Goal: Information Seeking & Learning: Learn about a topic

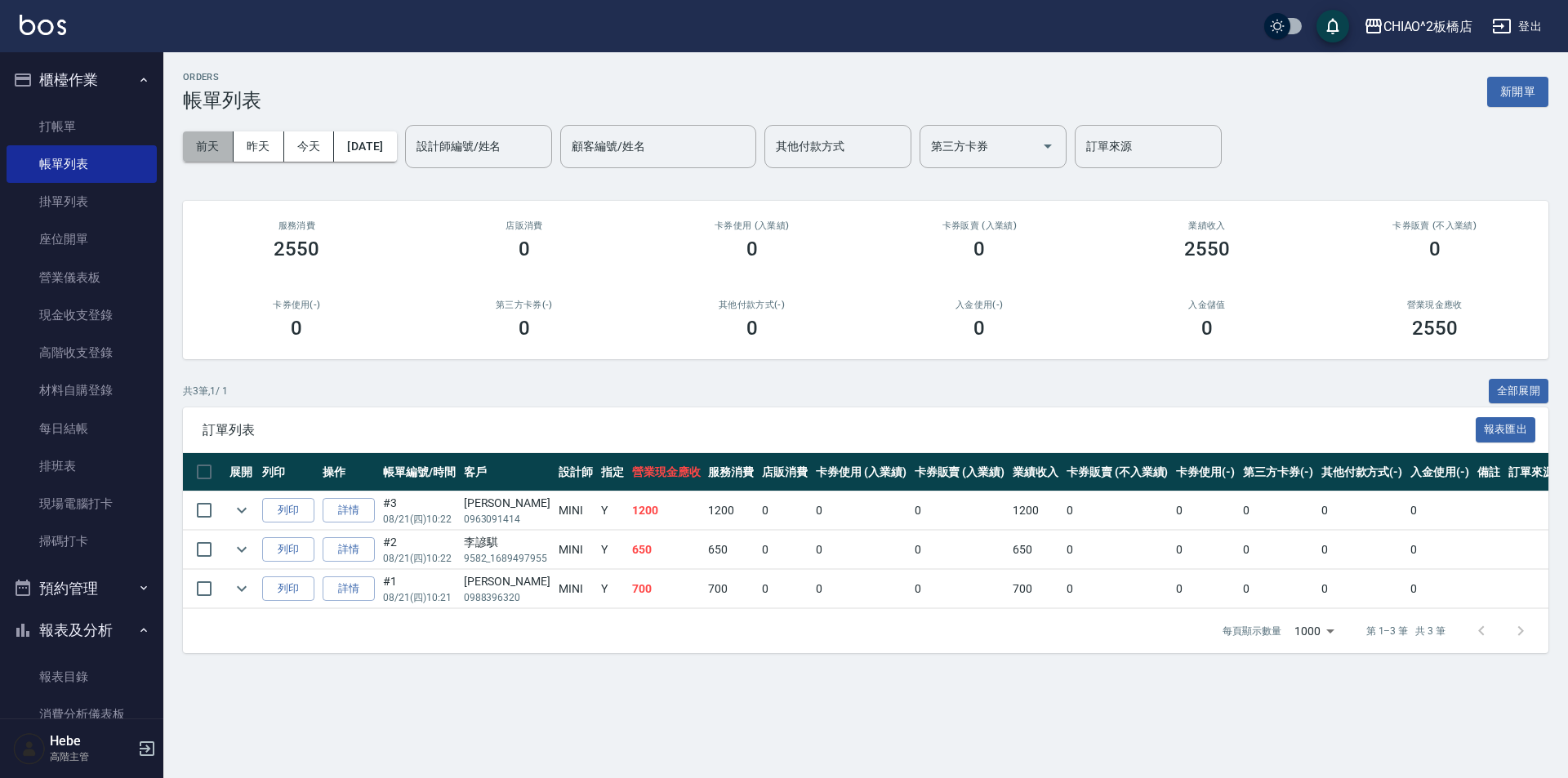
click at [210, 150] on button "前天" at bounding box center [208, 146] width 51 height 30
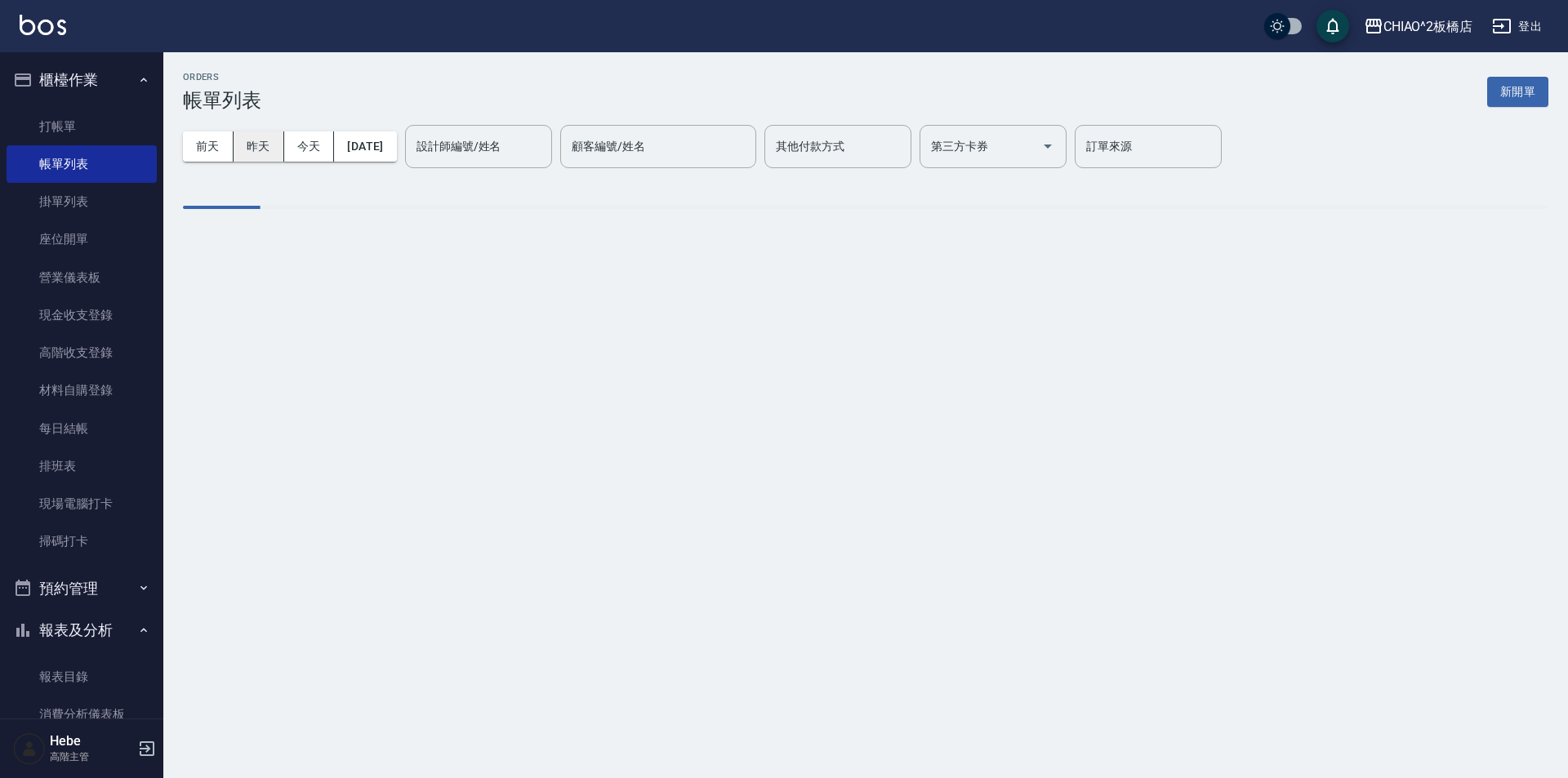
click at [285, 146] on button "今天" at bounding box center [309, 146] width 51 height 30
click at [269, 147] on button "昨天" at bounding box center [258, 146] width 51 height 30
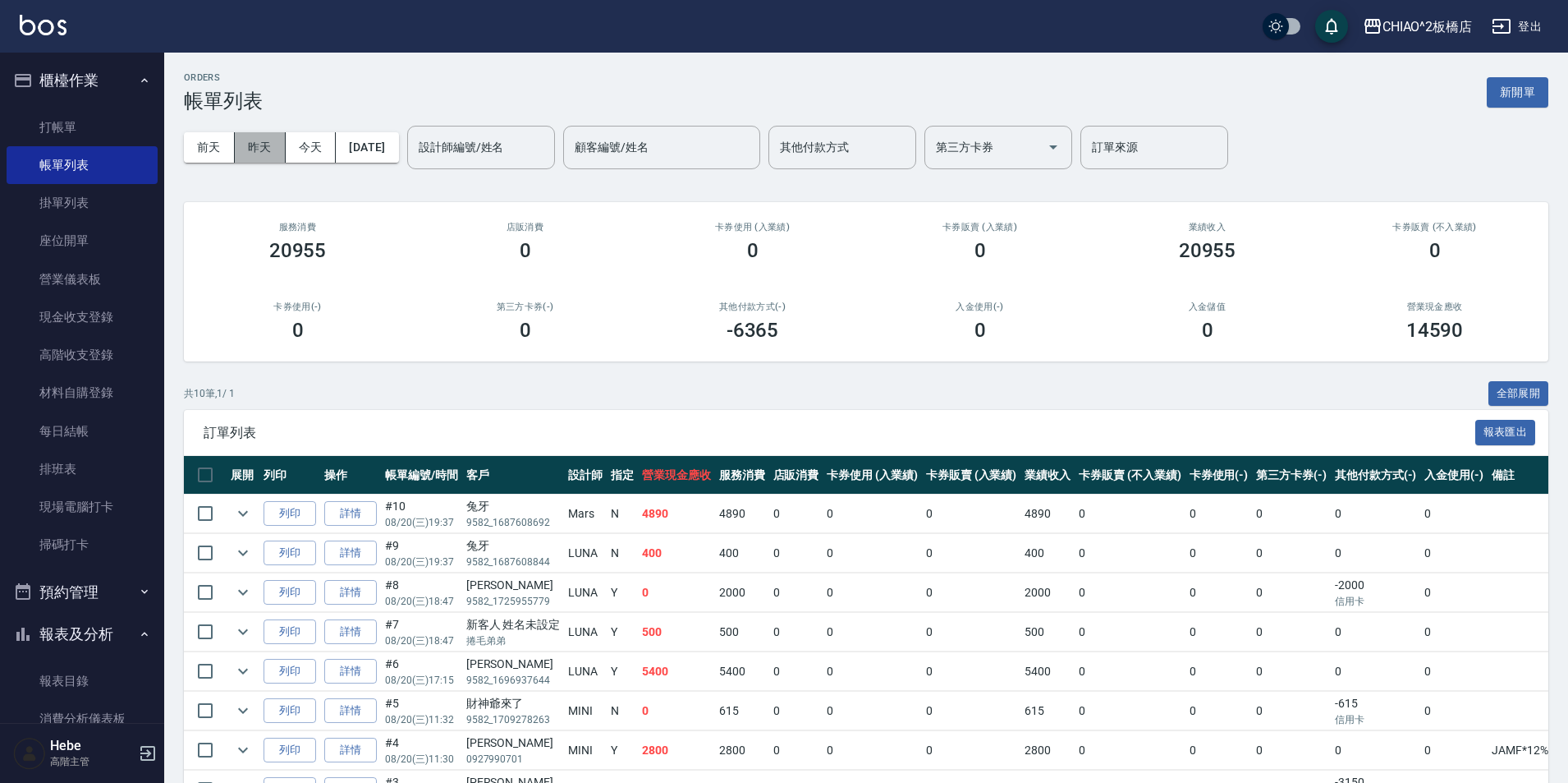
click at [271, 148] on button "昨天" at bounding box center [260, 147] width 51 height 30
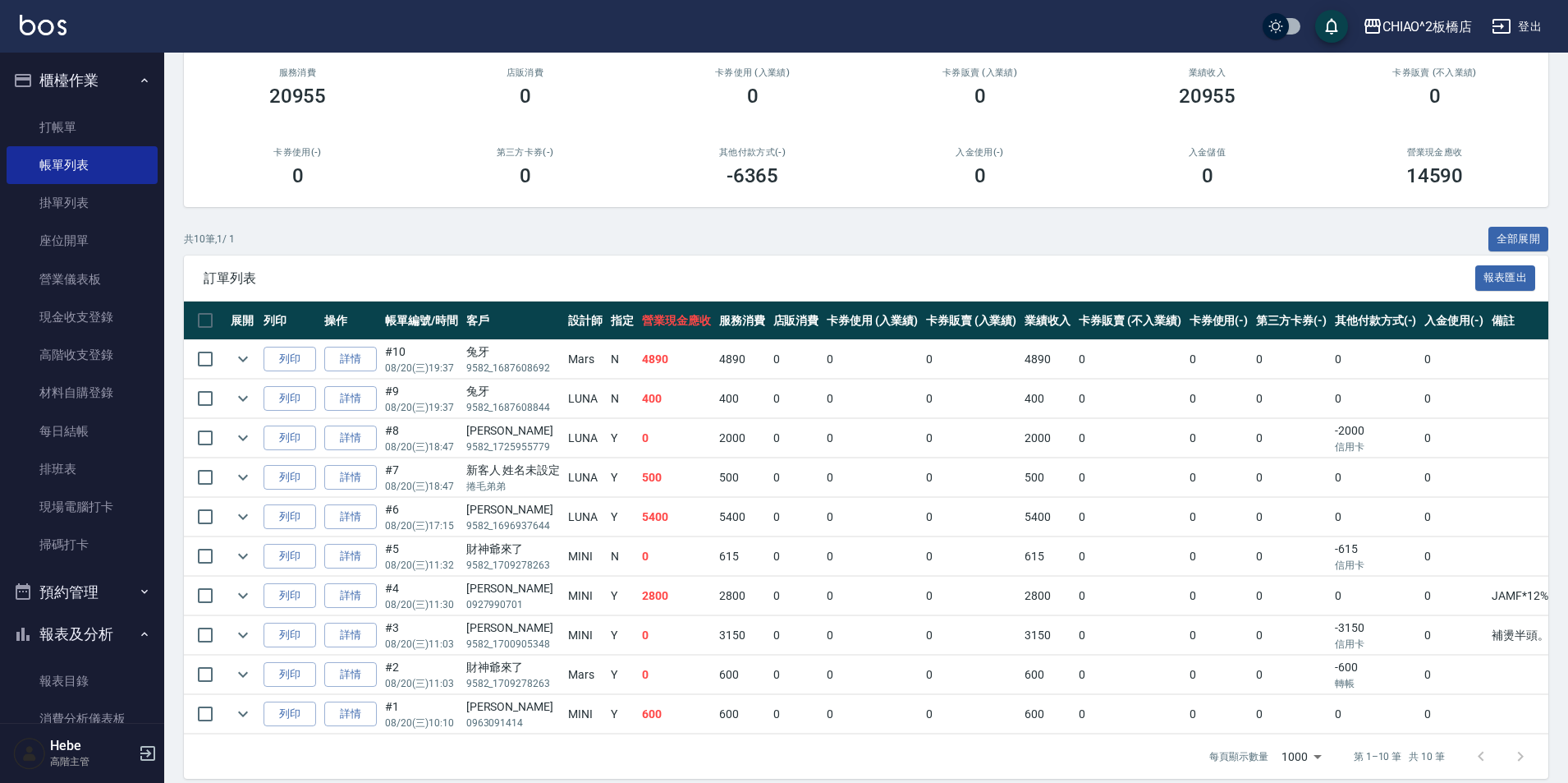
scroll to position [183, 0]
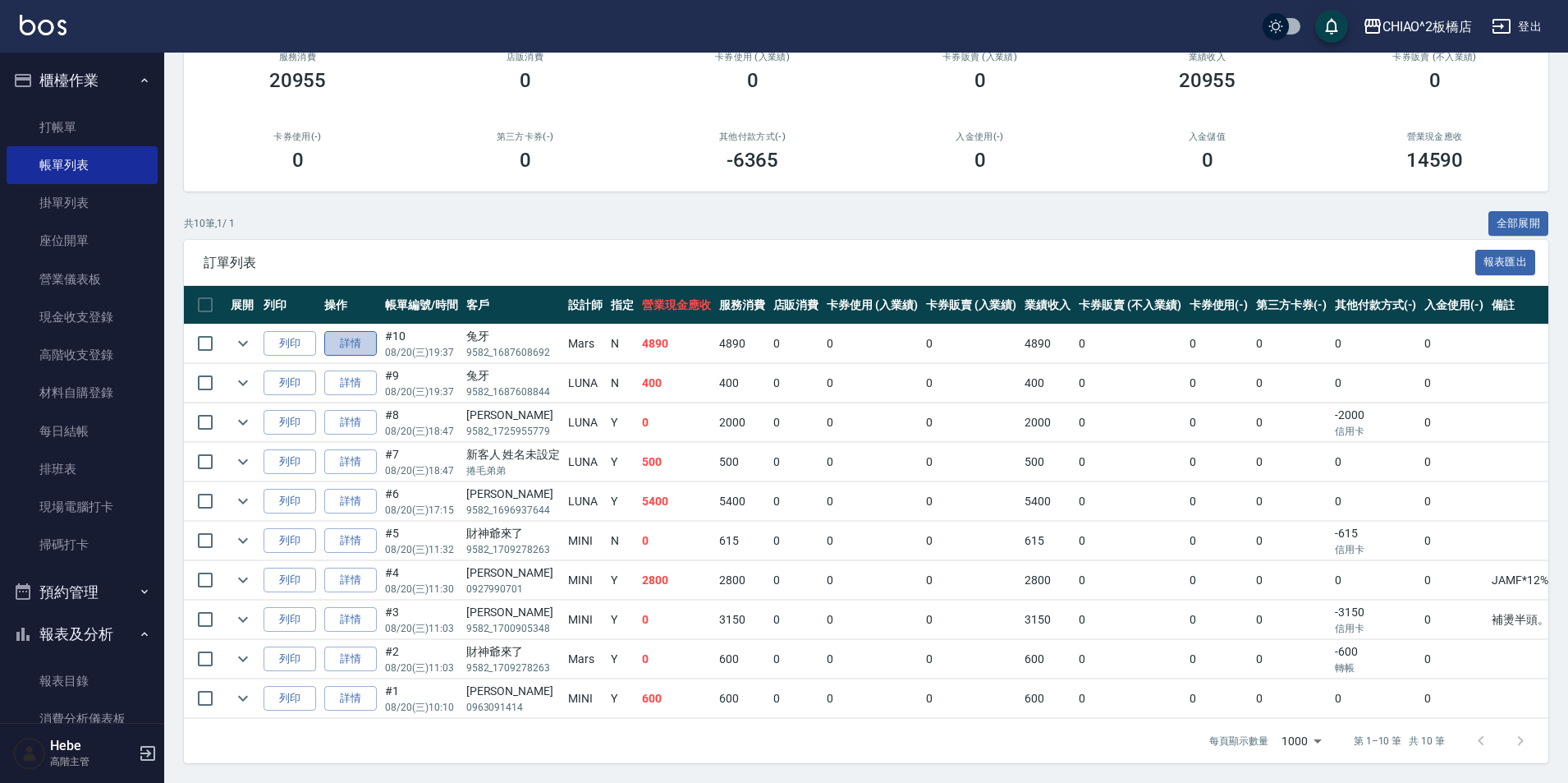
click at [353, 331] on link "詳情" at bounding box center [351, 343] width 52 height 25
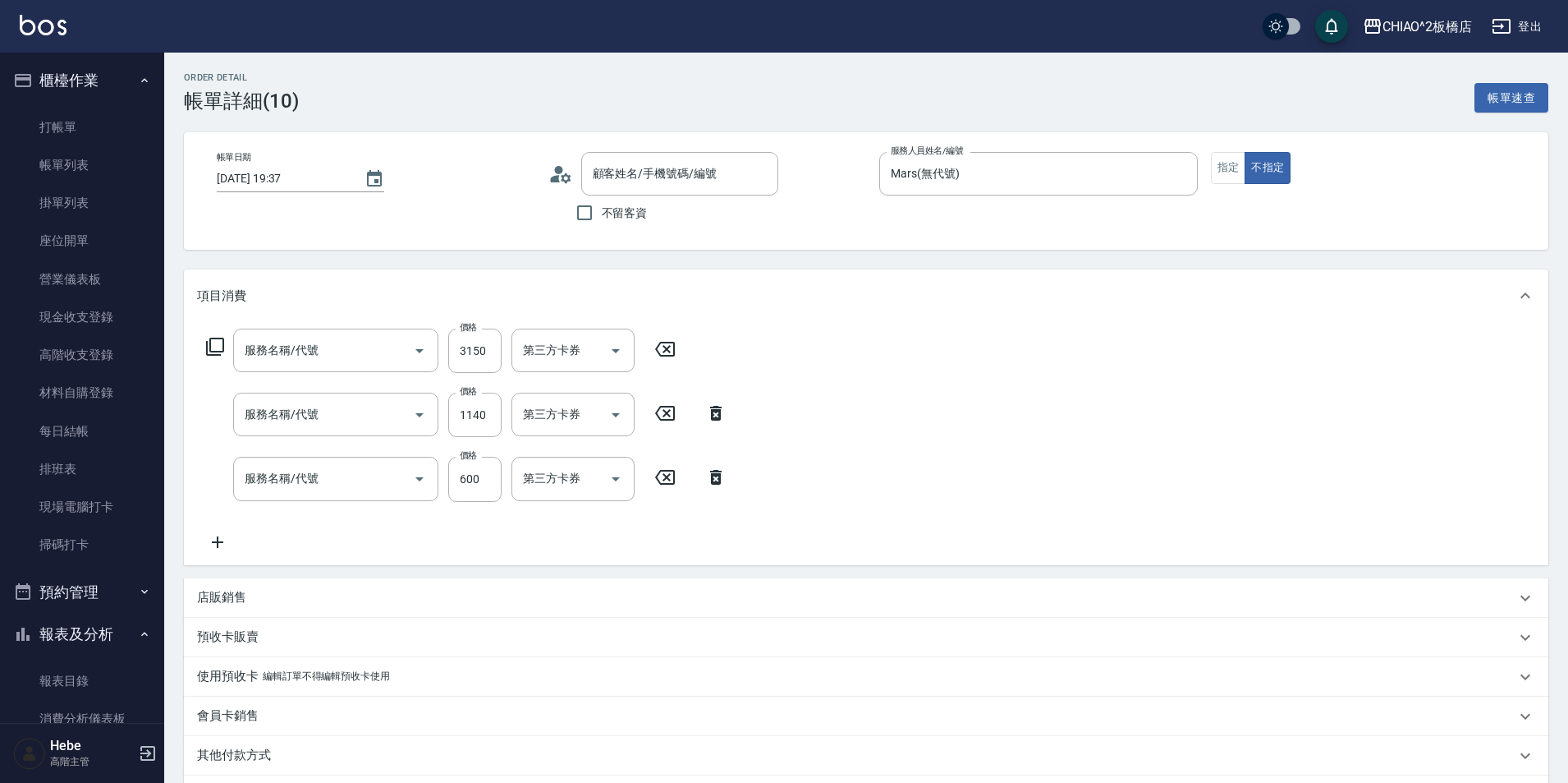
type input "[DATE] 19:37"
type input "Mars(無代號)"
type input "女生燙髮(96677)"
type input "鏈鍵結構護(143014)"
type input "洗剪指定600(96678)"
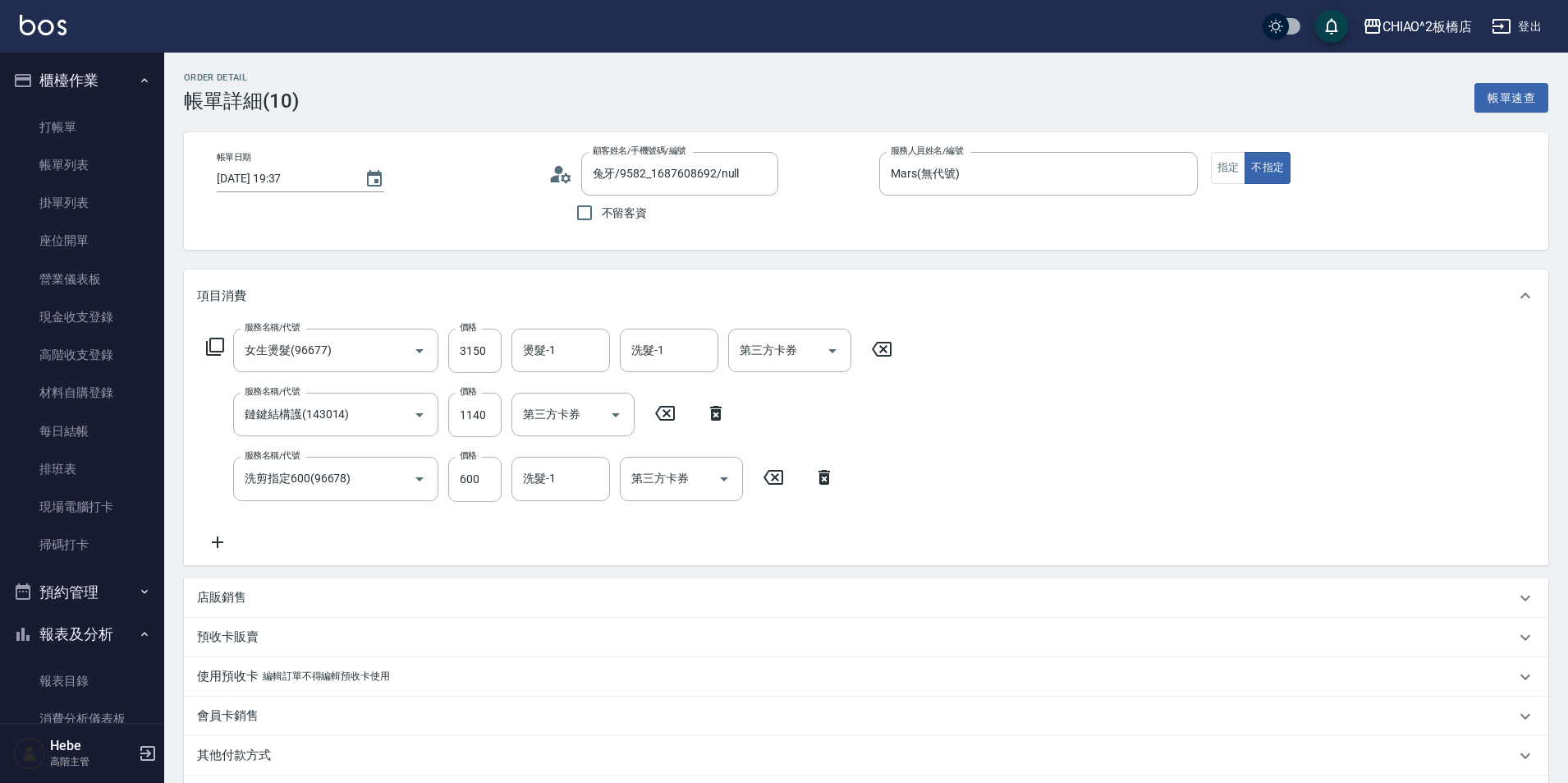
type input "兔牙/9582_1687608692/null"
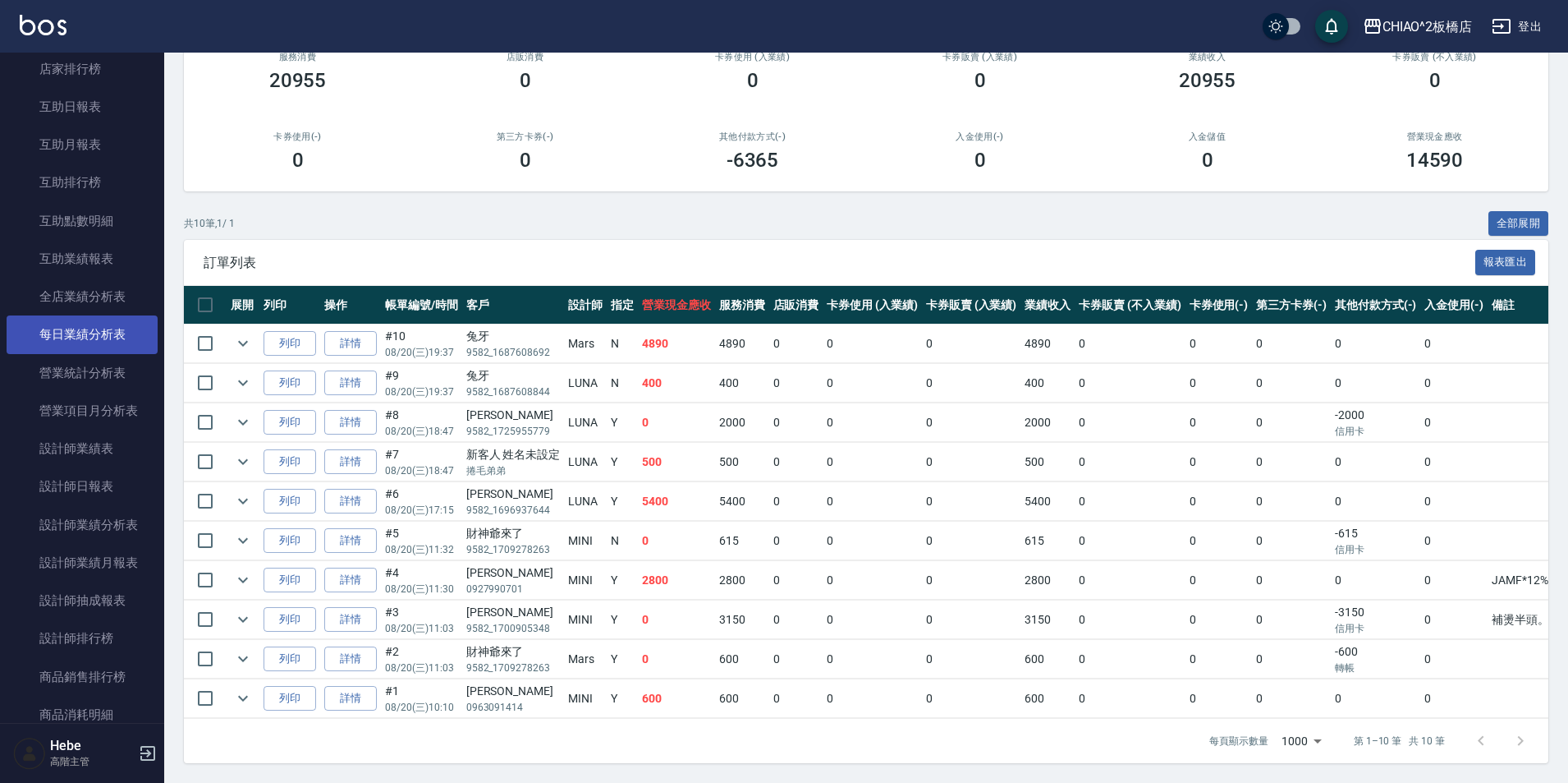
scroll to position [822, 0]
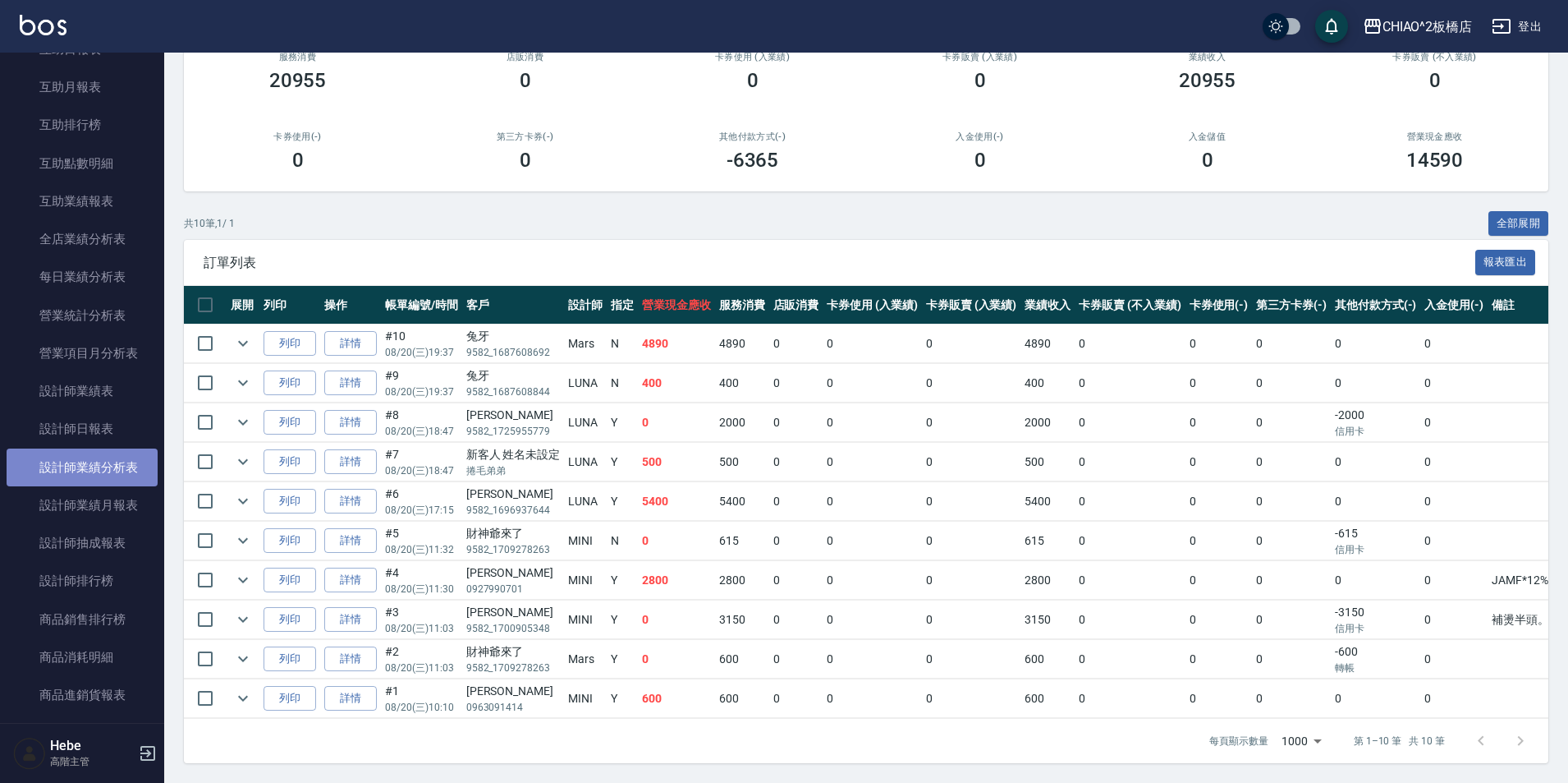
click at [113, 453] on link "設計師業績分析表" at bounding box center [82, 467] width 151 height 38
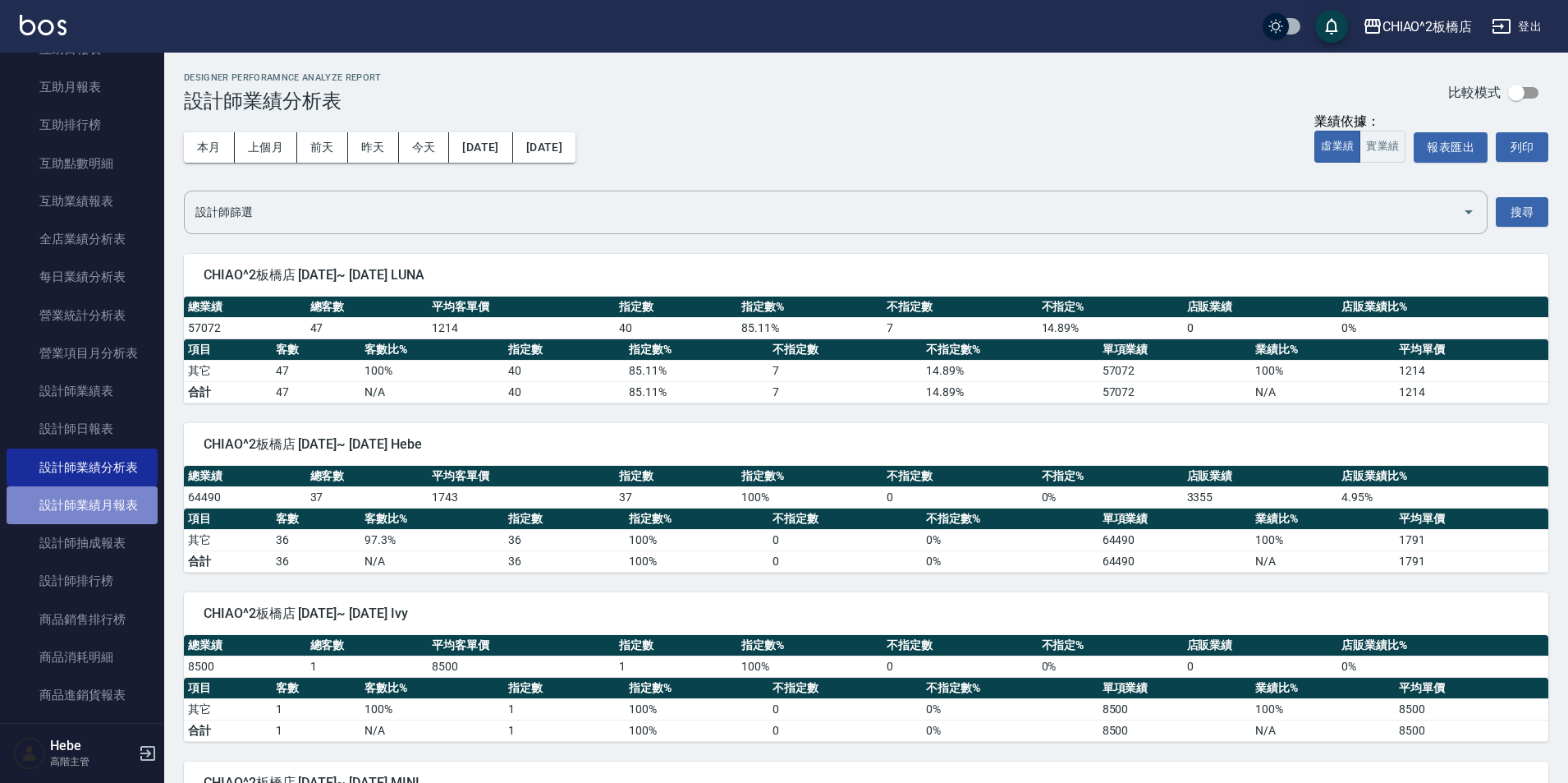
click at [94, 509] on link "設計師業績月報表" at bounding box center [82, 505] width 151 height 38
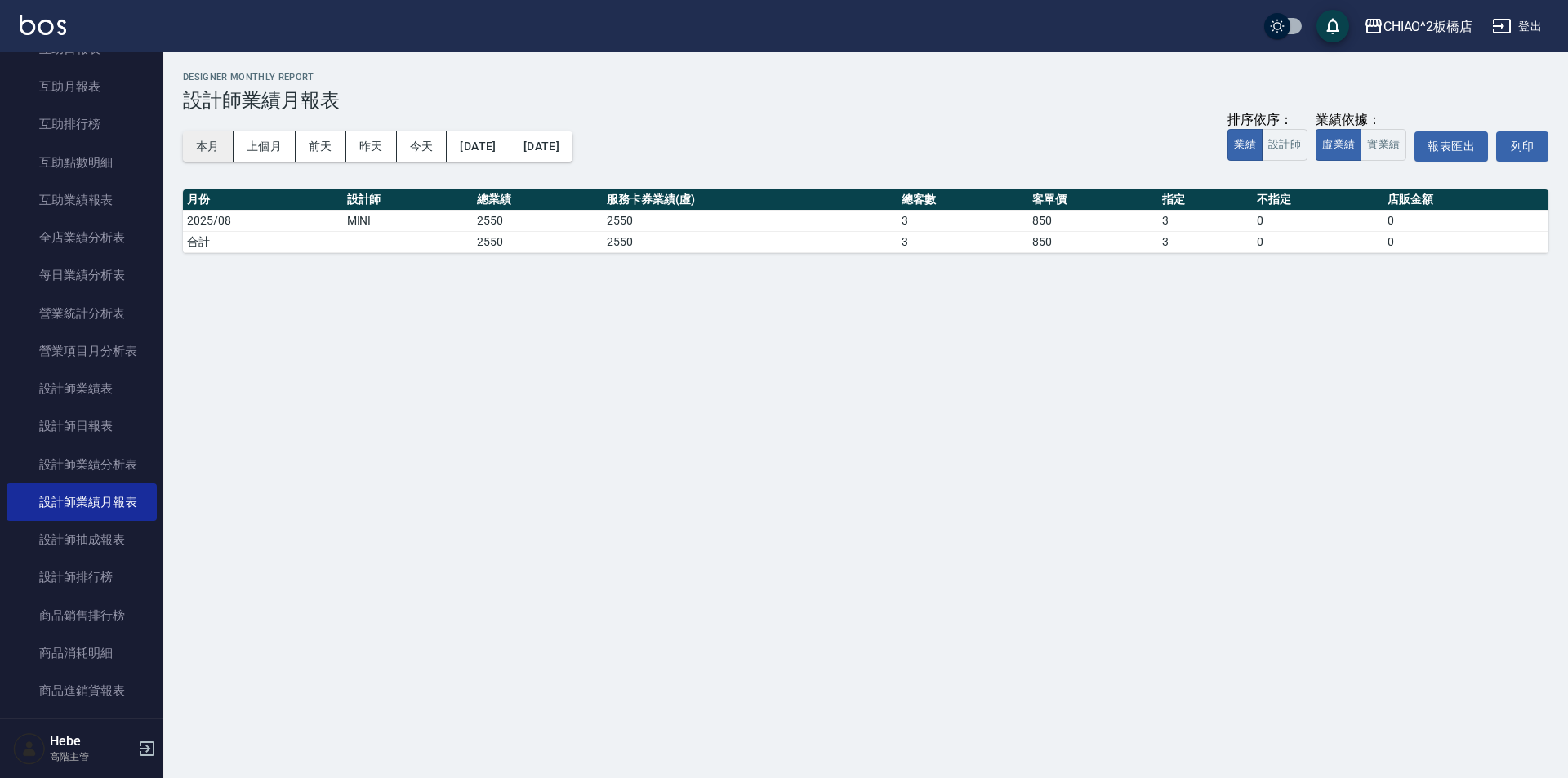
drag, startPoint x: 179, startPoint y: 151, endPoint x: 192, endPoint y: 151, distance: 13.0
click at [185, 151] on div "CHIAO^2板橋店 [DATE] - [DATE] 設計師業績月報表 列印時間： [DATE][PHONE_NUMBER]:21 Designer Mont…" at bounding box center [866, 161] width 1405 height 220
click at [196, 151] on button "本月" at bounding box center [208, 146] width 51 height 30
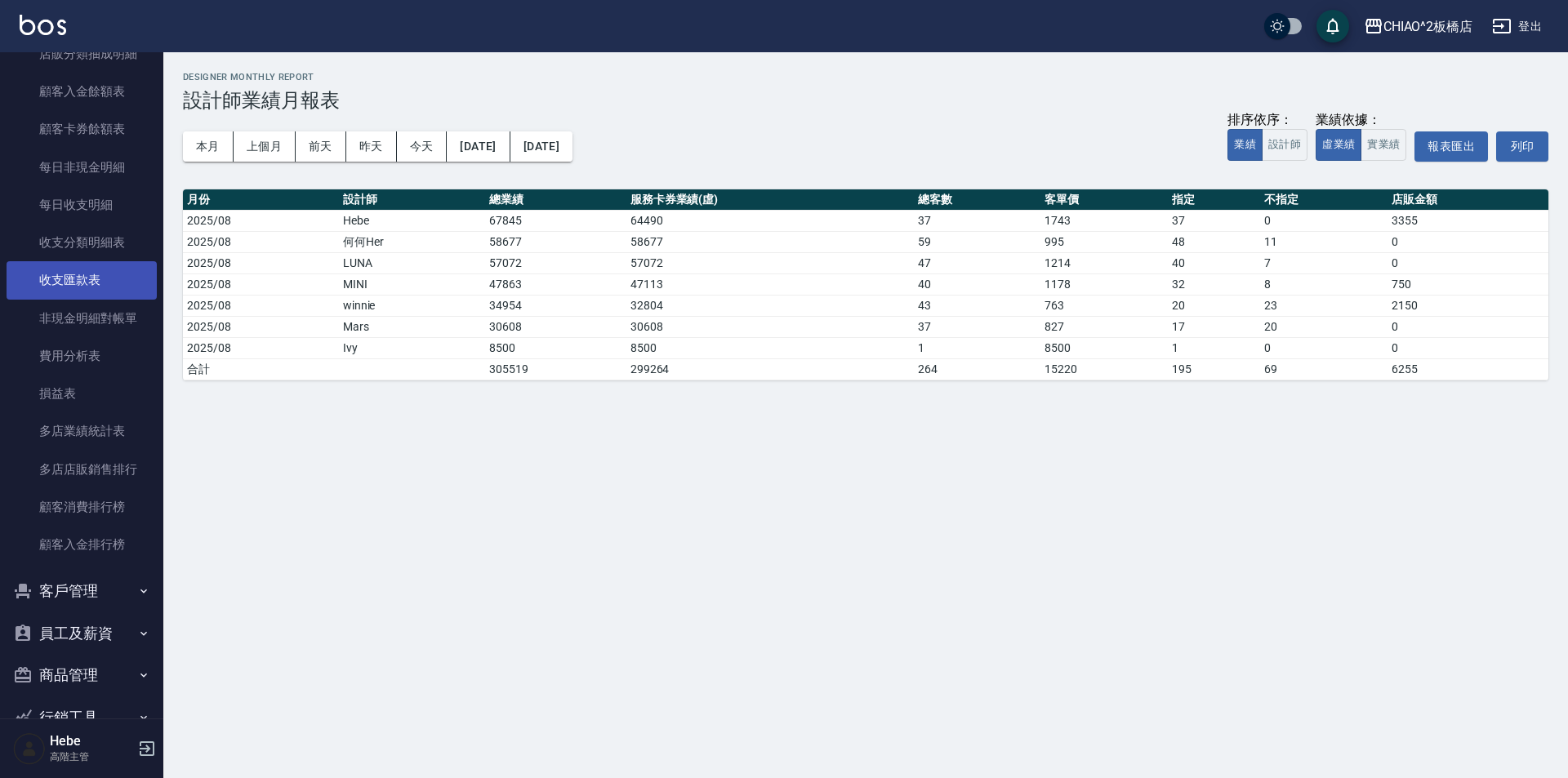
scroll to position [1636, 0]
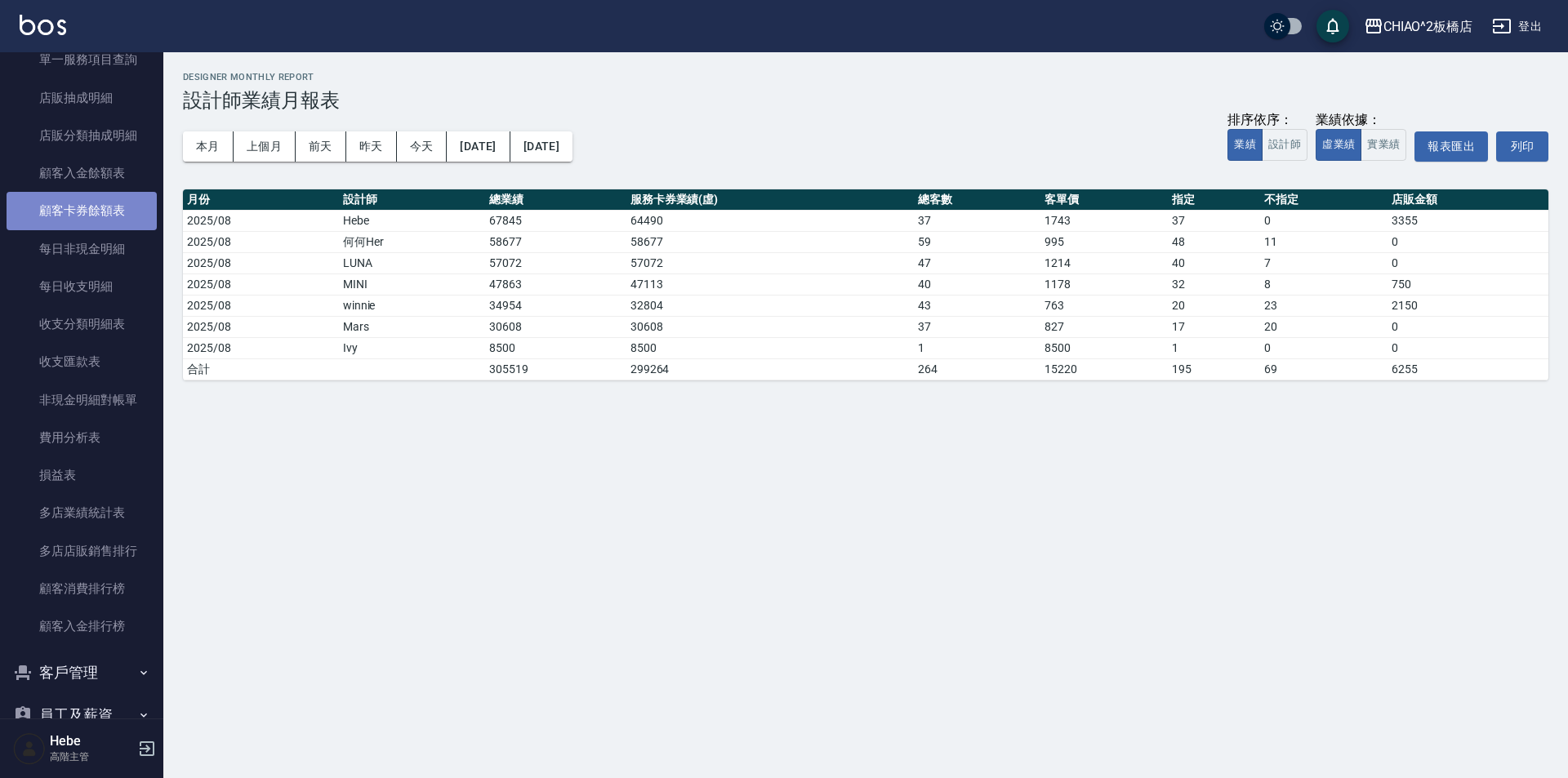
click at [98, 199] on link "顧客卡券餘額表" at bounding box center [82, 210] width 150 height 37
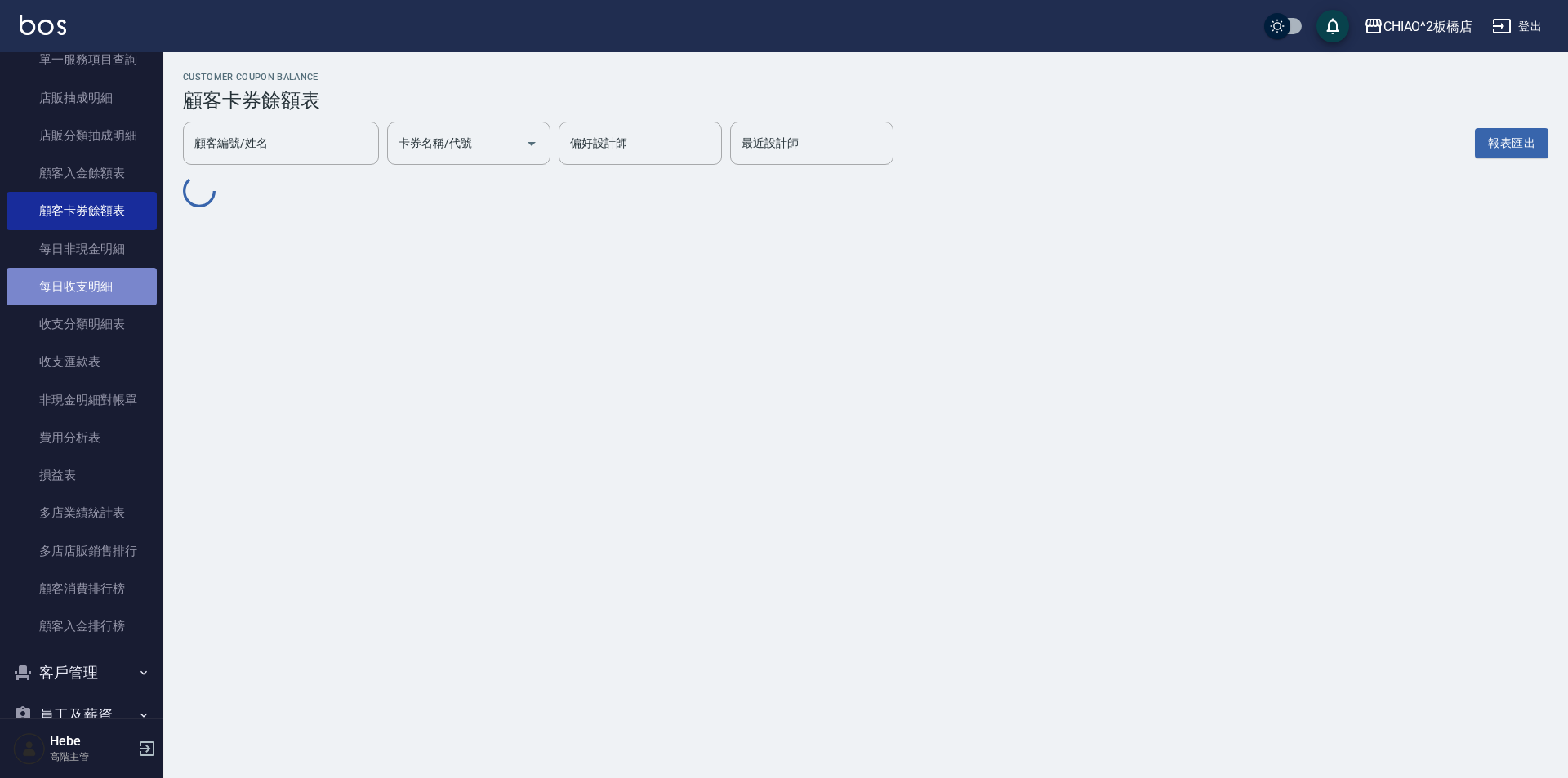
click at [104, 289] on link "每日收支明細" at bounding box center [82, 286] width 150 height 37
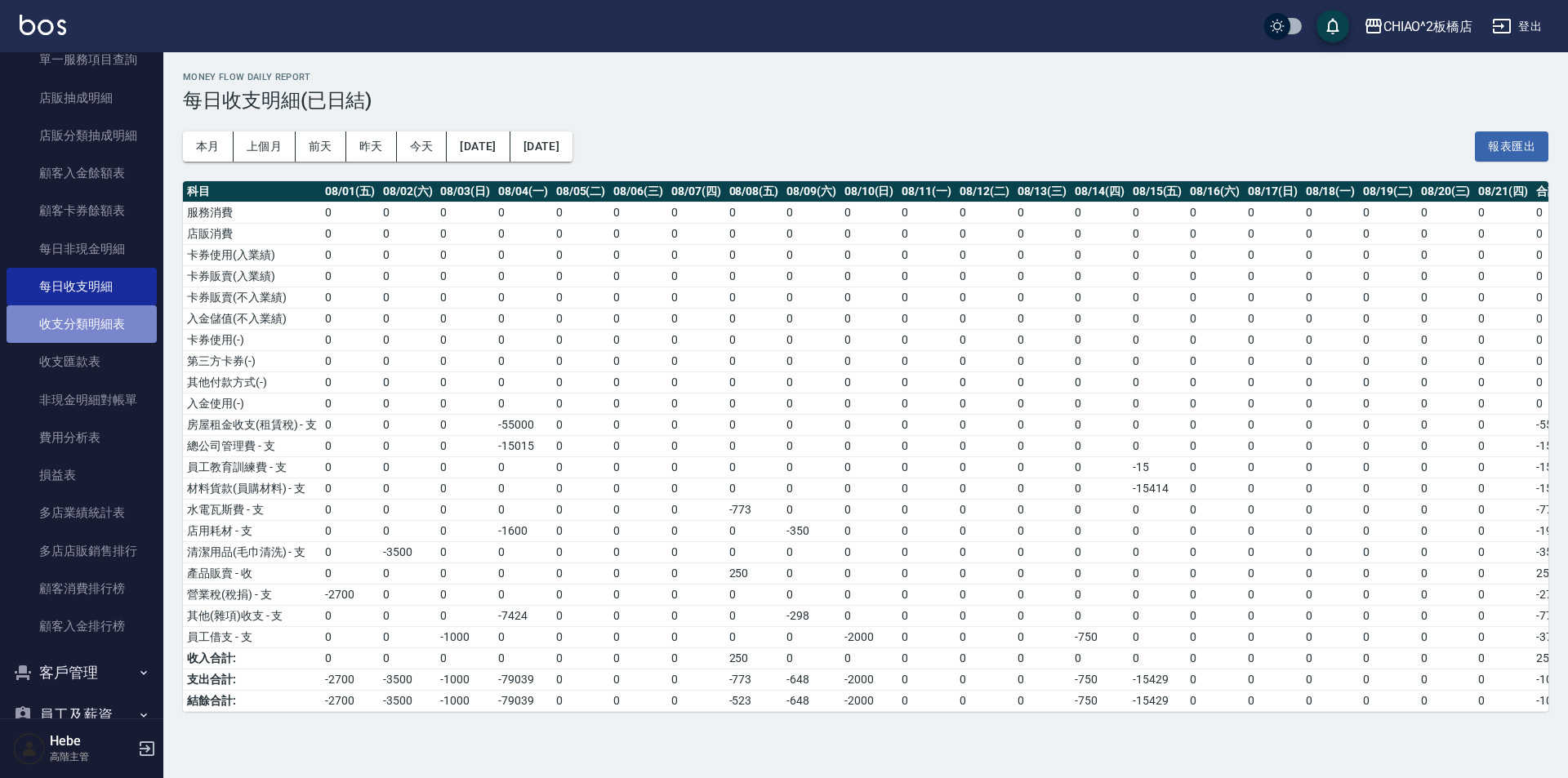
click at [93, 329] on link "收支分類明細表" at bounding box center [82, 324] width 150 height 37
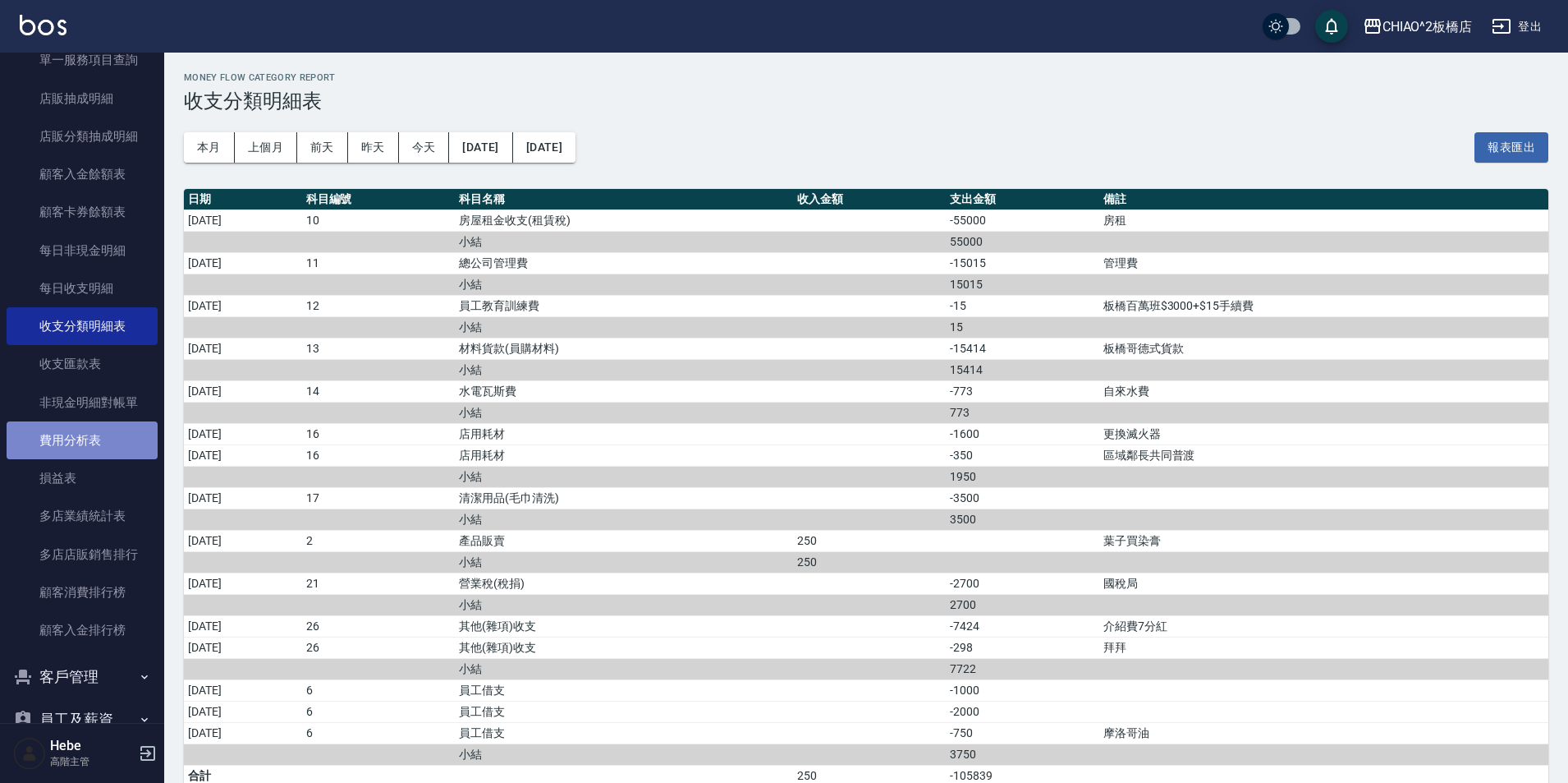
click at [92, 440] on link "費用分析表" at bounding box center [82, 440] width 151 height 38
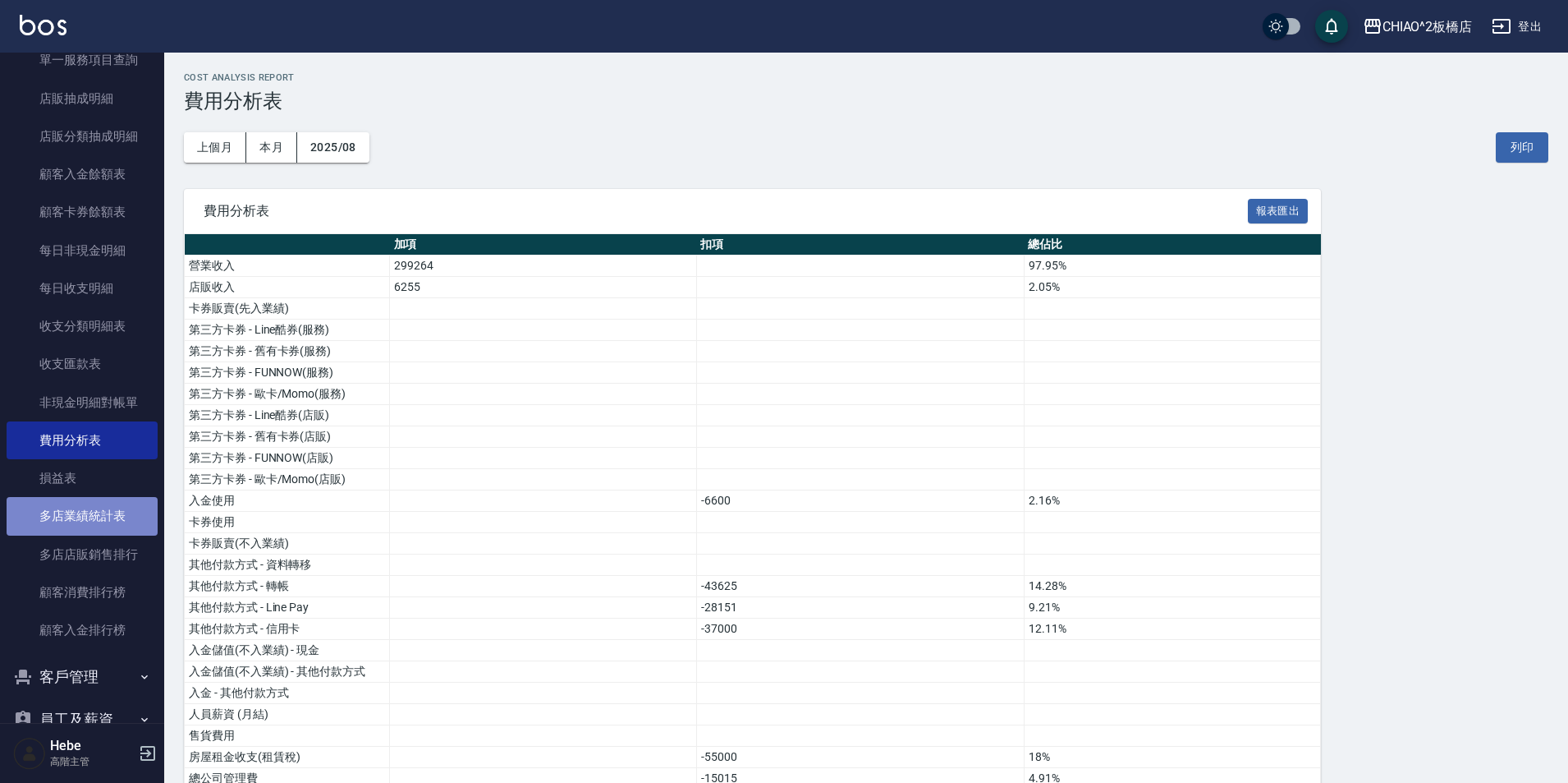
click at [90, 510] on link "多店業績統計表" at bounding box center [82, 515] width 151 height 38
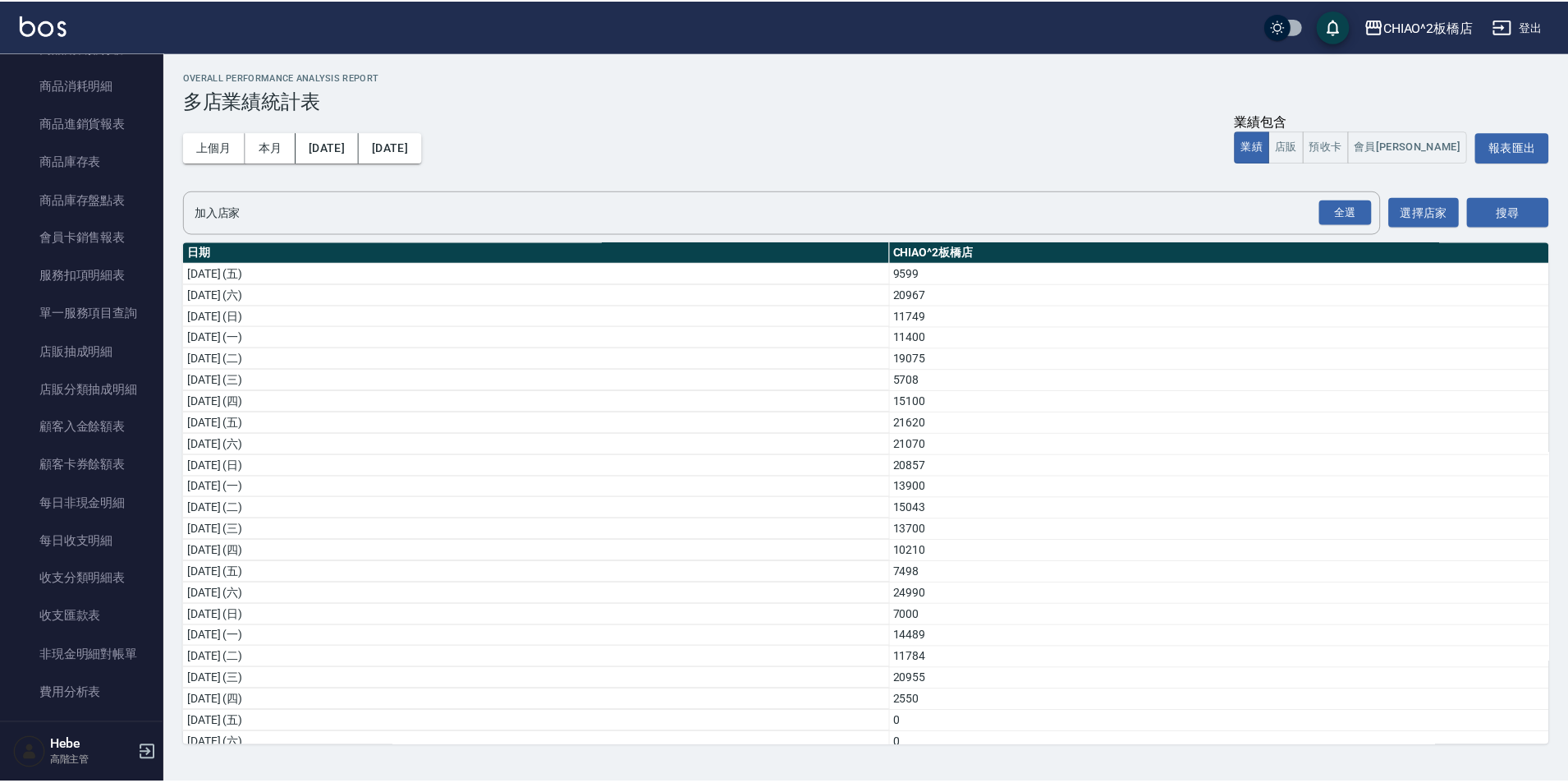
scroll to position [1318, 0]
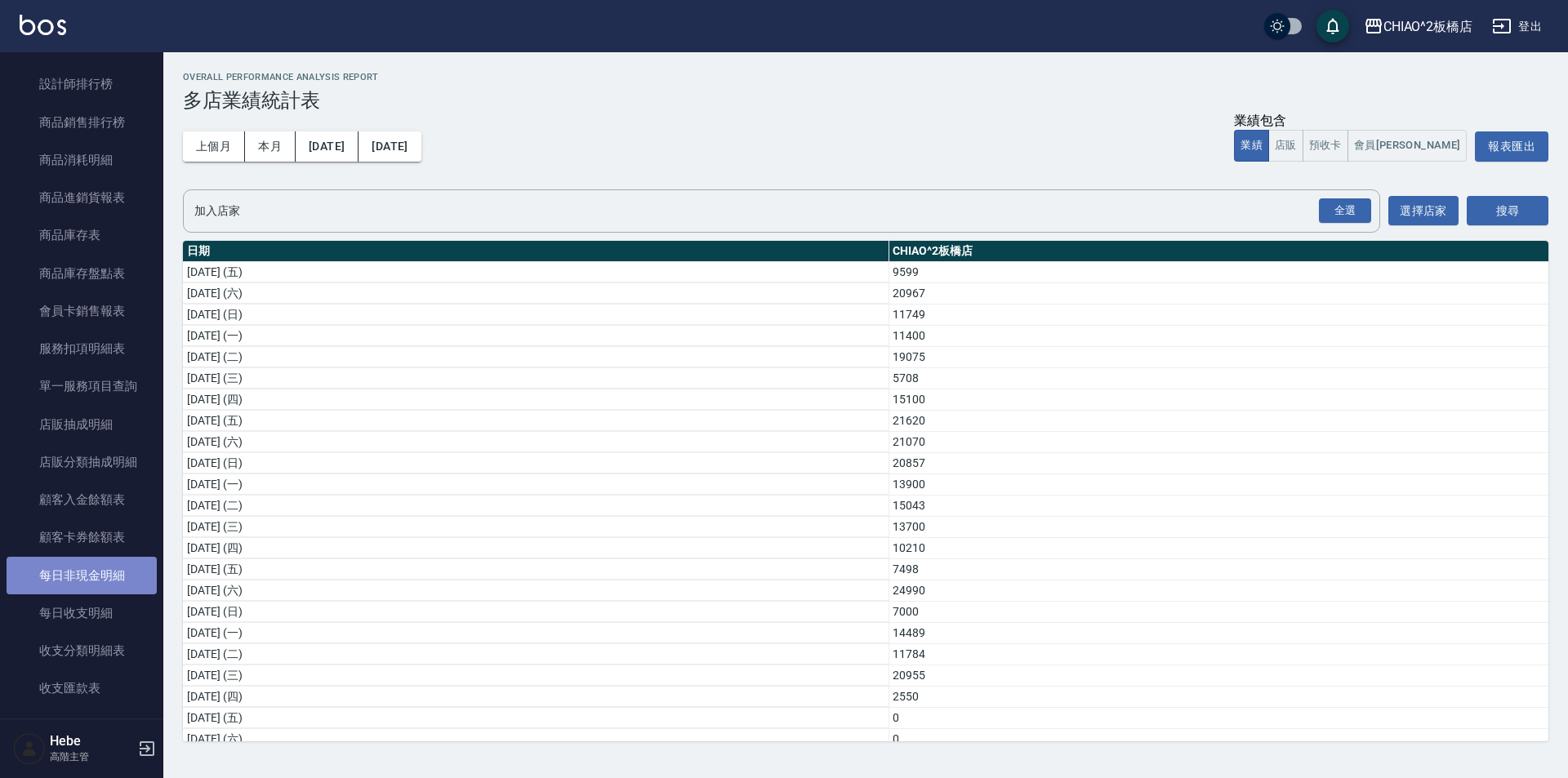
click at [100, 582] on link "每日非現金明細" at bounding box center [82, 575] width 150 height 37
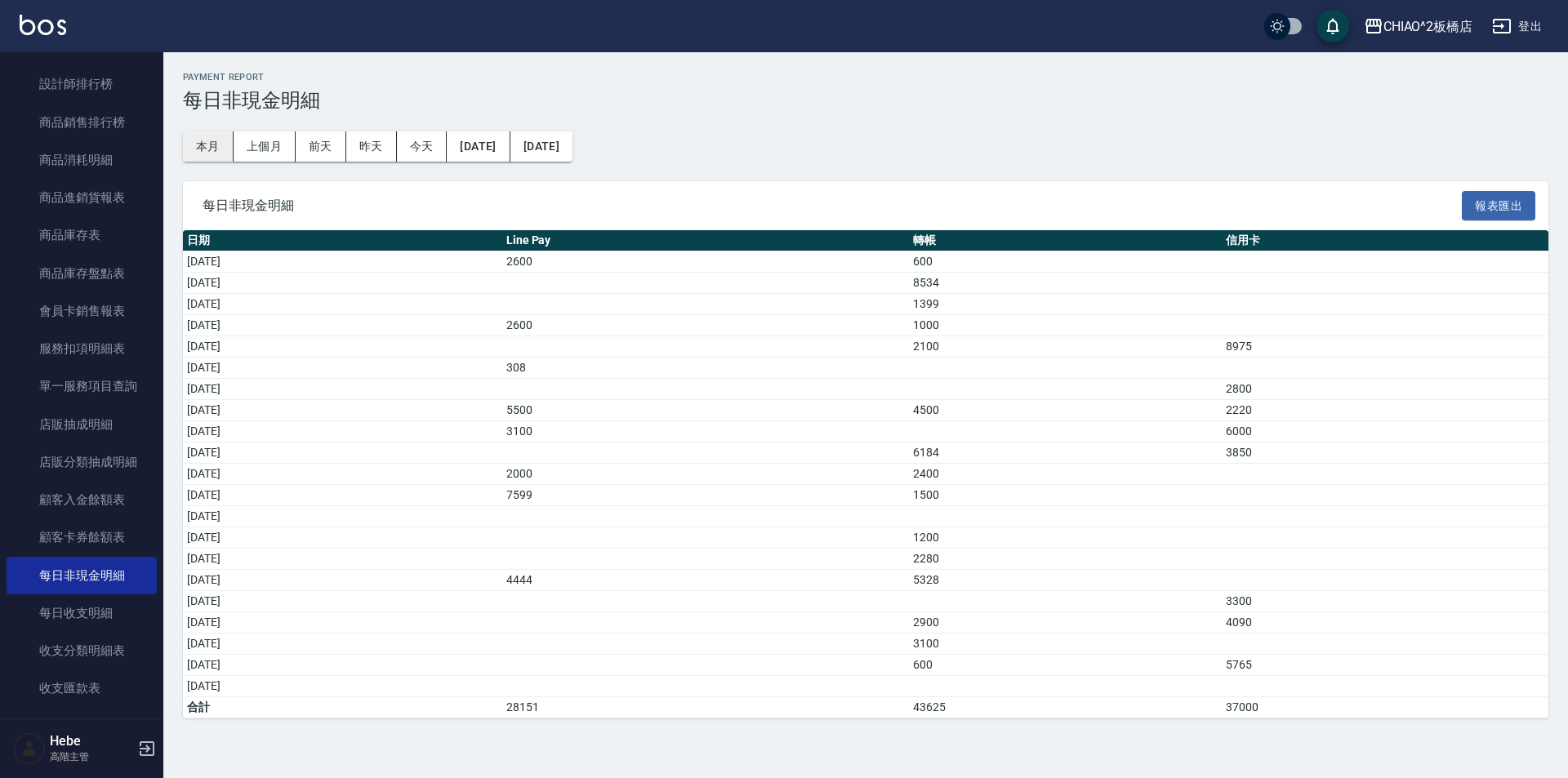
drag, startPoint x: 199, startPoint y: 144, endPoint x: 221, endPoint y: 138, distance: 22.8
click at [205, 143] on button "本月" at bounding box center [208, 146] width 51 height 30
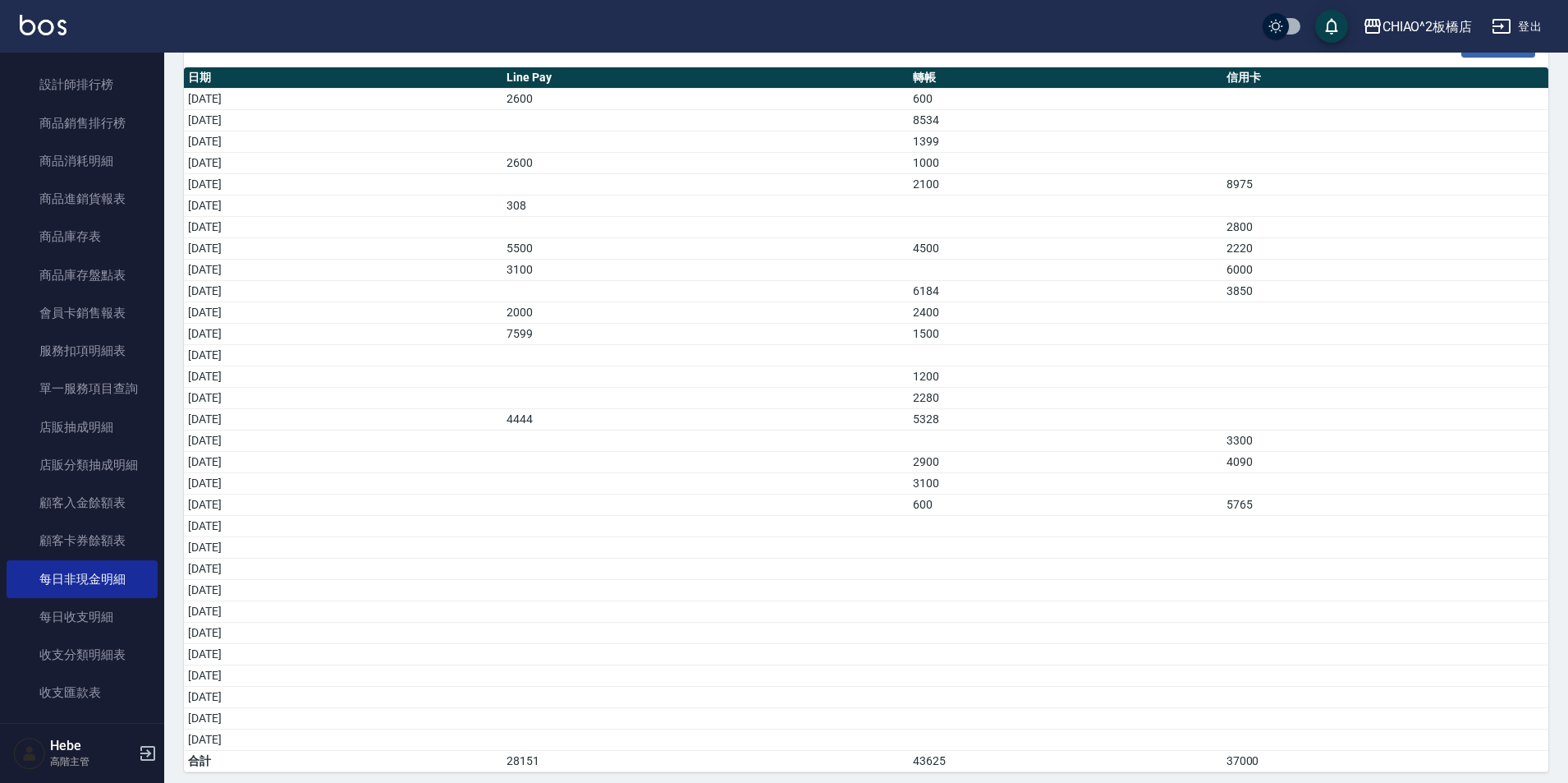
scroll to position [173, 0]
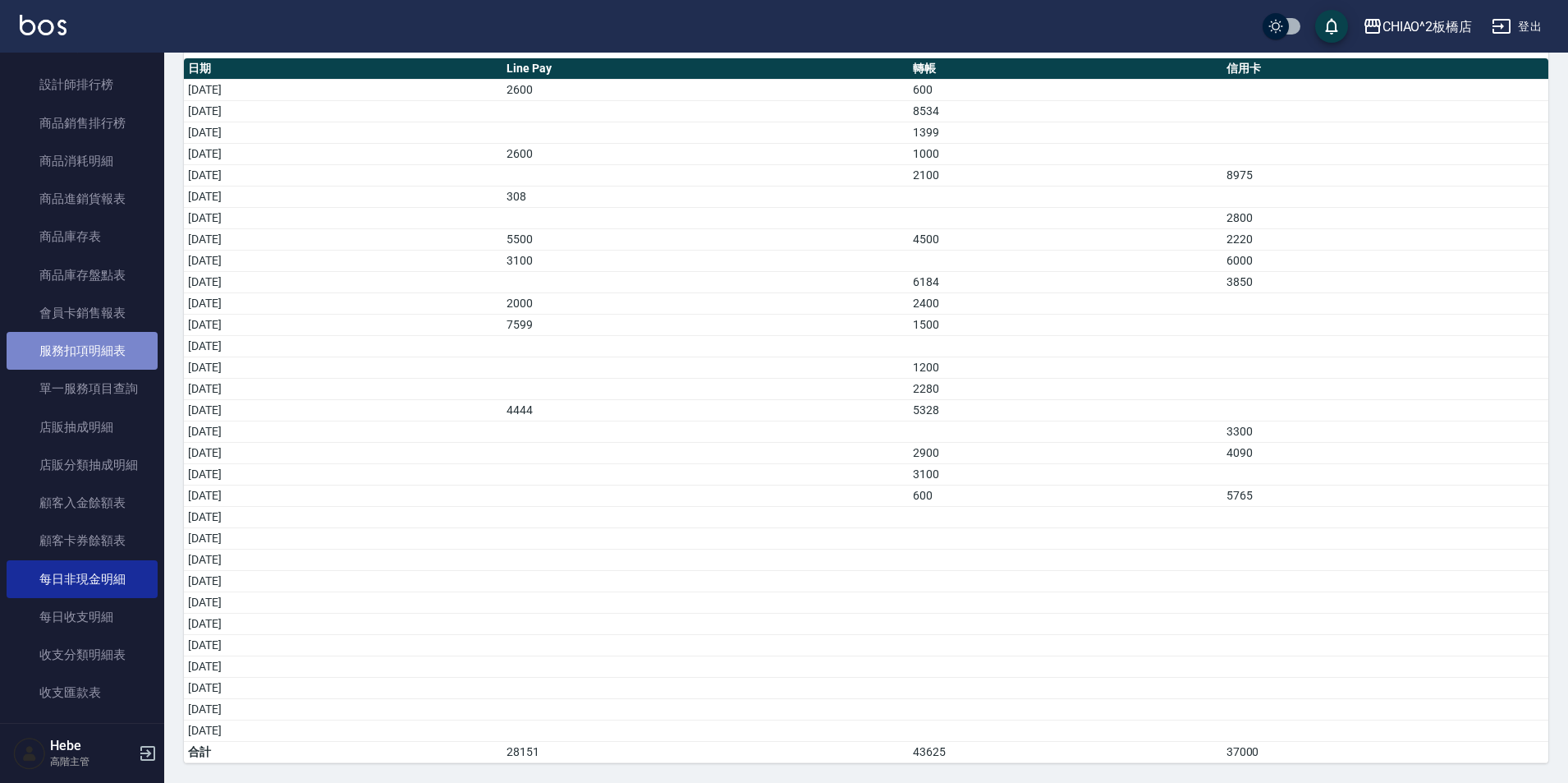
click at [99, 356] on link "服務扣項明細表" at bounding box center [82, 350] width 151 height 38
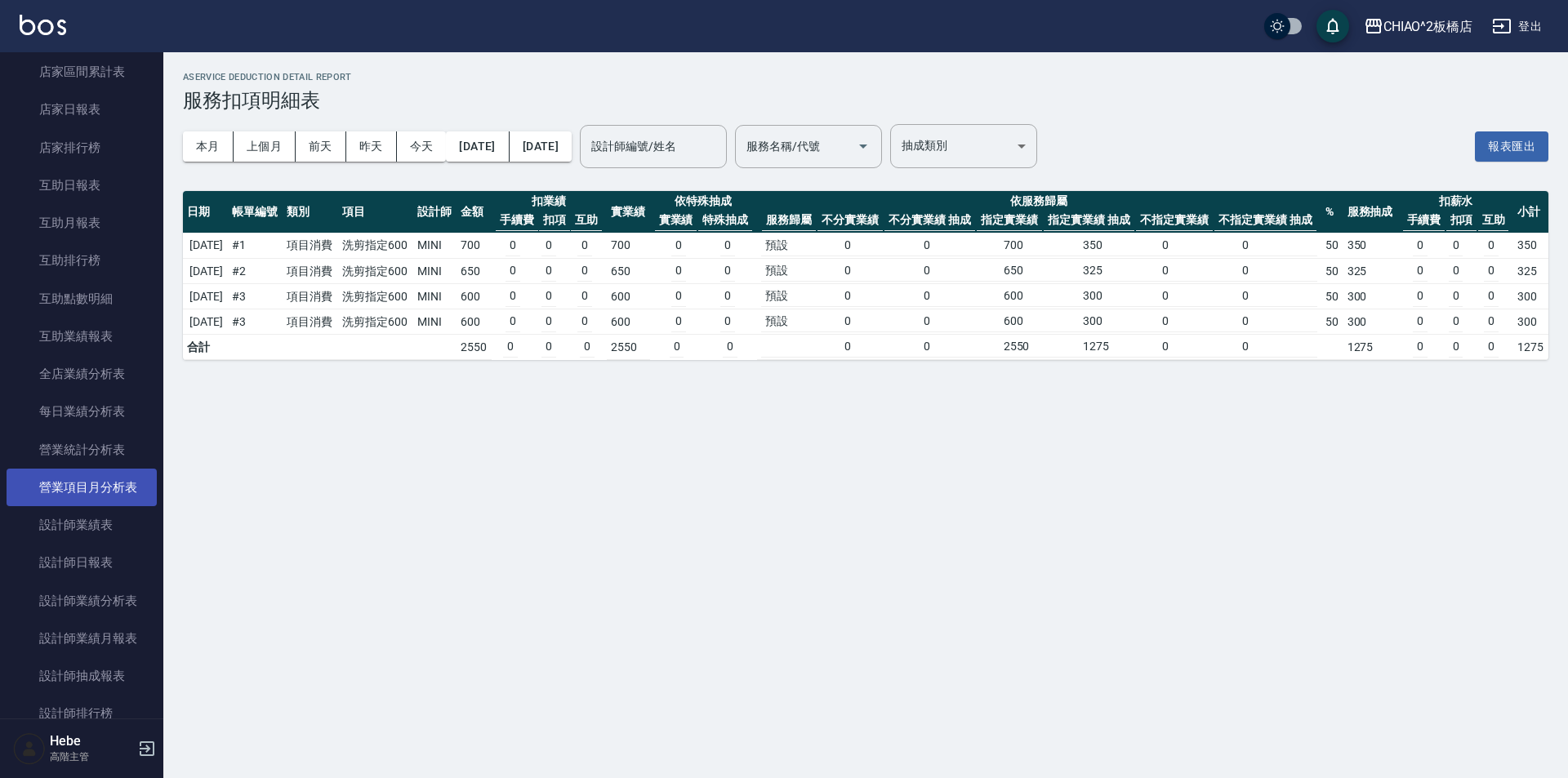
scroll to position [656, 0]
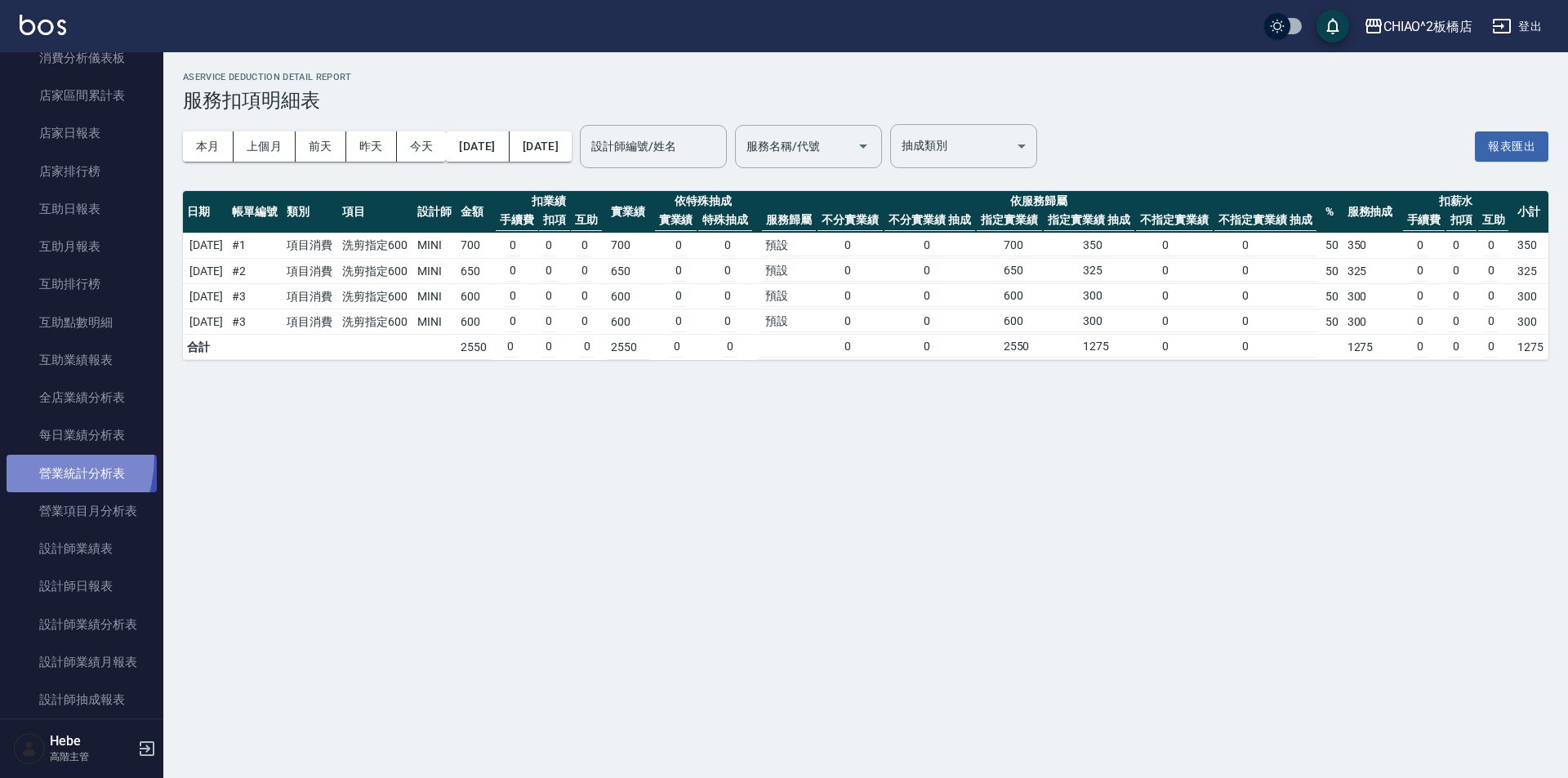
drag, startPoint x: 90, startPoint y: 490, endPoint x: 15, endPoint y: 455, distance: 82.8
click at [15, 455] on link "營業統計分析表" at bounding box center [82, 473] width 150 height 37
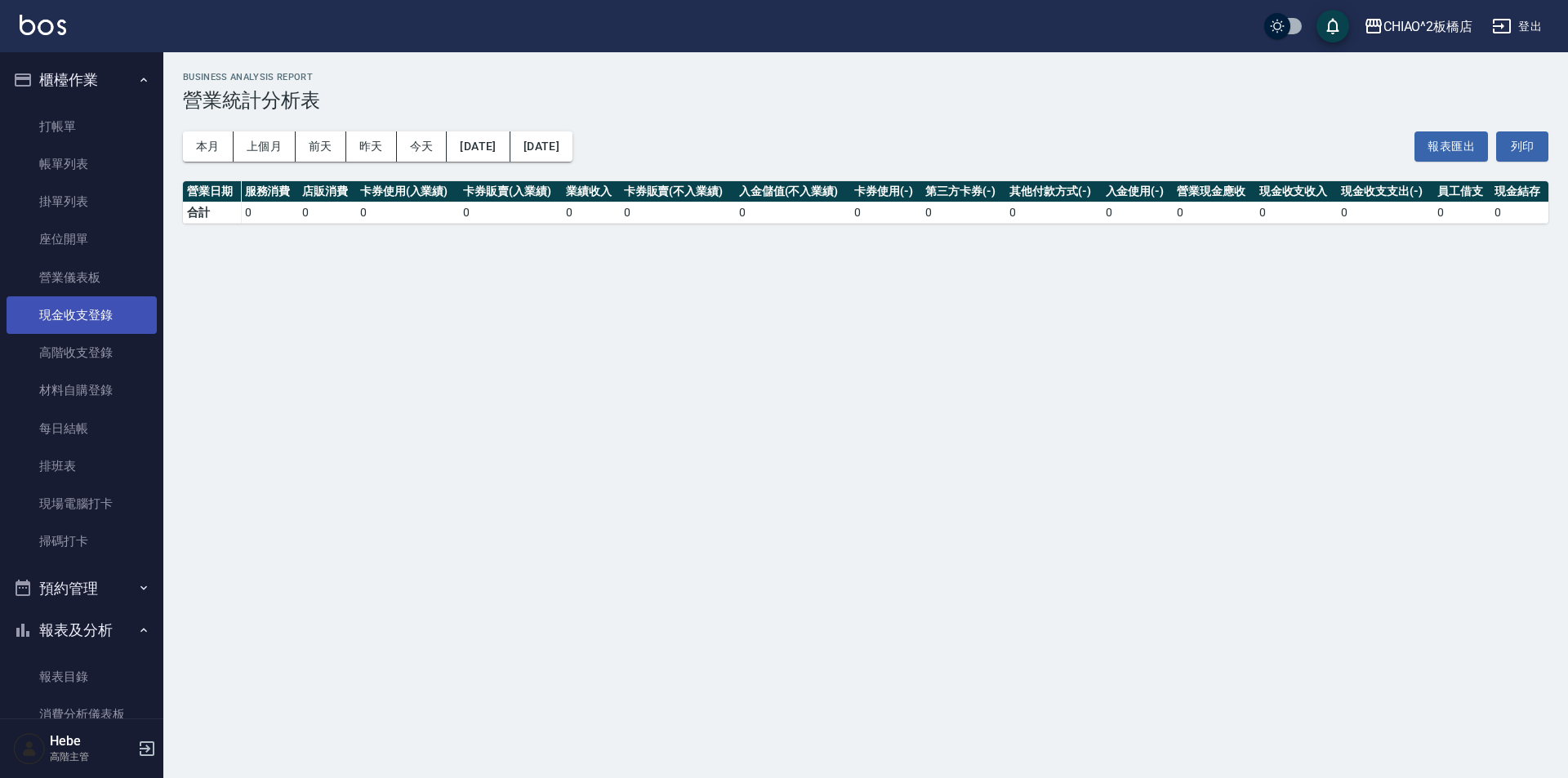
click at [123, 324] on link "現金收支登錄" at bounding box center [82, 314] width 150 height 37
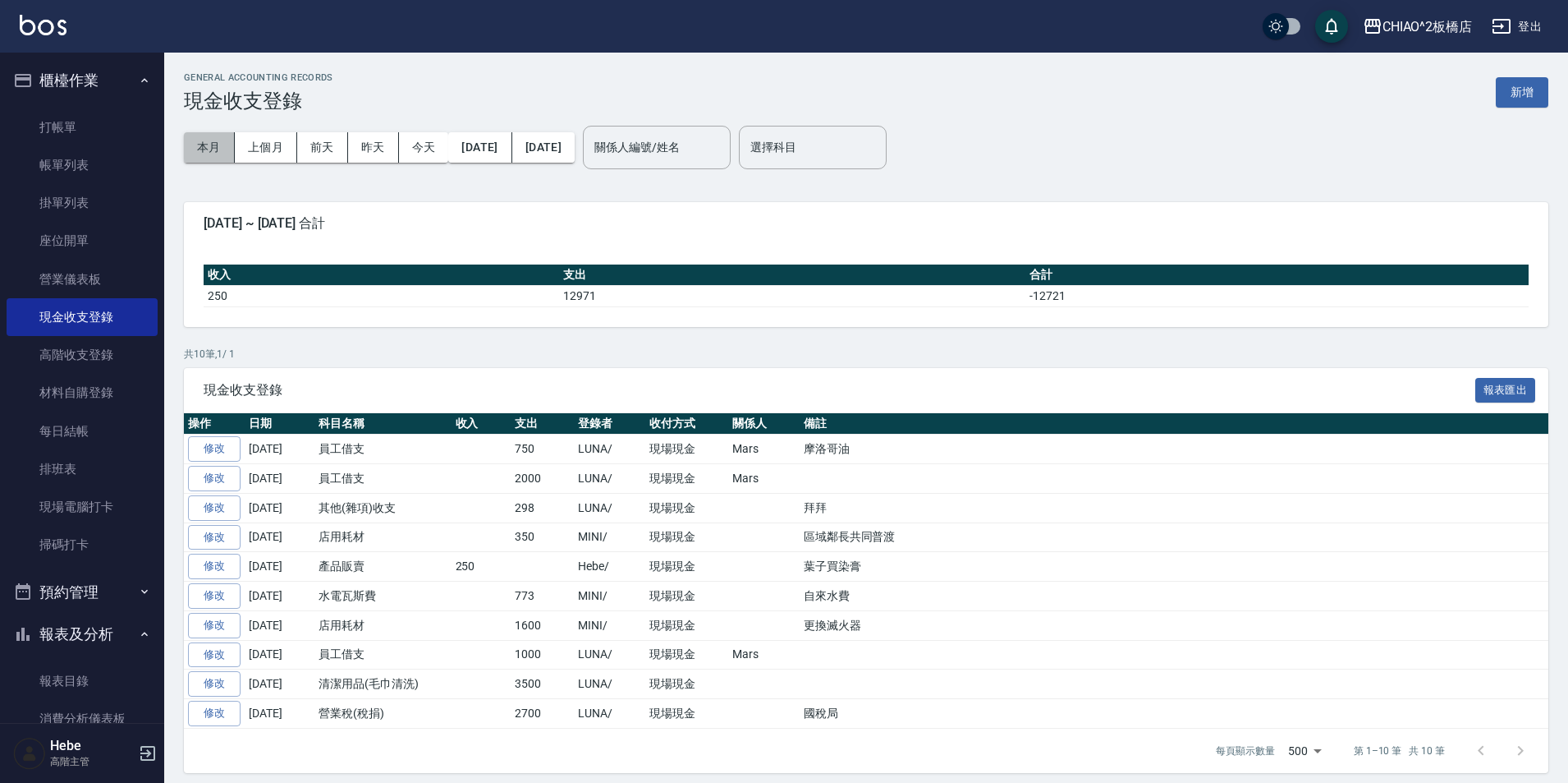
drag, startPoint x: 214, startPoint y: 137, endPoint x: 227, endPoint y: 165, distance: 30.9
click at [224, 140] on button "本月" at bounding box center [209, 147] width 51 height 30
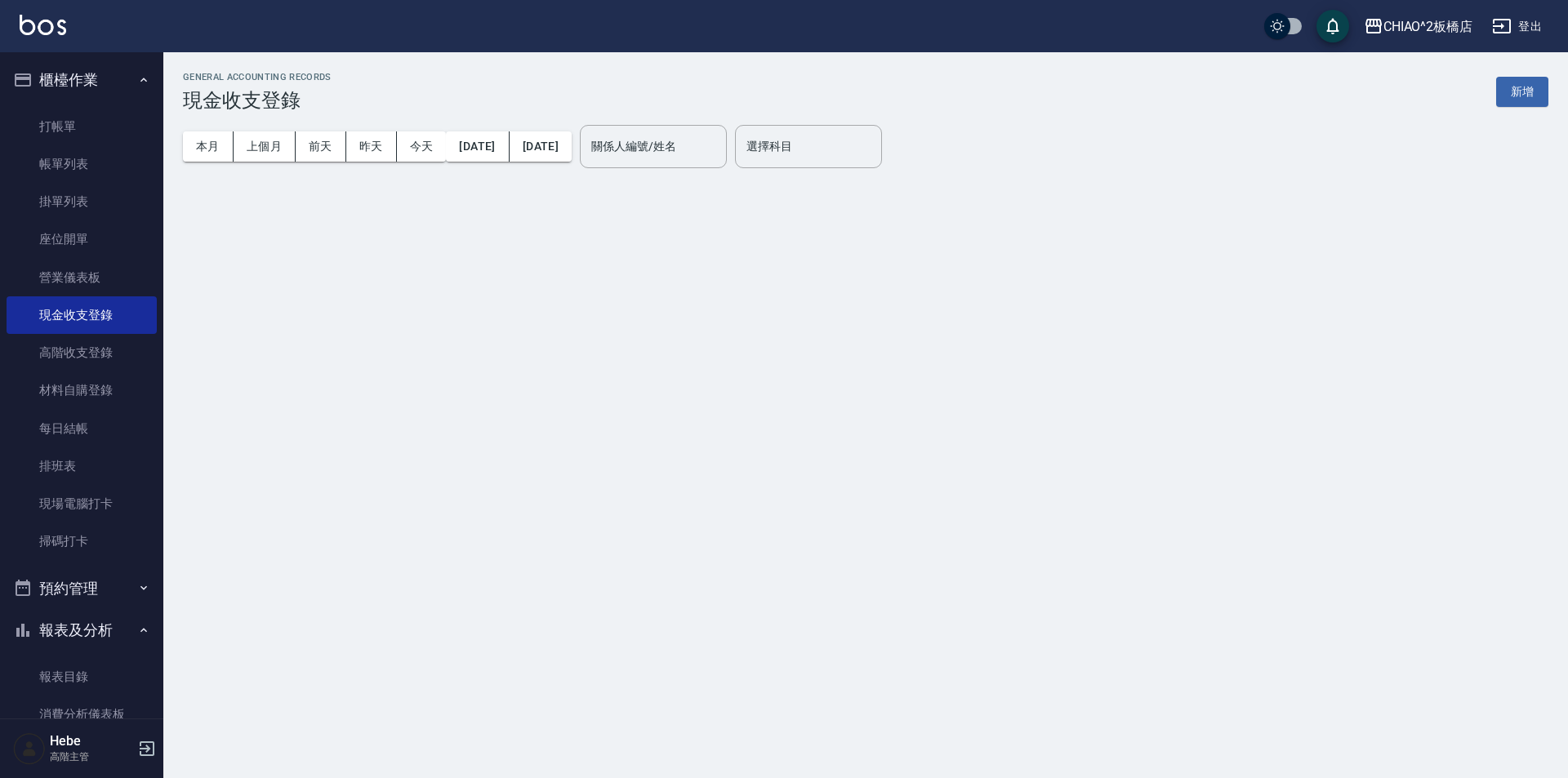
click at [684, 141] on div "關係人編號/姓名 關係人編號/姓名" at bounding box center [652, 146] width 147 height 43
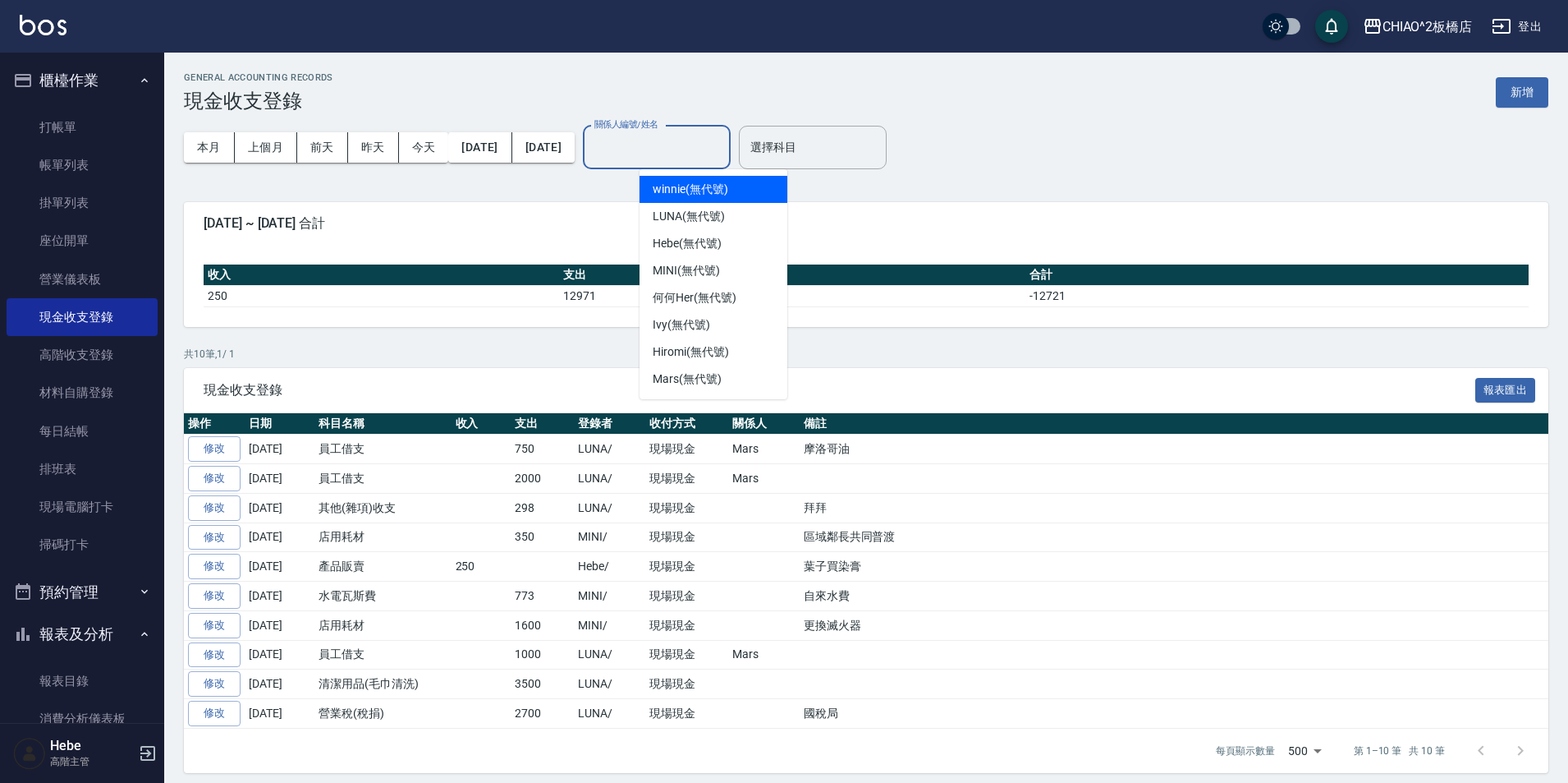
drag, startPoint x: 702, startPoint y: 191, endPoint x: 650, endPoint y: 208, distance: 54.7
click at [702, 191] on span "winnie (無代號)" at bounding box center [690, 189] width 74 height 17
type input "winnie(無代號)"
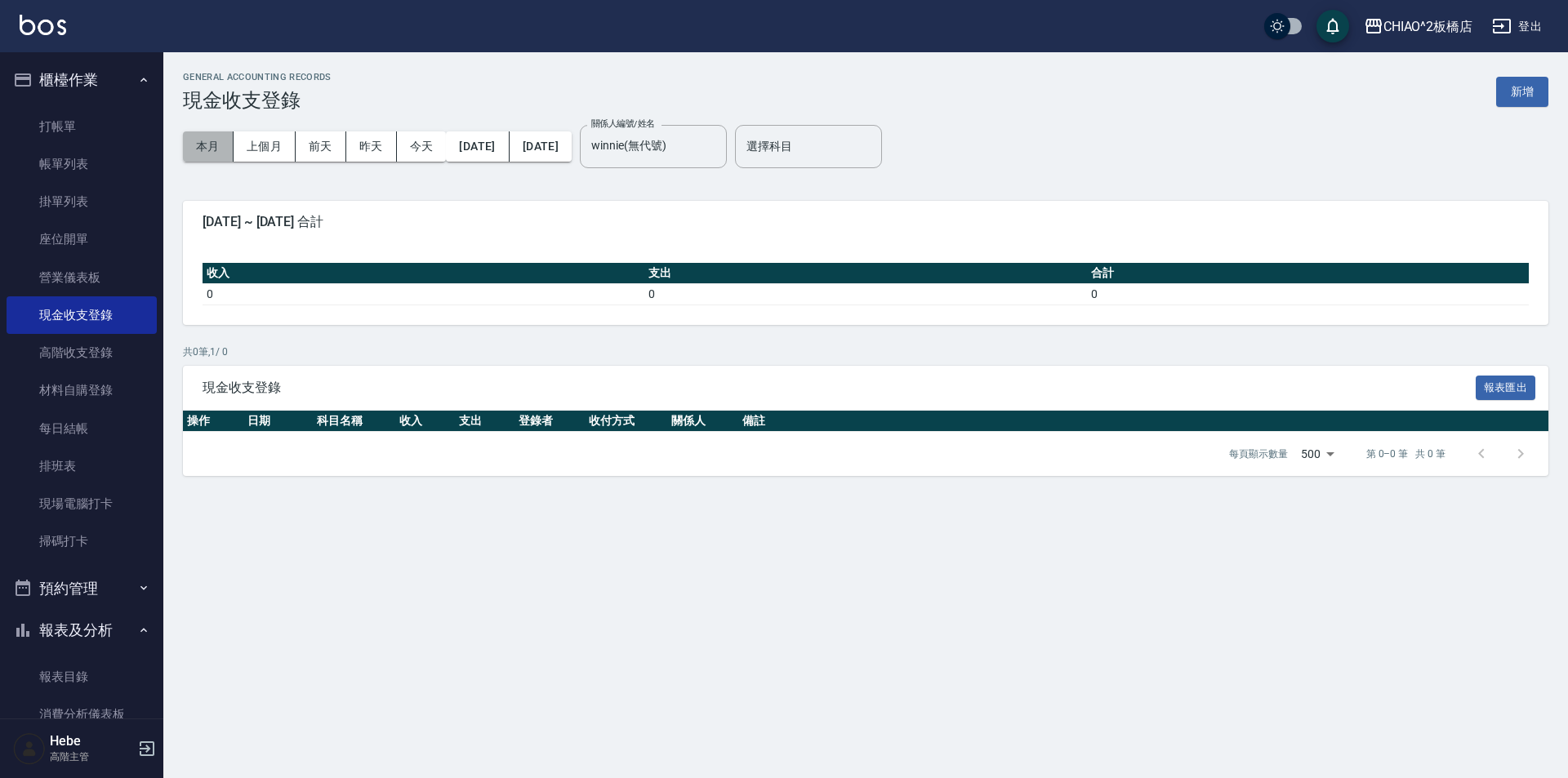
click at [216, 150] on button "本月" at bounding box center [208, 146] width 51 height 30
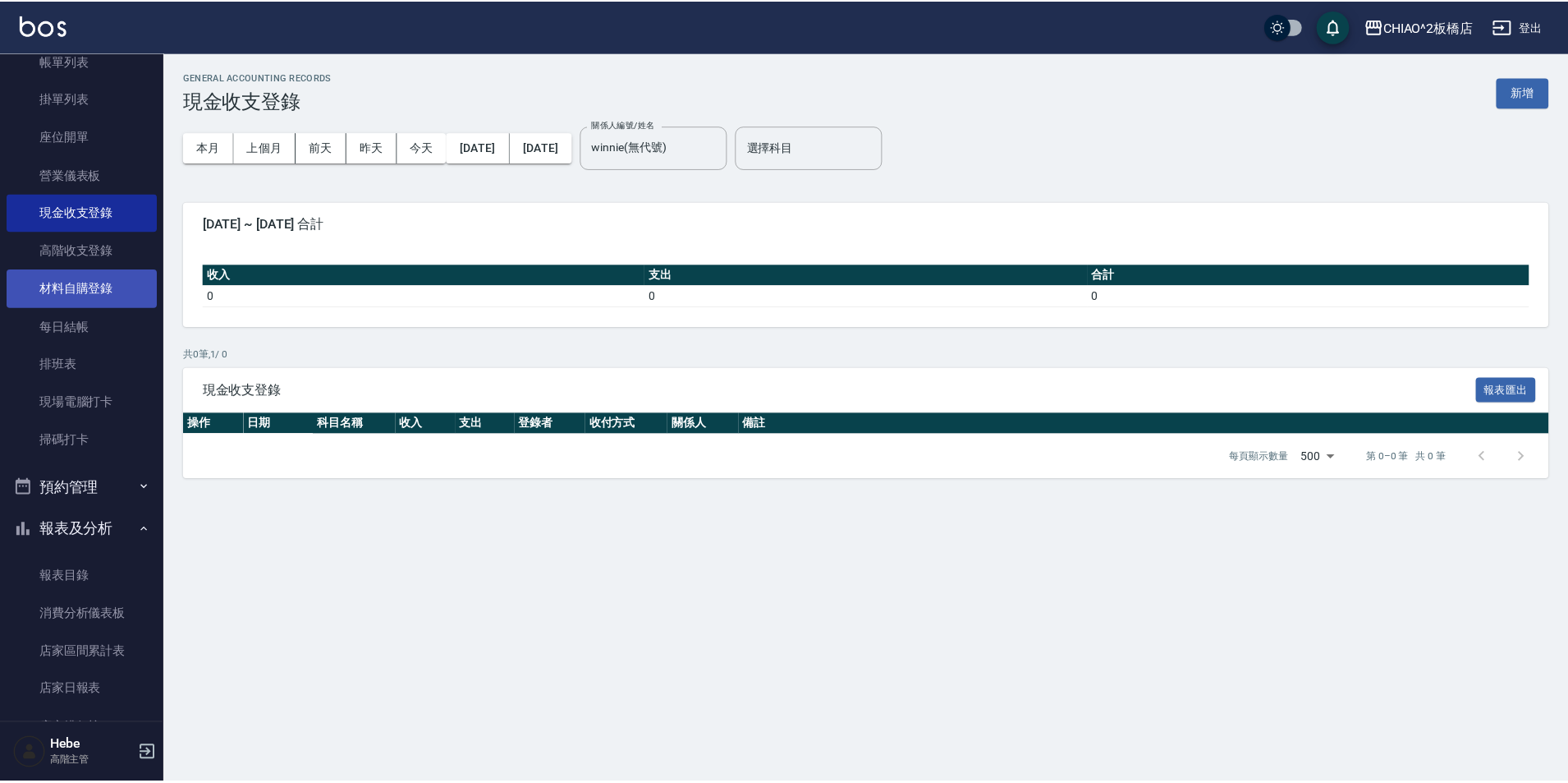
scroll to position [411, 0]
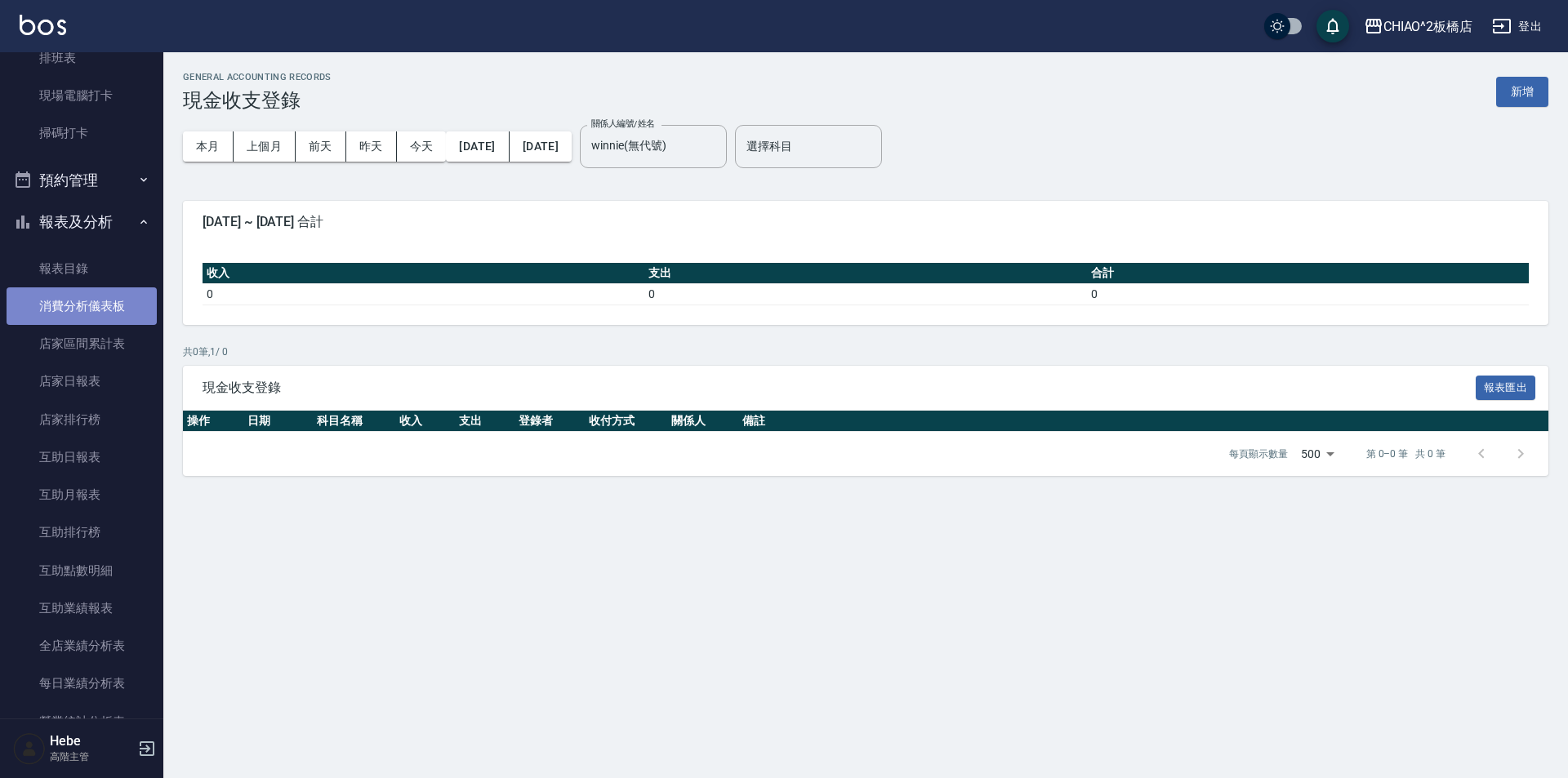
click at [120, 304] on link "消費分析儀表板" at bounding box center [82, 305] width 150 height 37
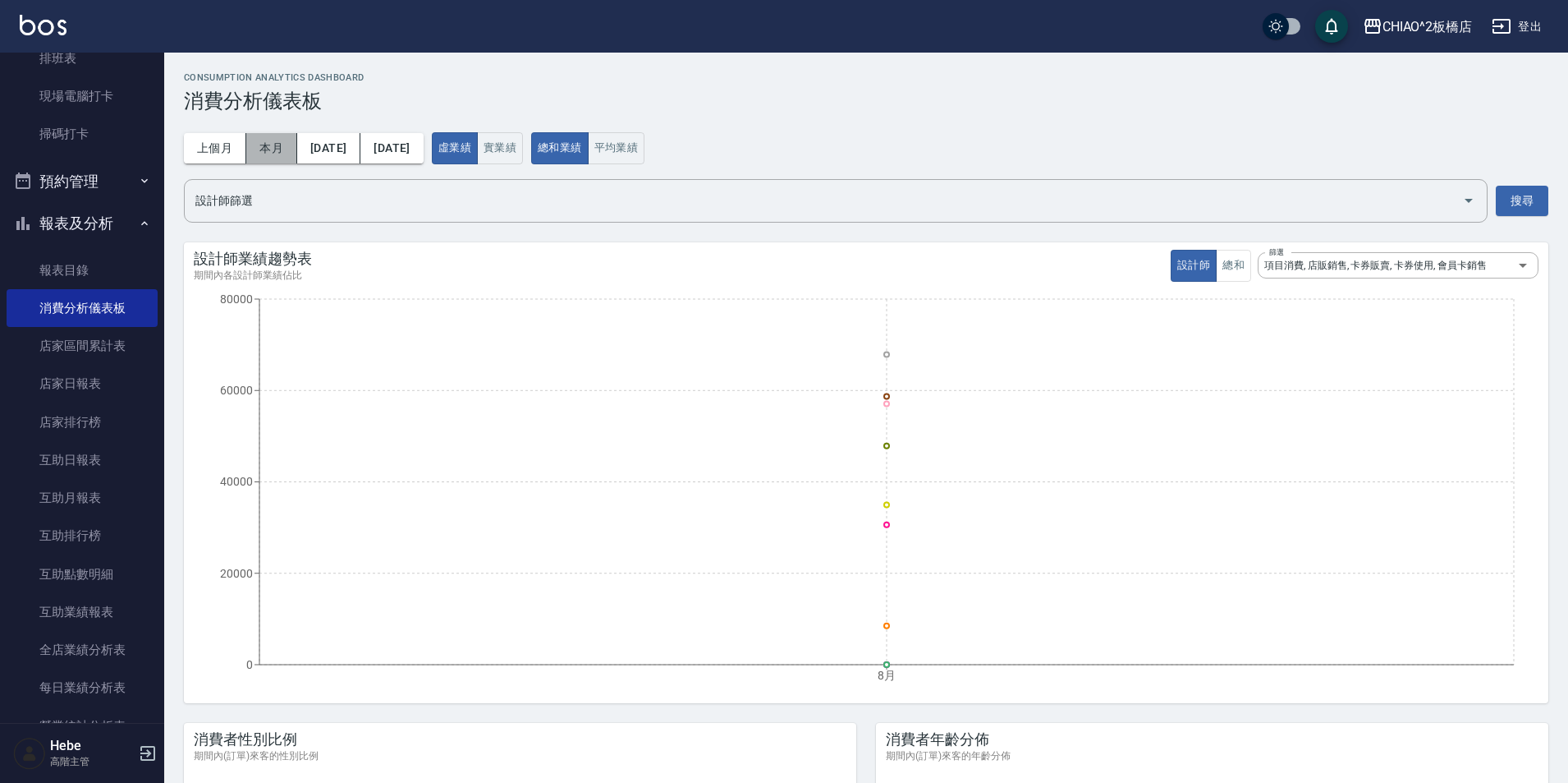
click at [259, 139] on button "本月" at bounding box center [271, 148] width 51 height 30
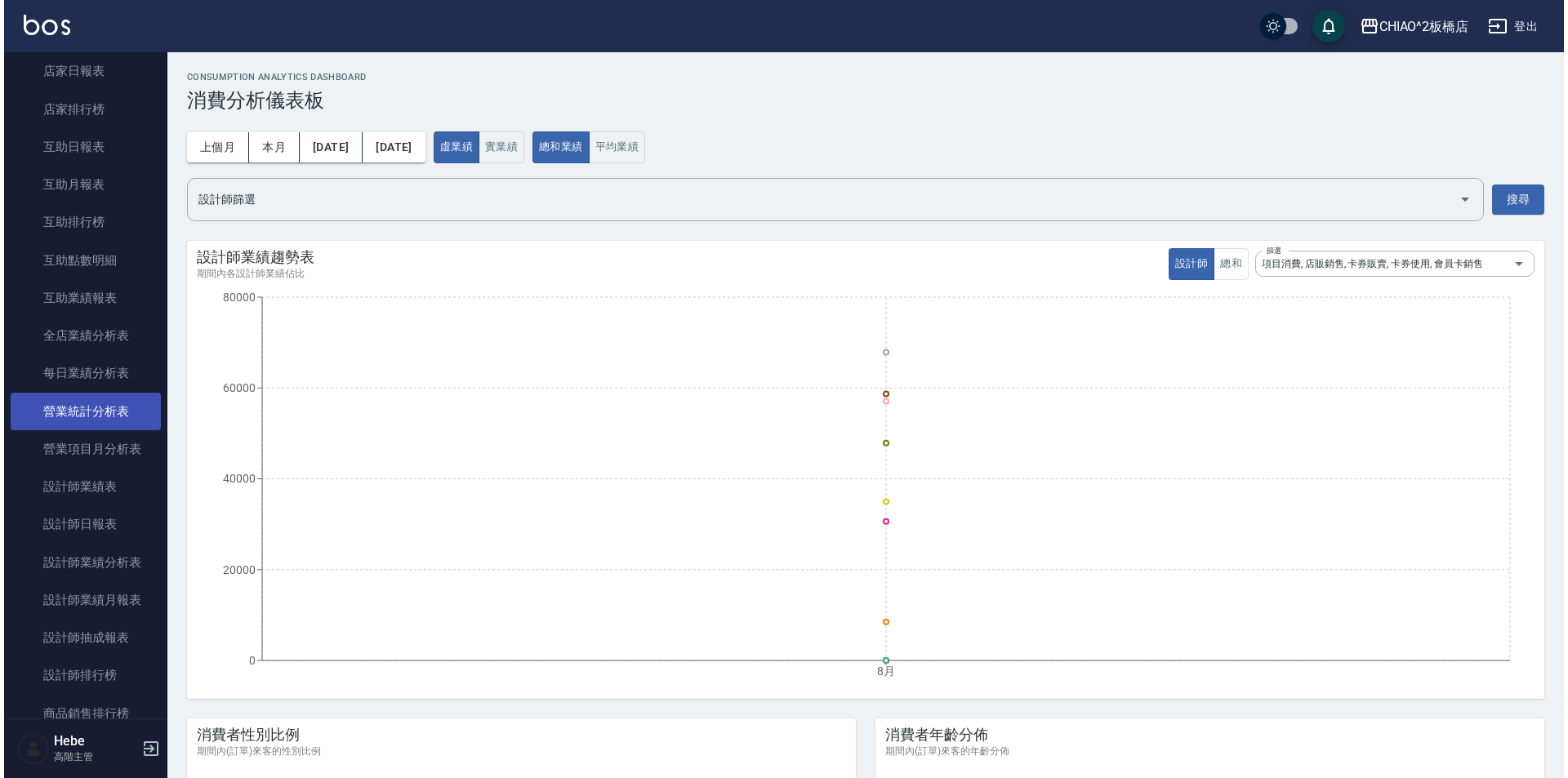
scroll to position [735, 0]
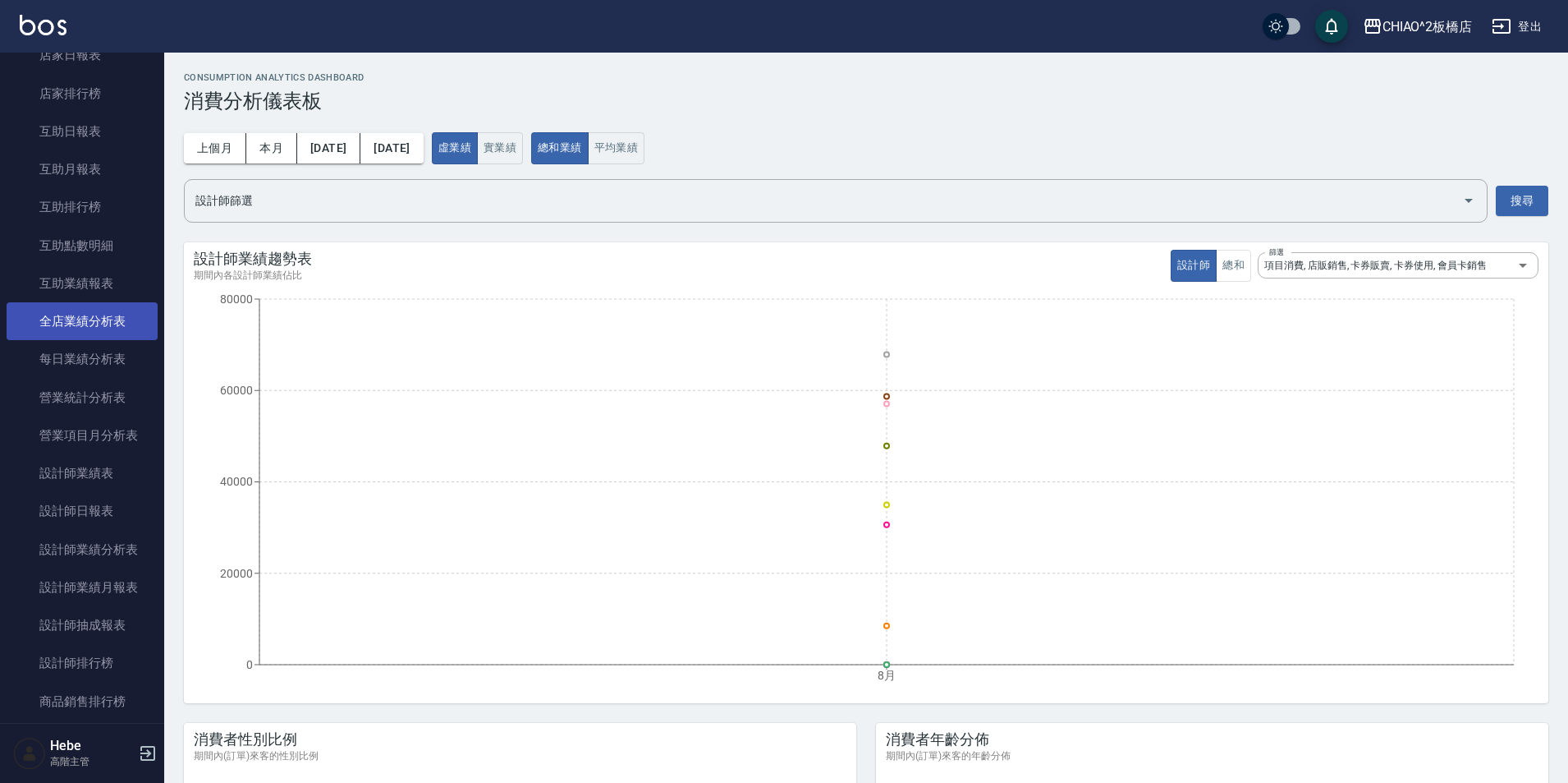
click at [112, 326] on link "全店業績分析表" at bounding box center [82, 321] width 151 height 38
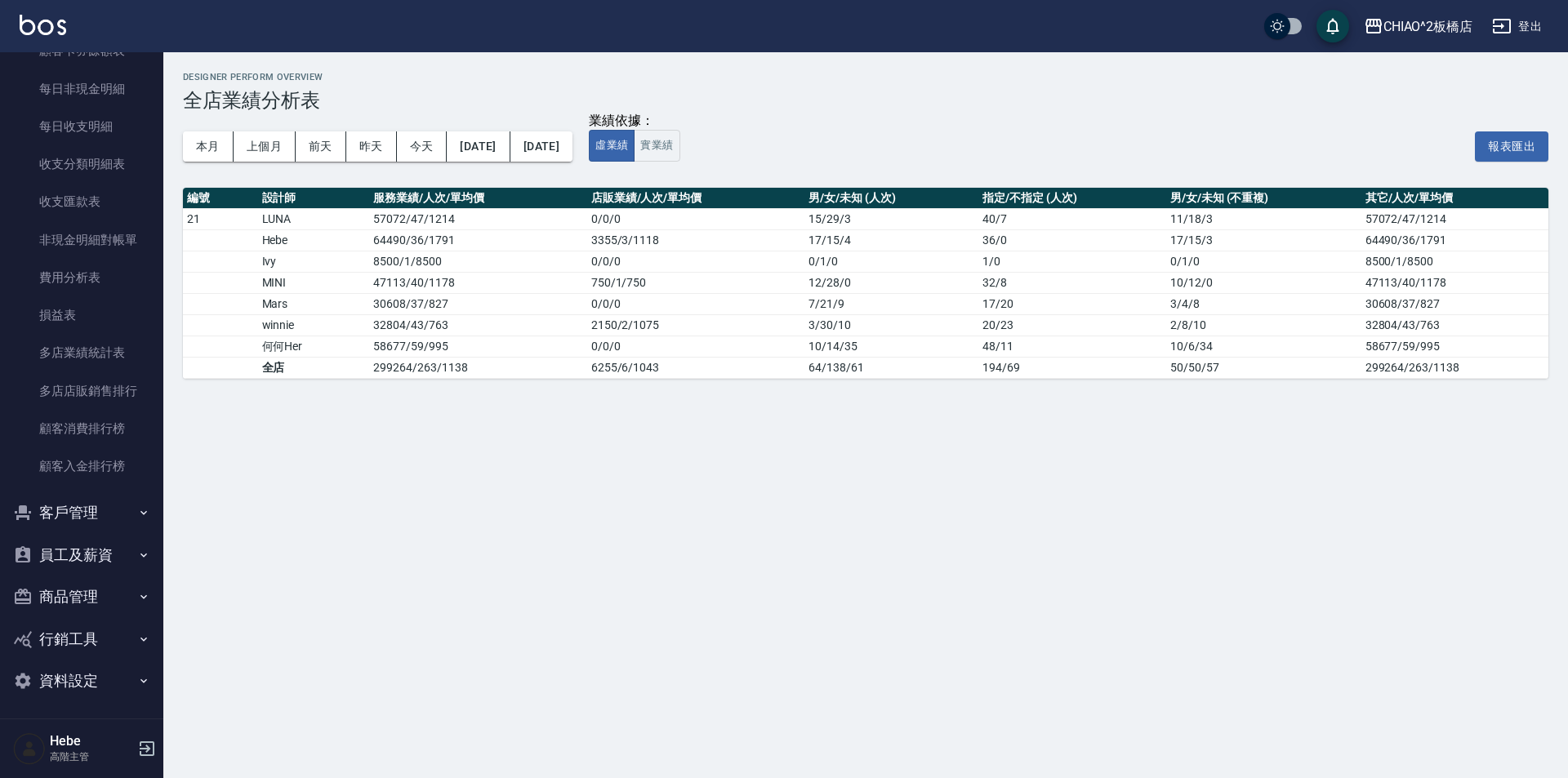
scroll to position [1799, 0]
click at [104, 557] on button "員工及薪資" at bounding box center [82, 551] width 150 height 42
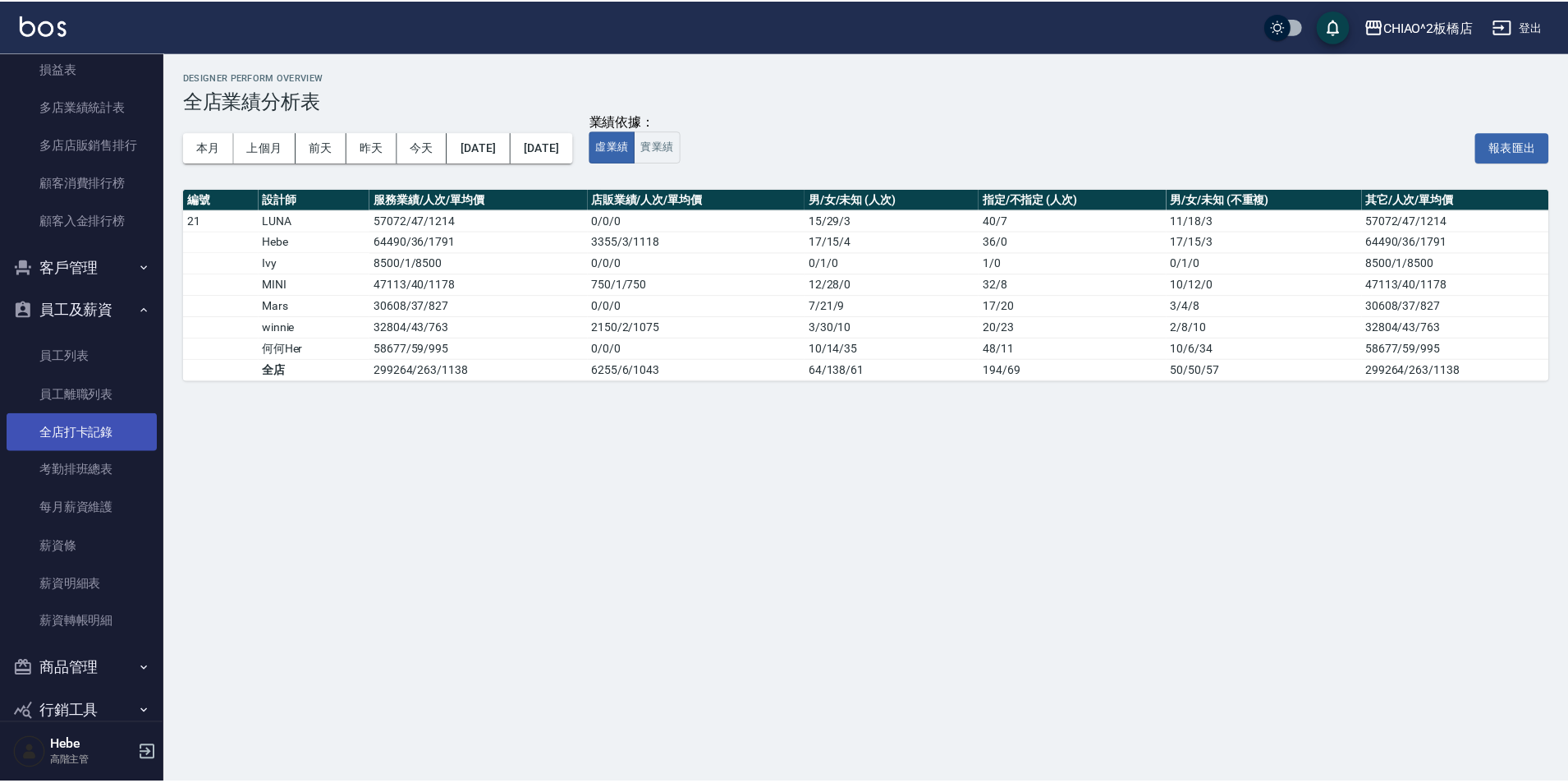
scroll to position [2057, 0]
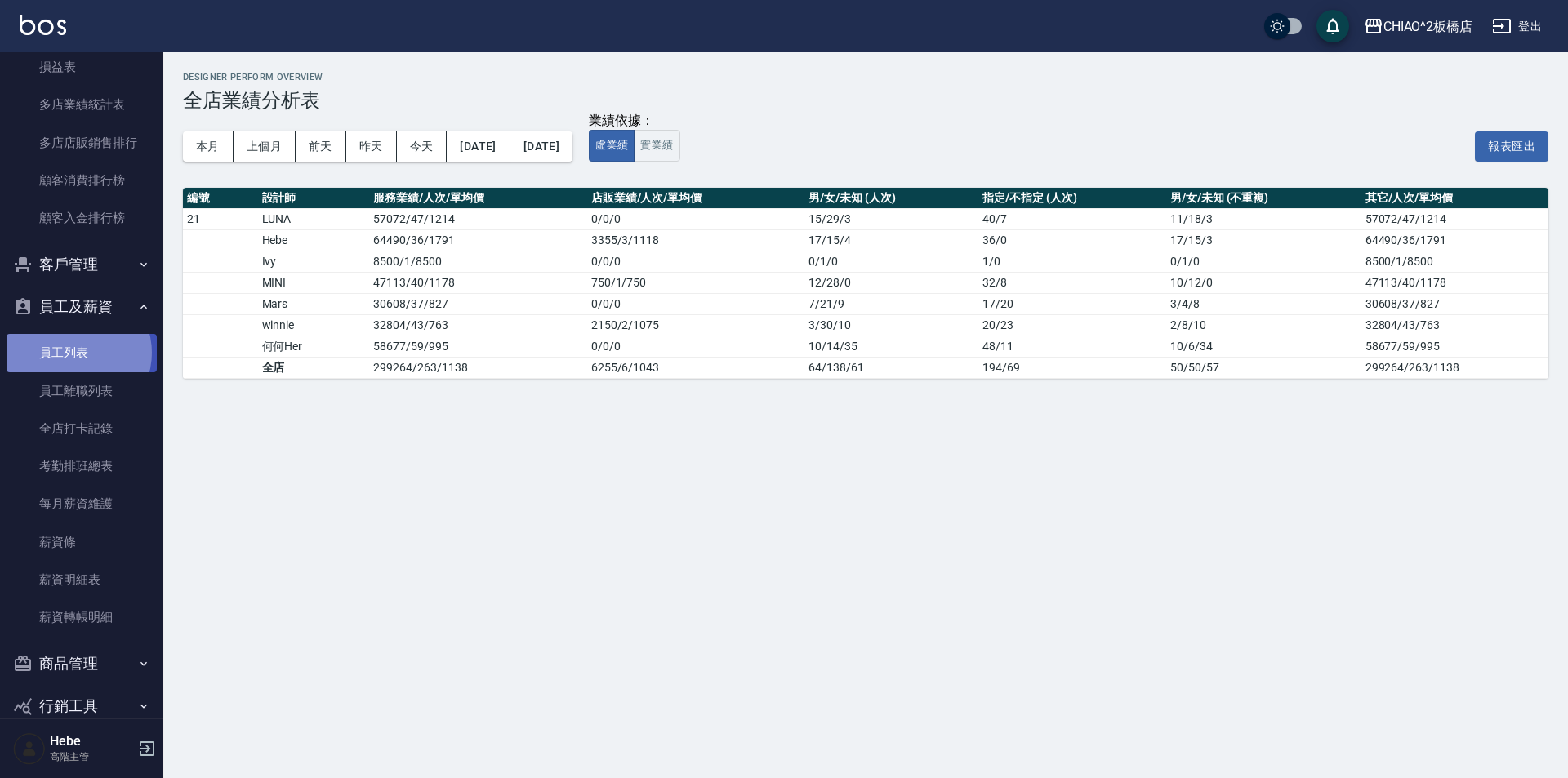
click at [74, 353] on link "員工列表" at bounding box center [82, 353] width 150 height 37
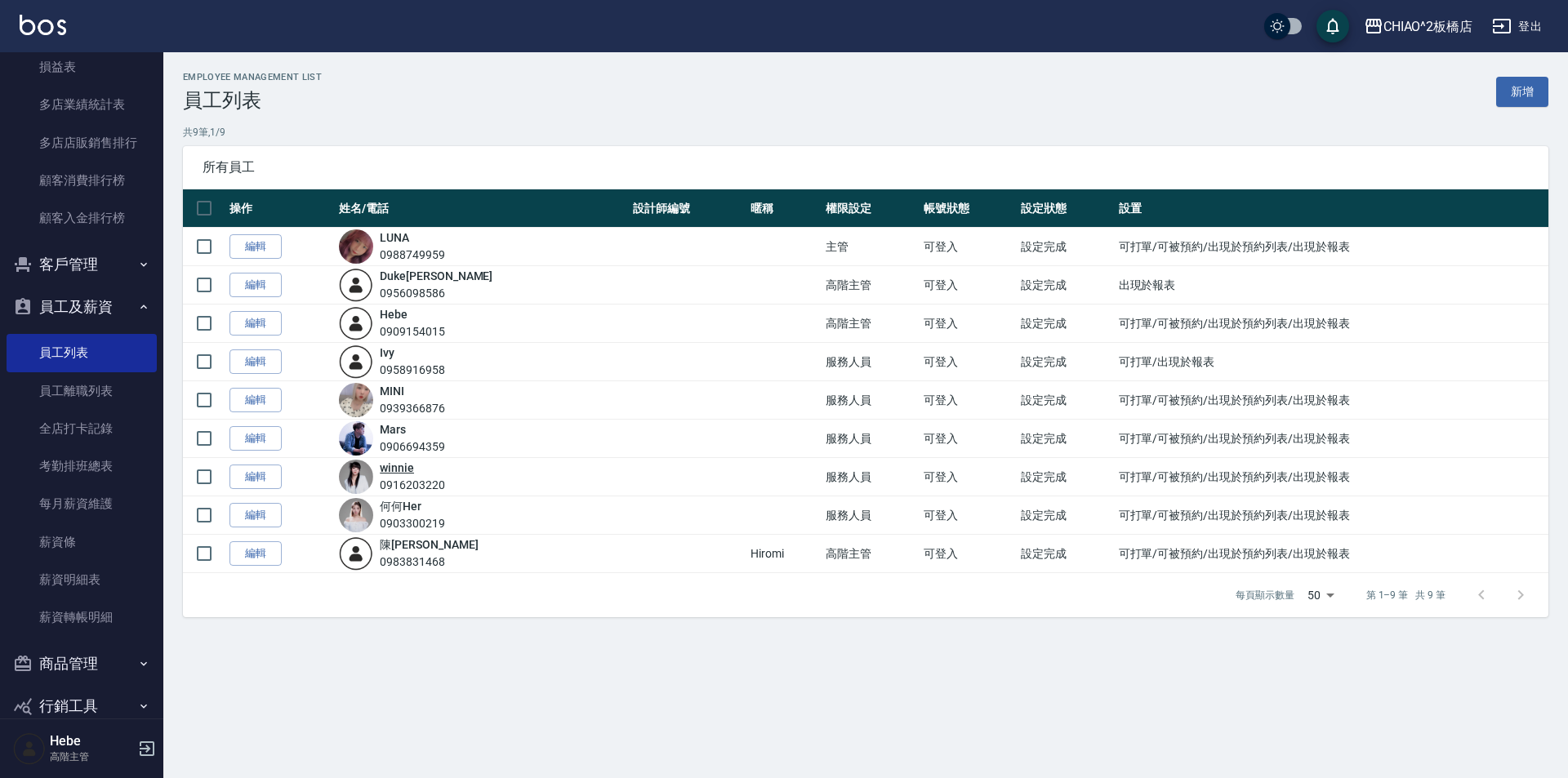
click at [408, 462] on link "win nie" at bounding box center [397, 468] width 35 height 13
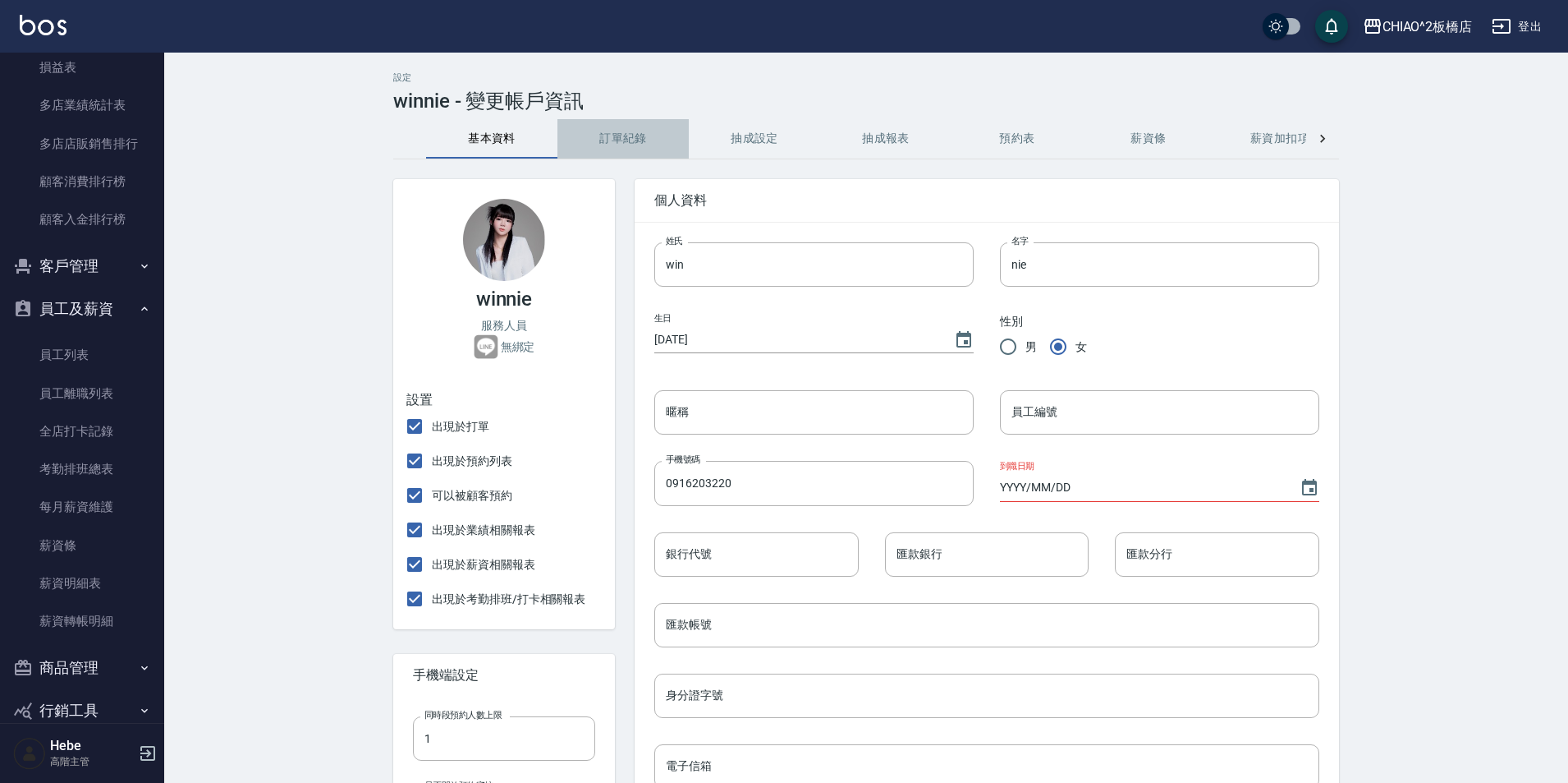
drag, startPoint x: 631, startPoint y: 137, endPoint x: 772, endPoint y: 140, distance: 141.0
click at [634, 137] on button "訂單紀錄" at bounding box center [623, 138] width 131 height 40
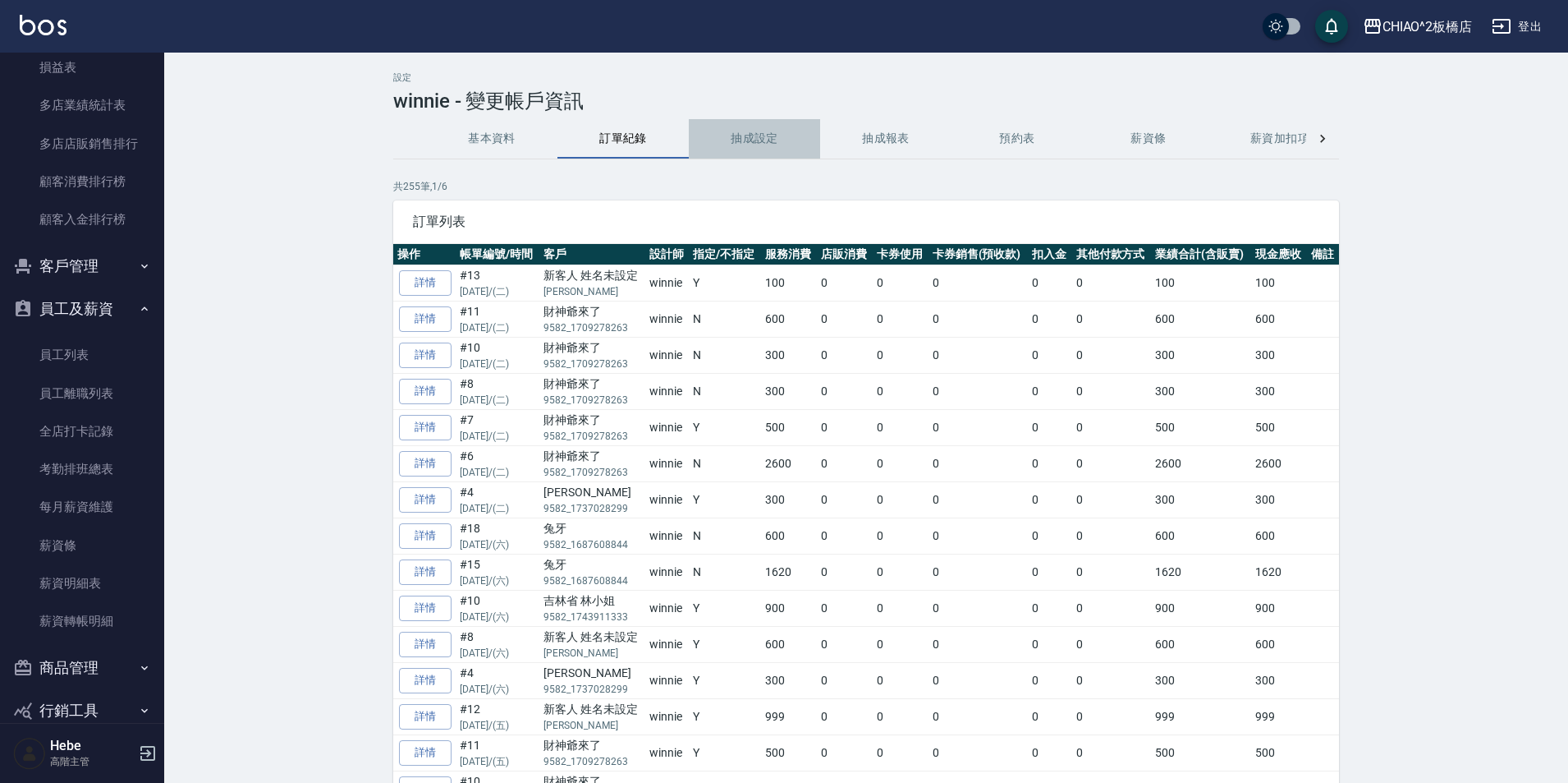
click at [758, 137] on button "抽成設定" at bounding box center [755, 138] width 131 height 40
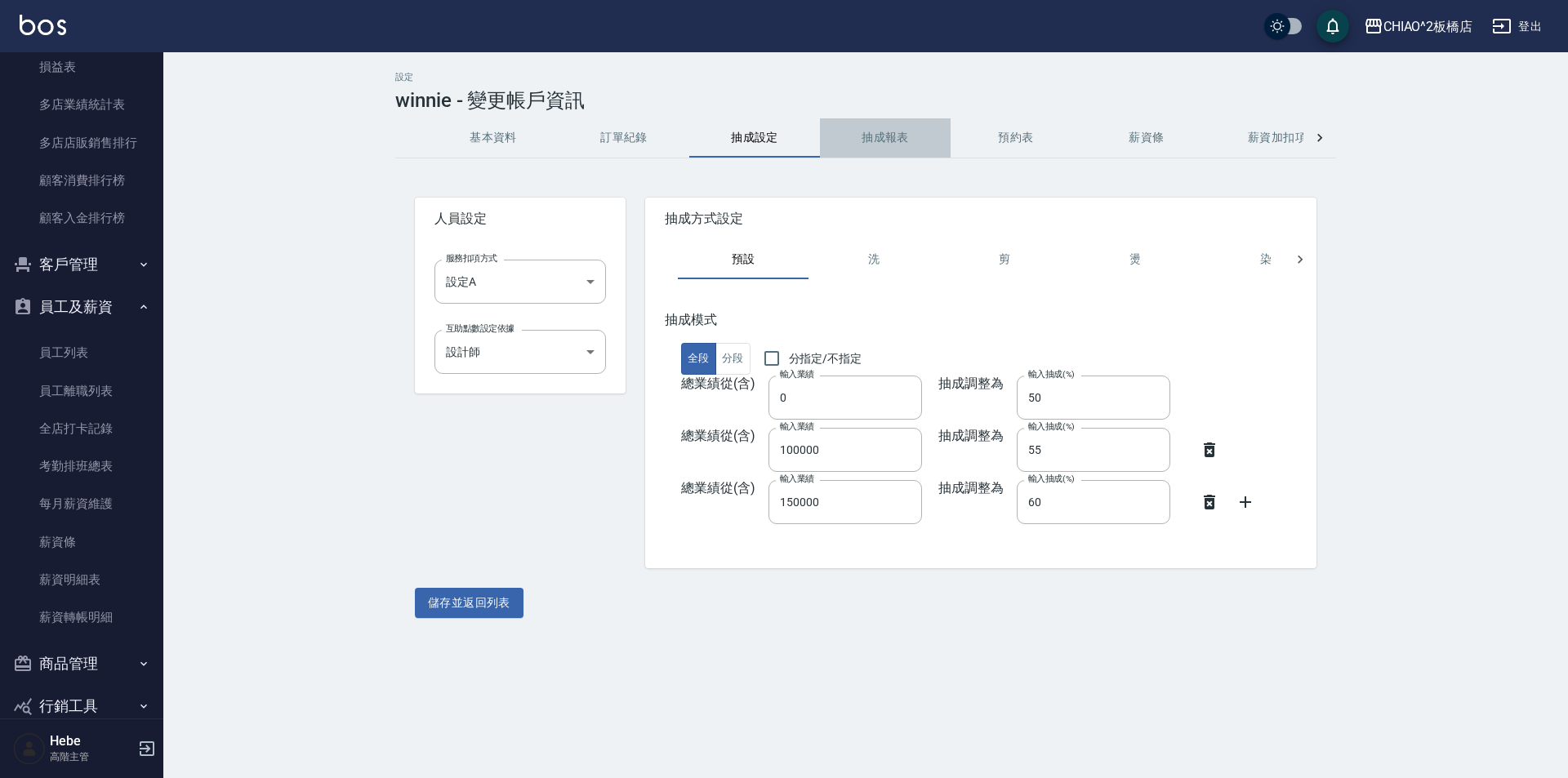
click at [867, 134] on button "抽成報表" at bounding box center [885, 137] width 131 height 39
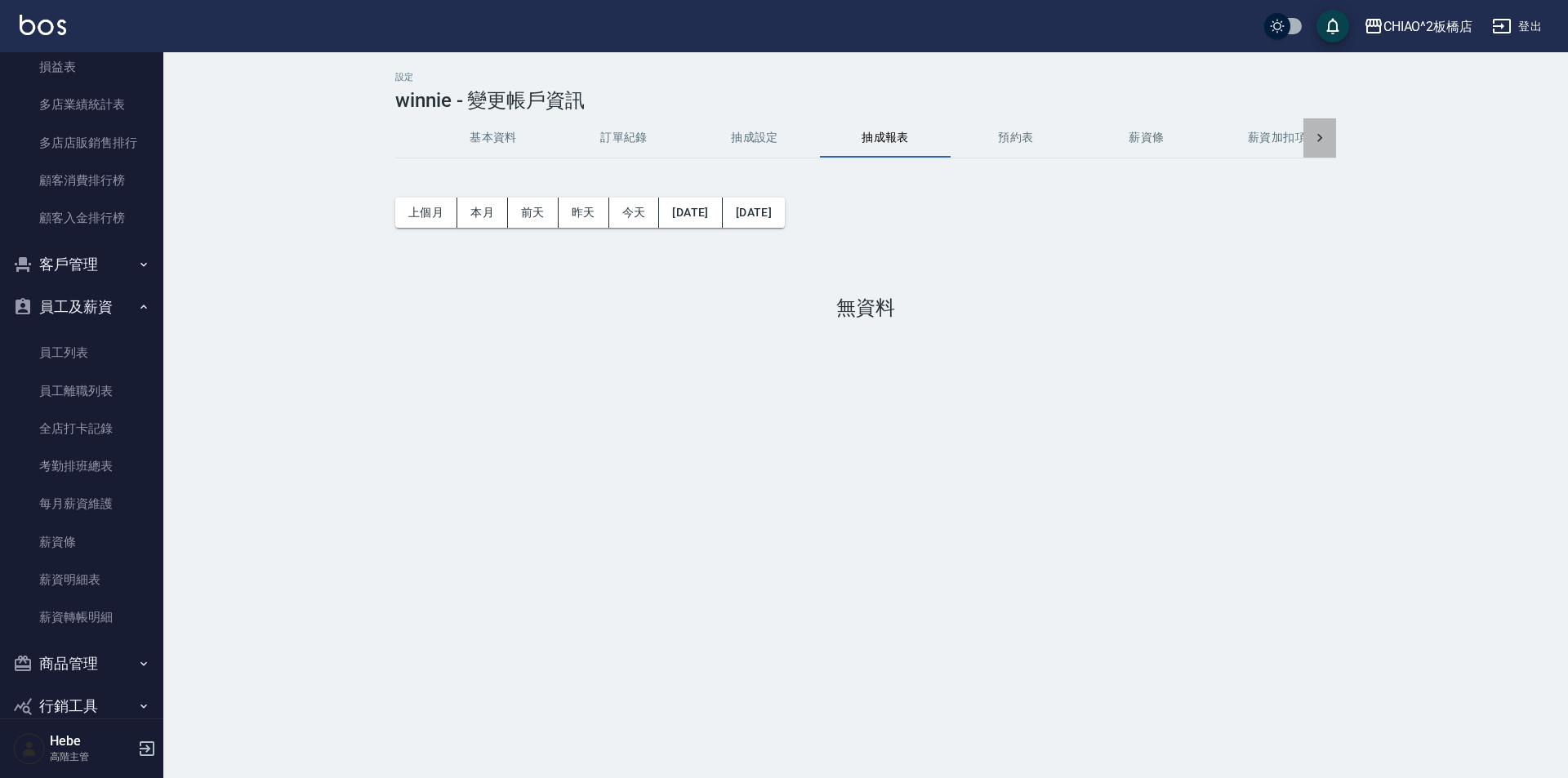
click at [1321, 144] on icon at bounding box center [1319, 137] width 16 height 16
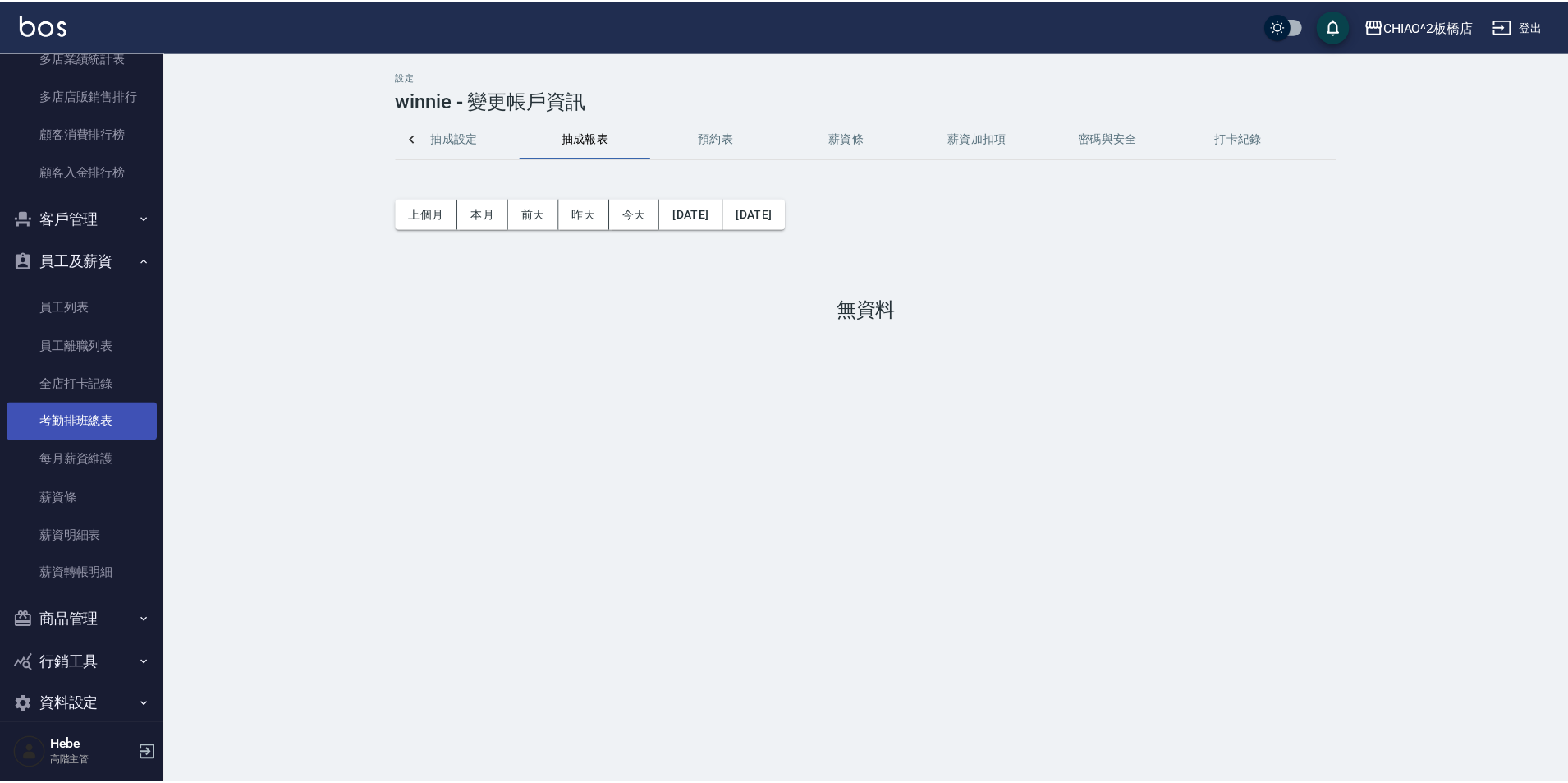
scroll to position [2128, 0]
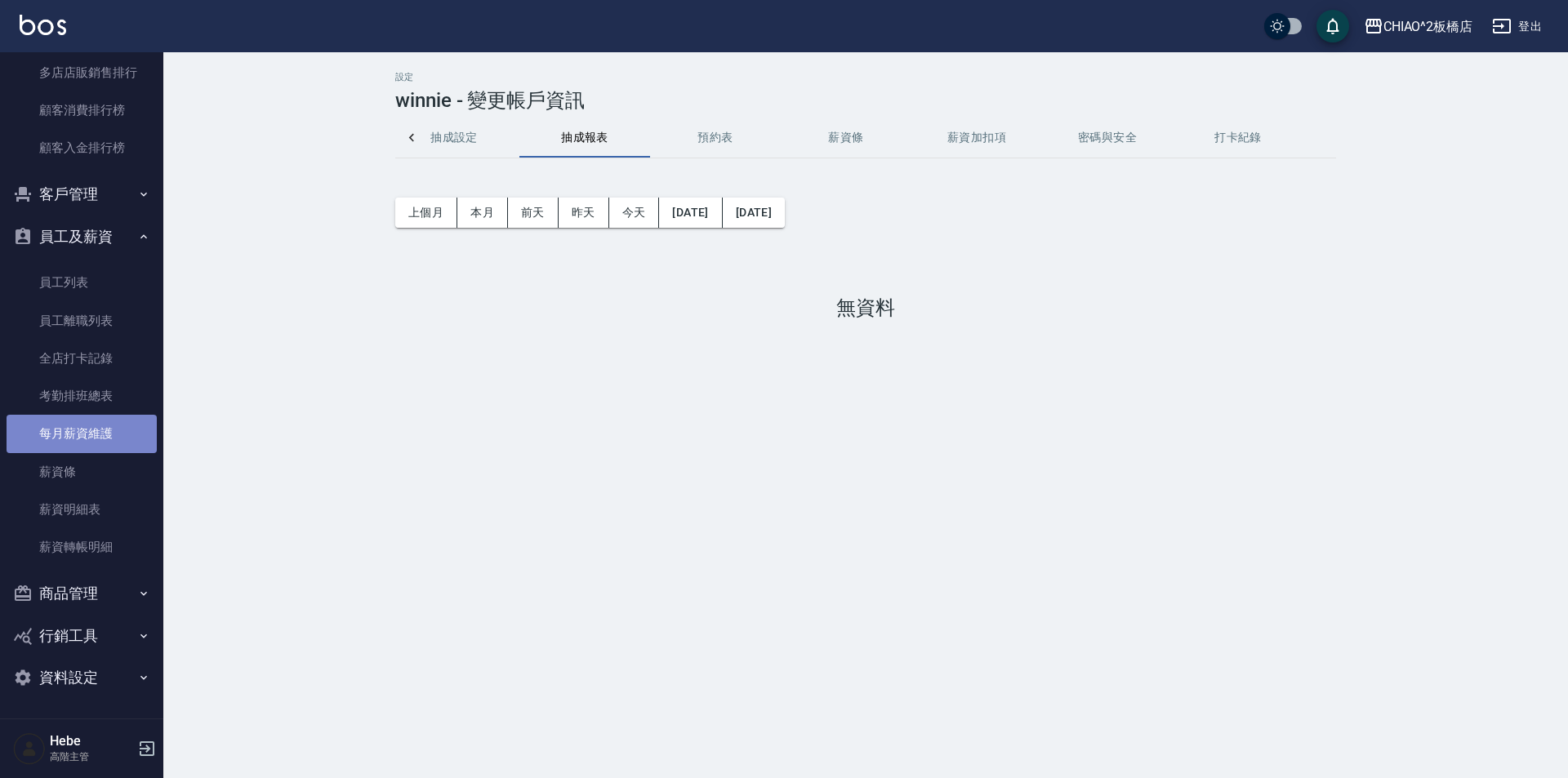
click at [111, 446] on link "每月薪資維護" at bounding box center [82, 433] width 150 height 37
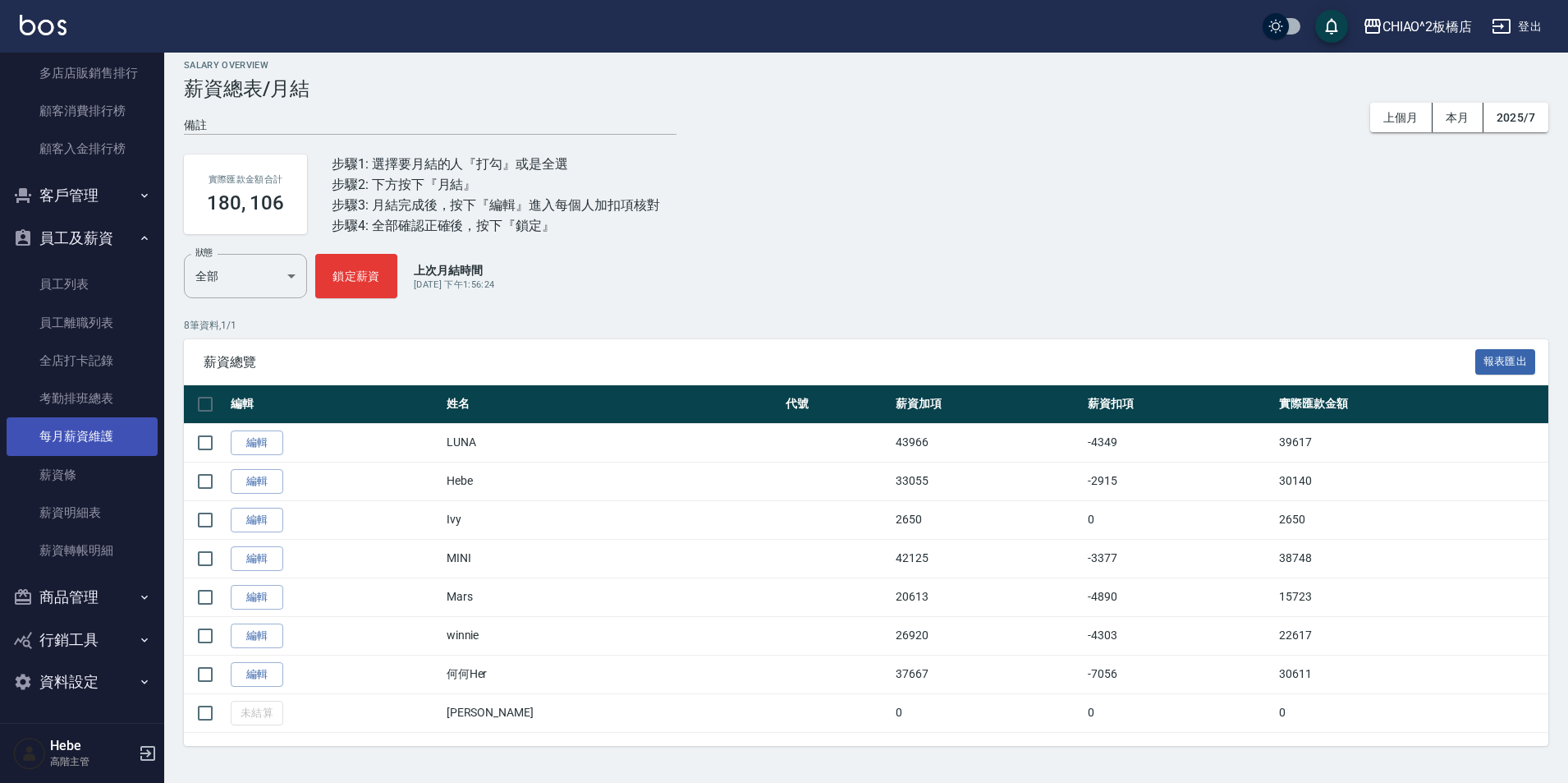
scroll to position [14, 0]
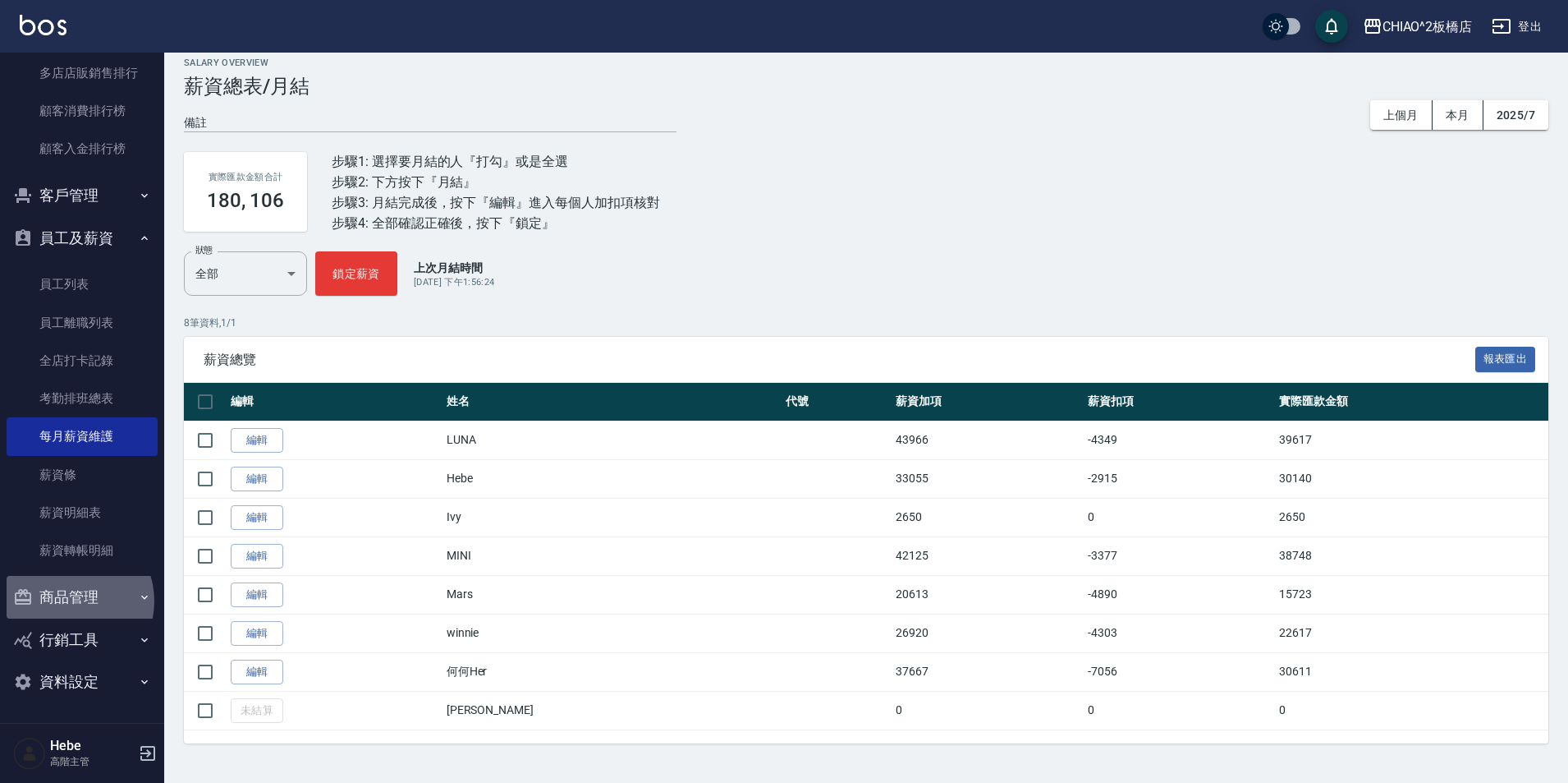
click at [69, 599] on button "商品管理" at bounding box center [82, 597] width 151 height 43
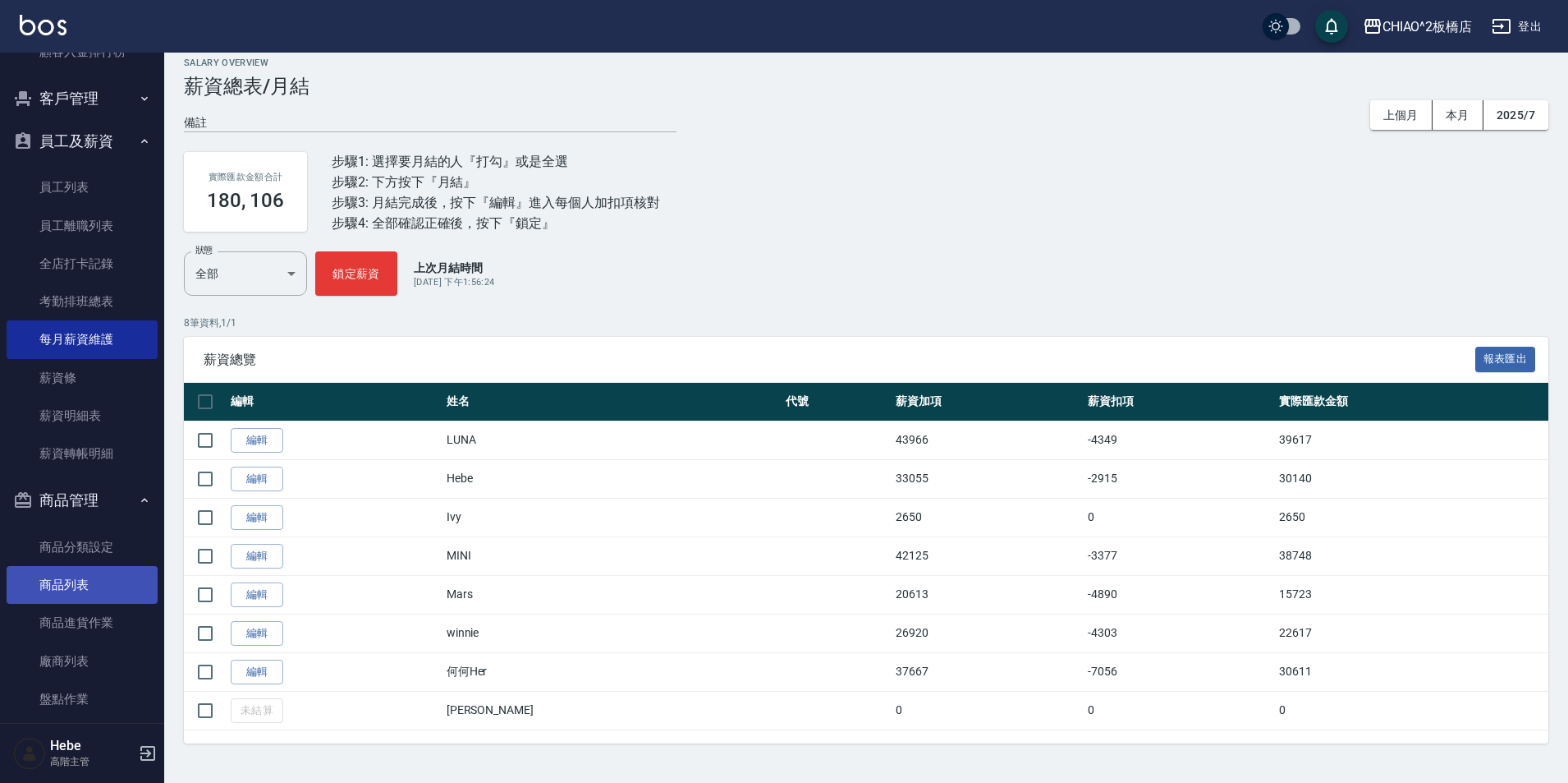
scroll to position [2331, 0]
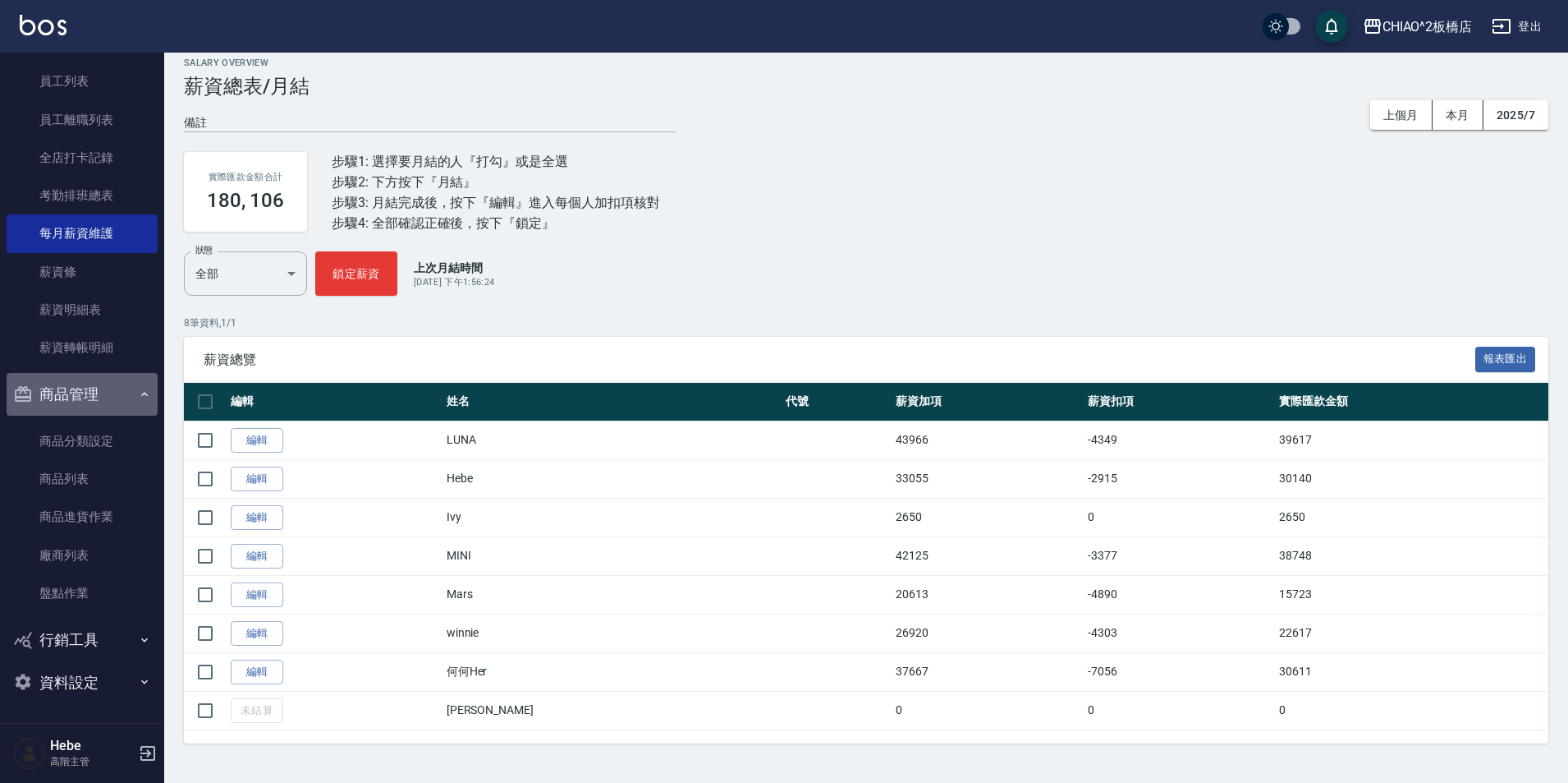
click at [103, 403] on button "商品管理" at bounding box center [82, 394] width 151 height 43
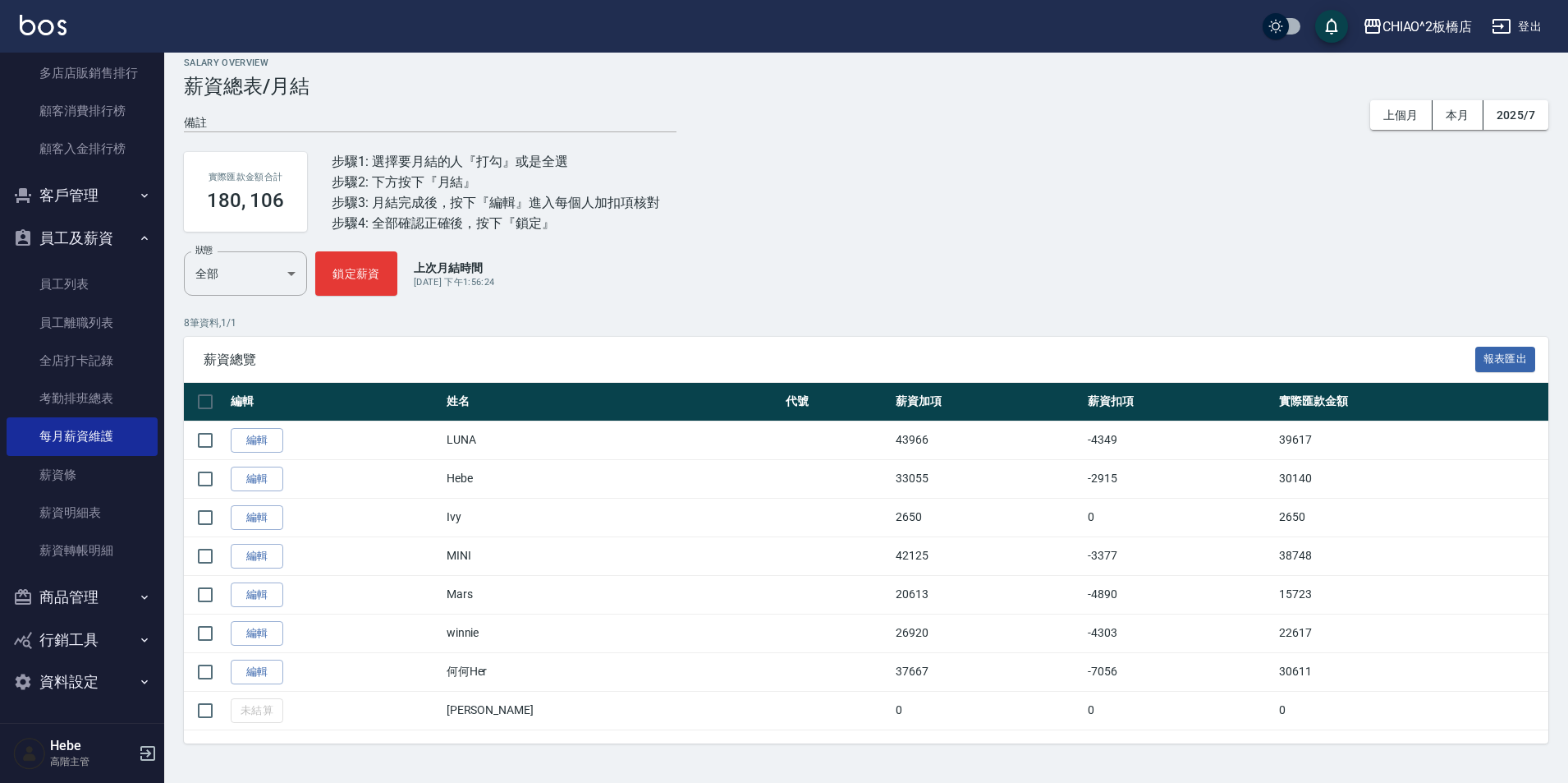
scroll to position [2128, 0]
click at [64, 639] on button "行銷工具" at bounding box center [82, 640] width 151 height 43
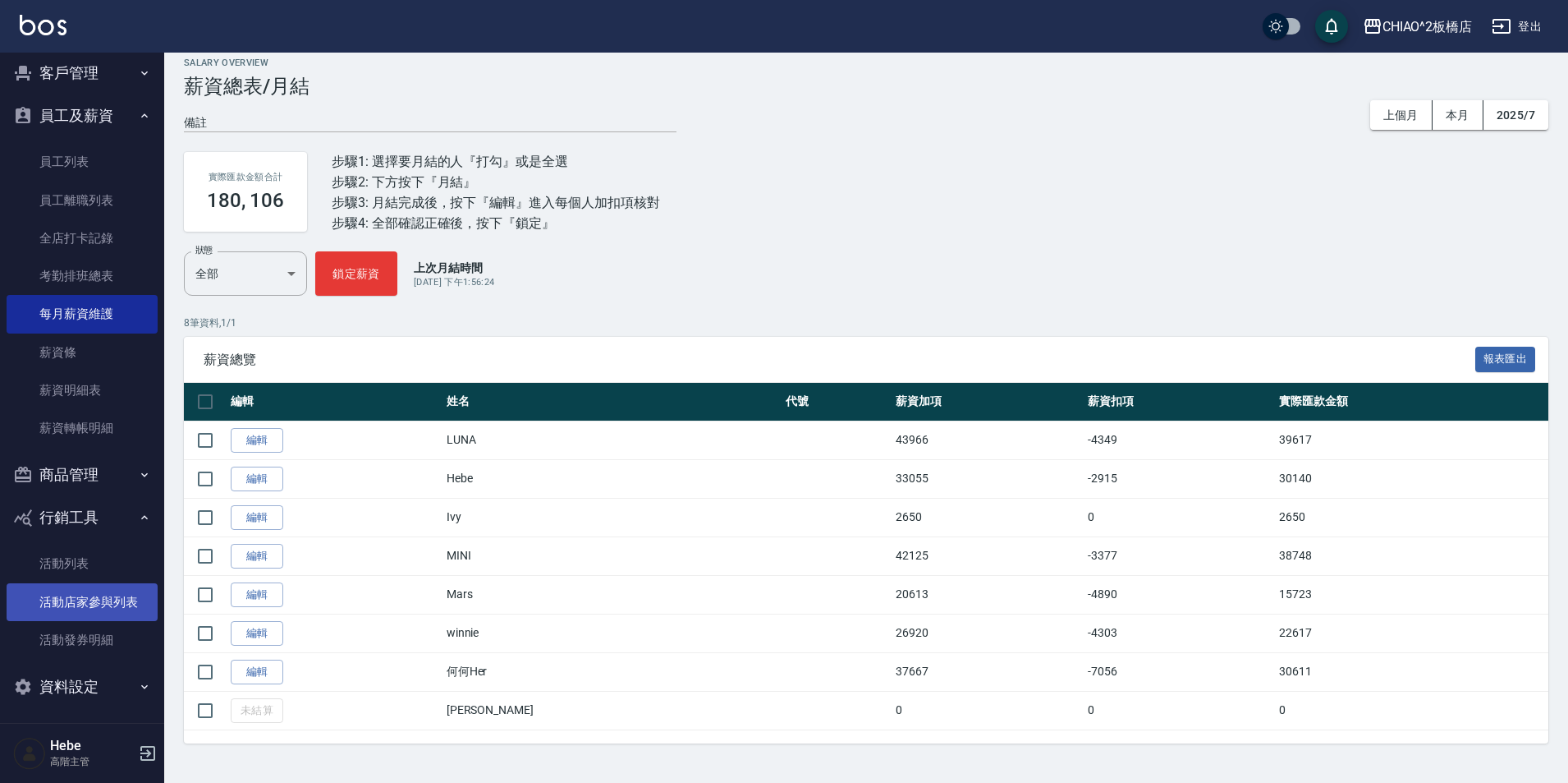
scroll to position [2254, 0]
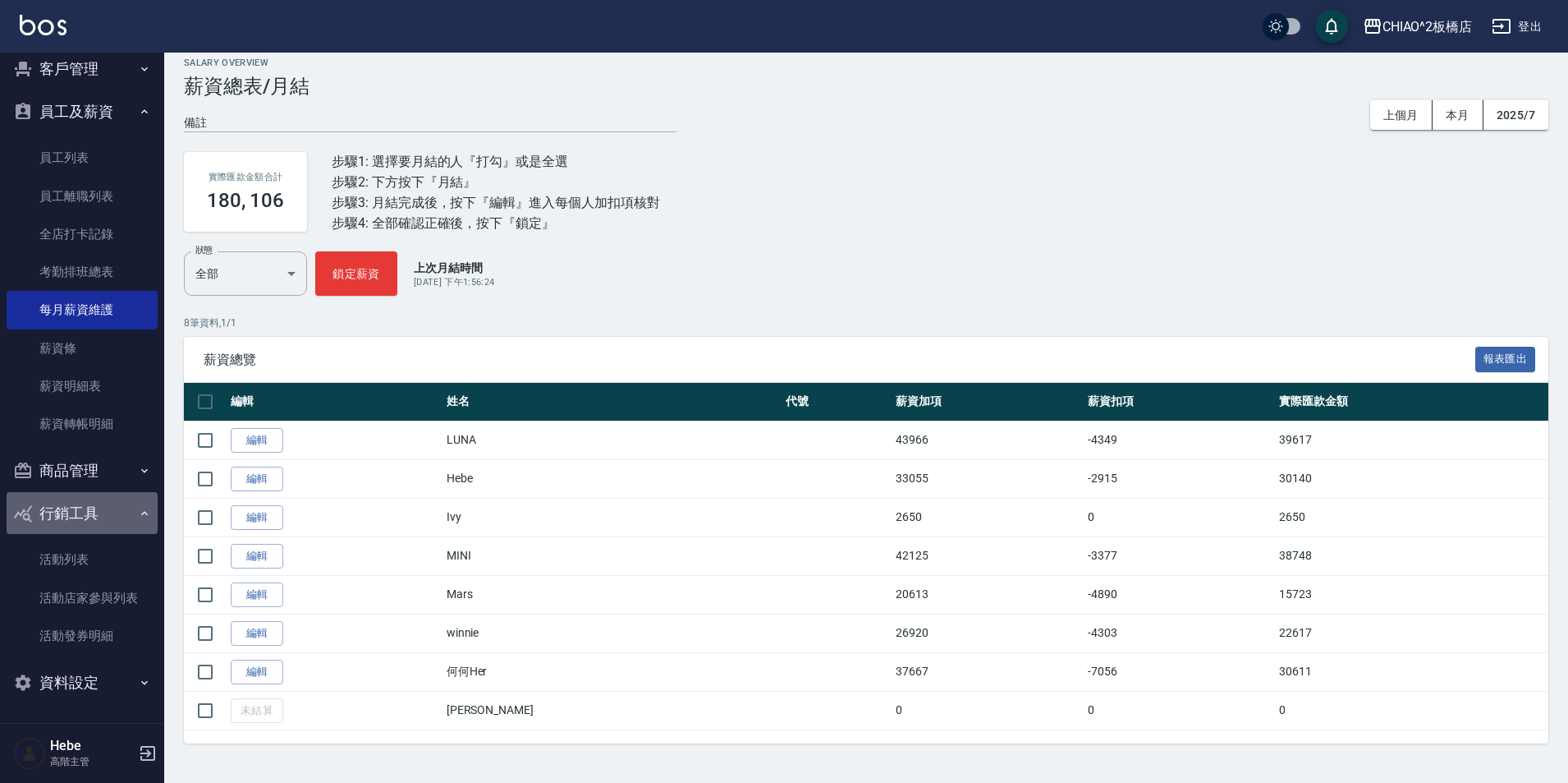
click at [98, 512] on button "行銷工具" at bounding box center [82, 513] width 151 height 43
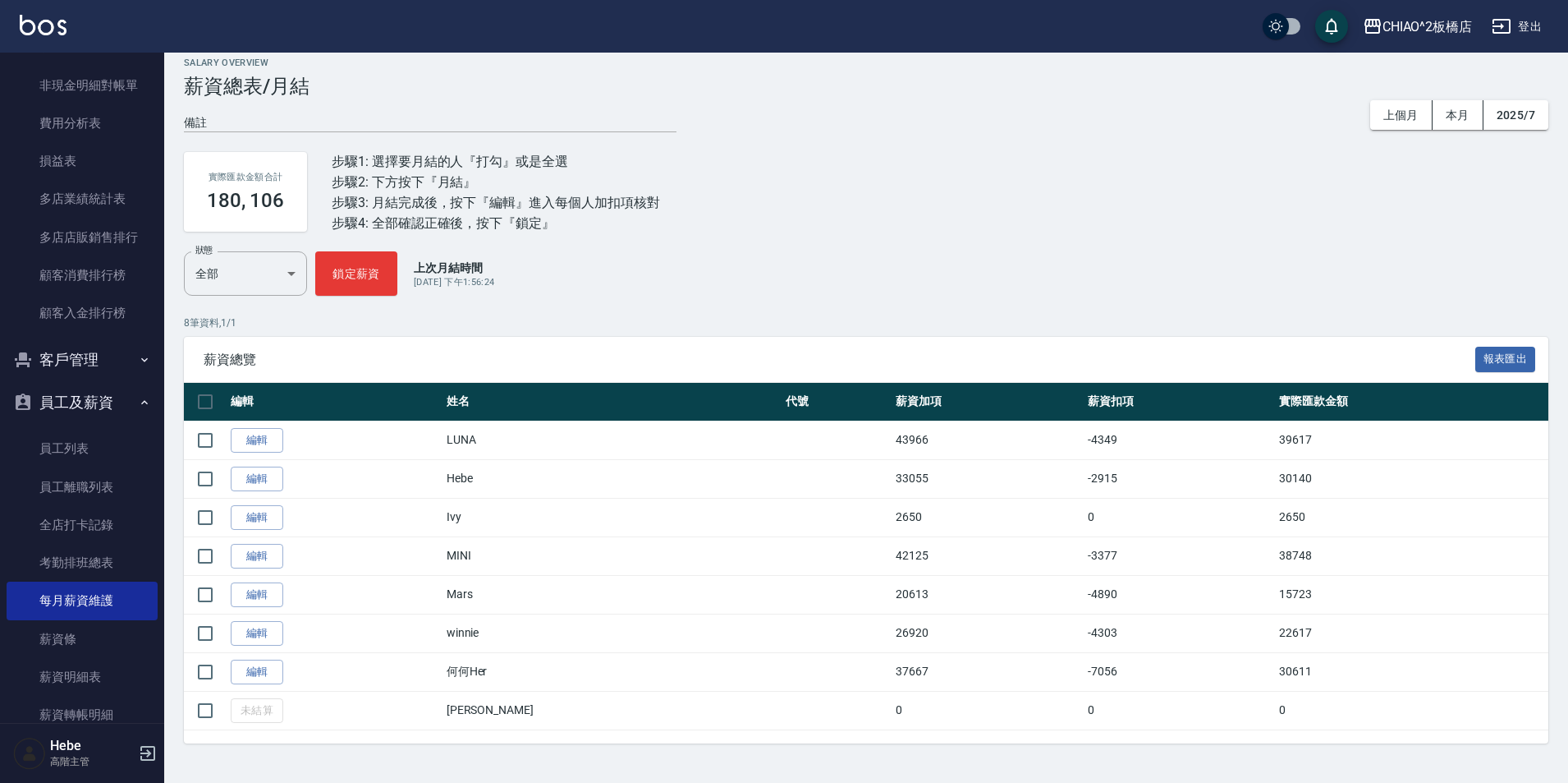
click at [94, 402] on button "員工及薪資" at bounding box center [82, 402] width 151 height 43
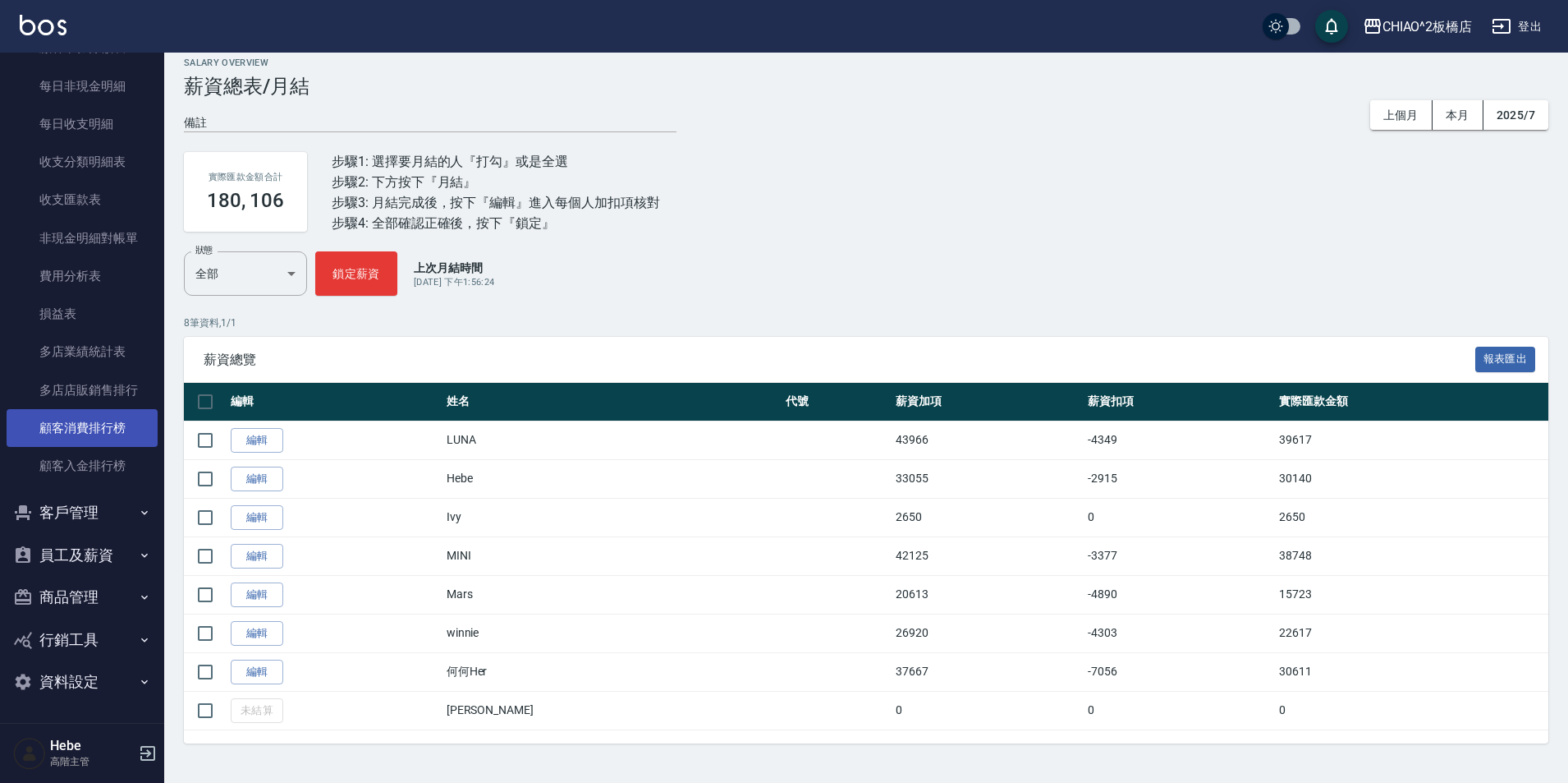
scroll to position [1811, 0]
click at [101, 247] on link "非現金明細對帳單" at bounding box center [82, 238] width 151 height 38
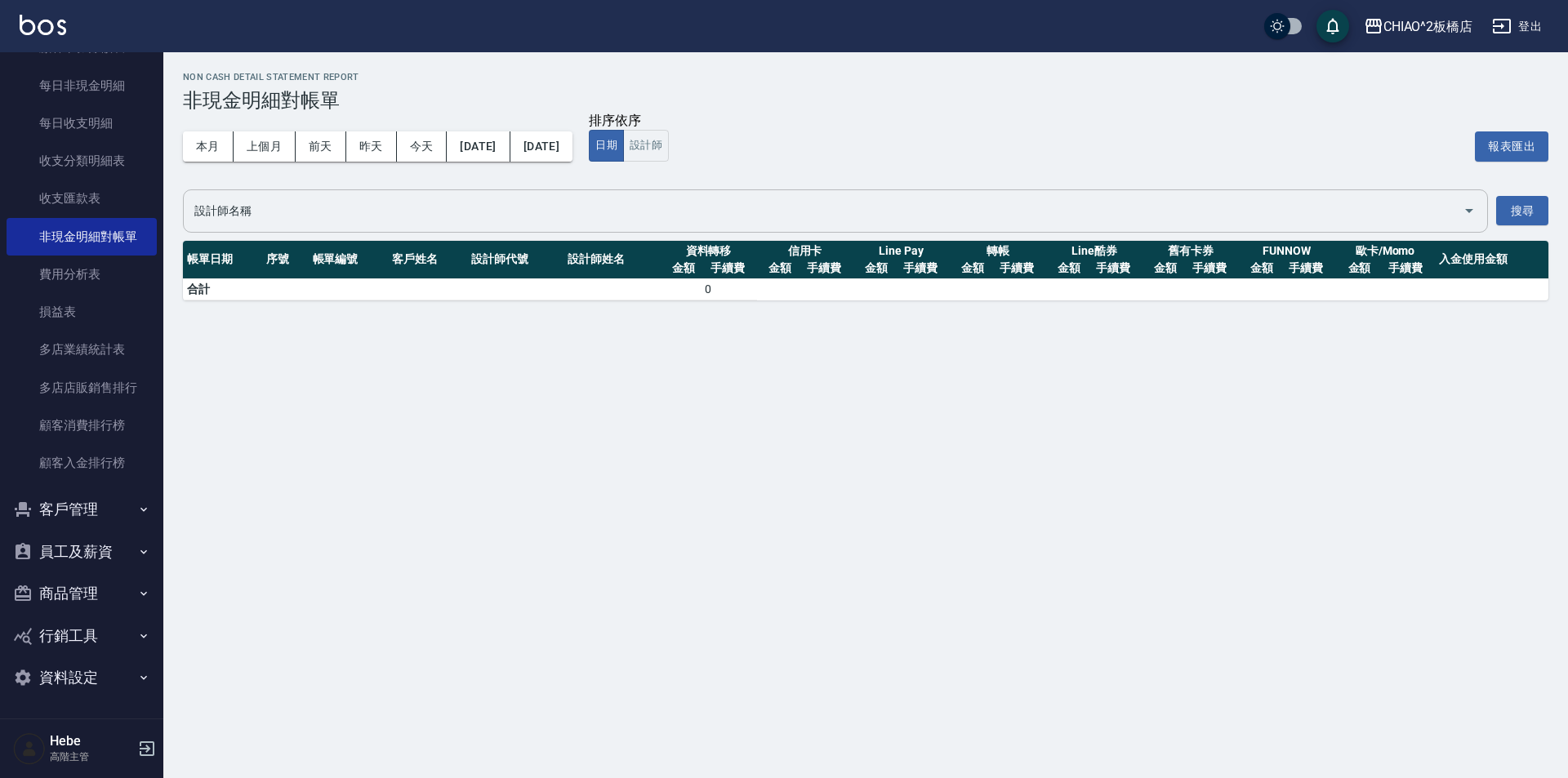
click at [459, 199] on input "設計師名稱" at bounding box center [822, 211] width 1265 height 29
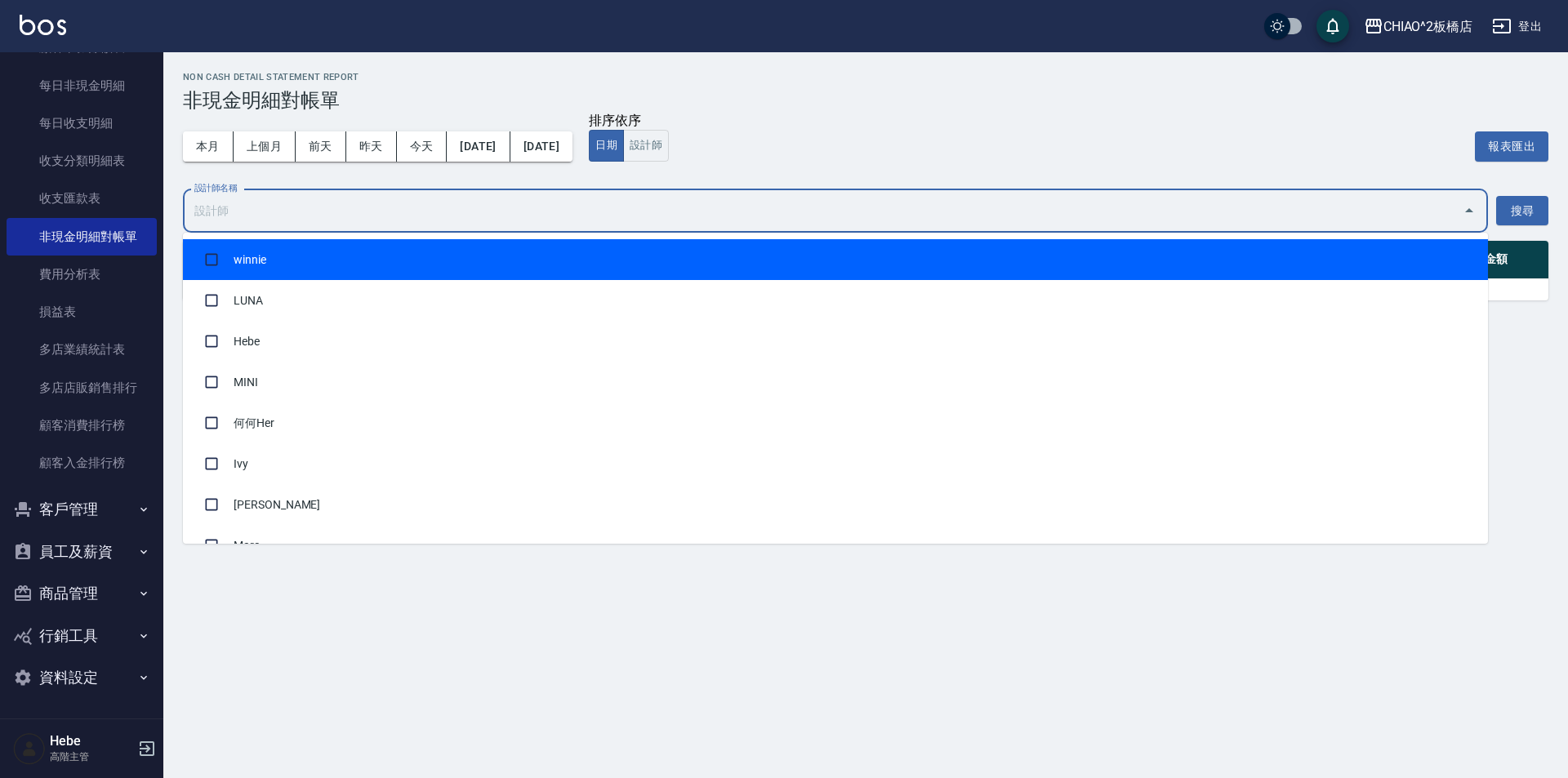
click at [379, 271] on li "winnie" at bounding box center [835, 259] width 1305 height 40
checkbox input "true"
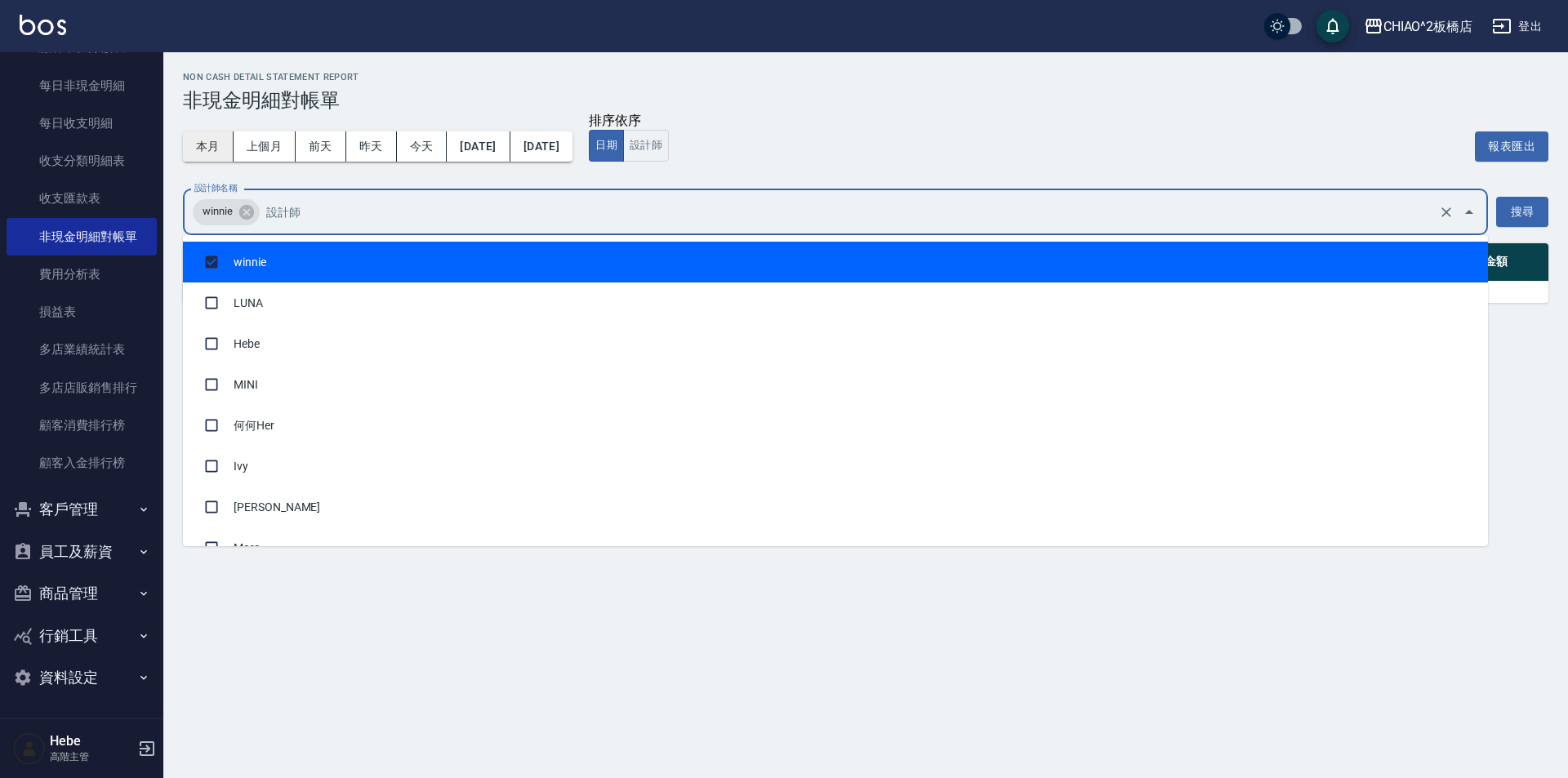
click at [210, 149] on button "本月" at bounding box center [208, 146] width 51 height 30
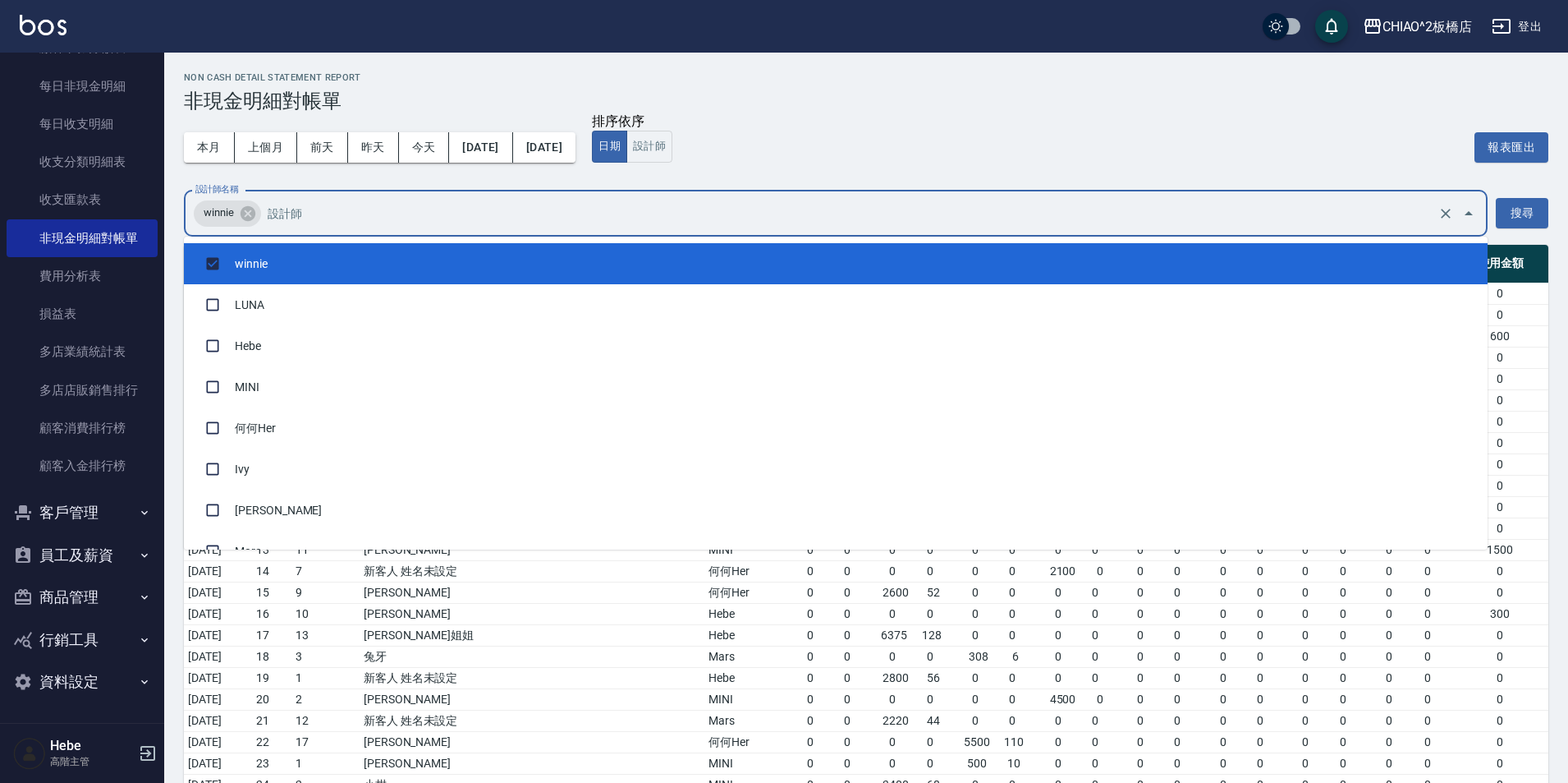
click at [593, 213] on input "設計師名稱" at bounding box center [849, 214] width 1171 height 29
drag, startPoint x: 556, startPoint y: 249, endPoint x: 894, endPoint y: 275, distance: 339.0
click at [556, 249] on li "winnie" at bounding box center [836, 264] width 1304 height 41
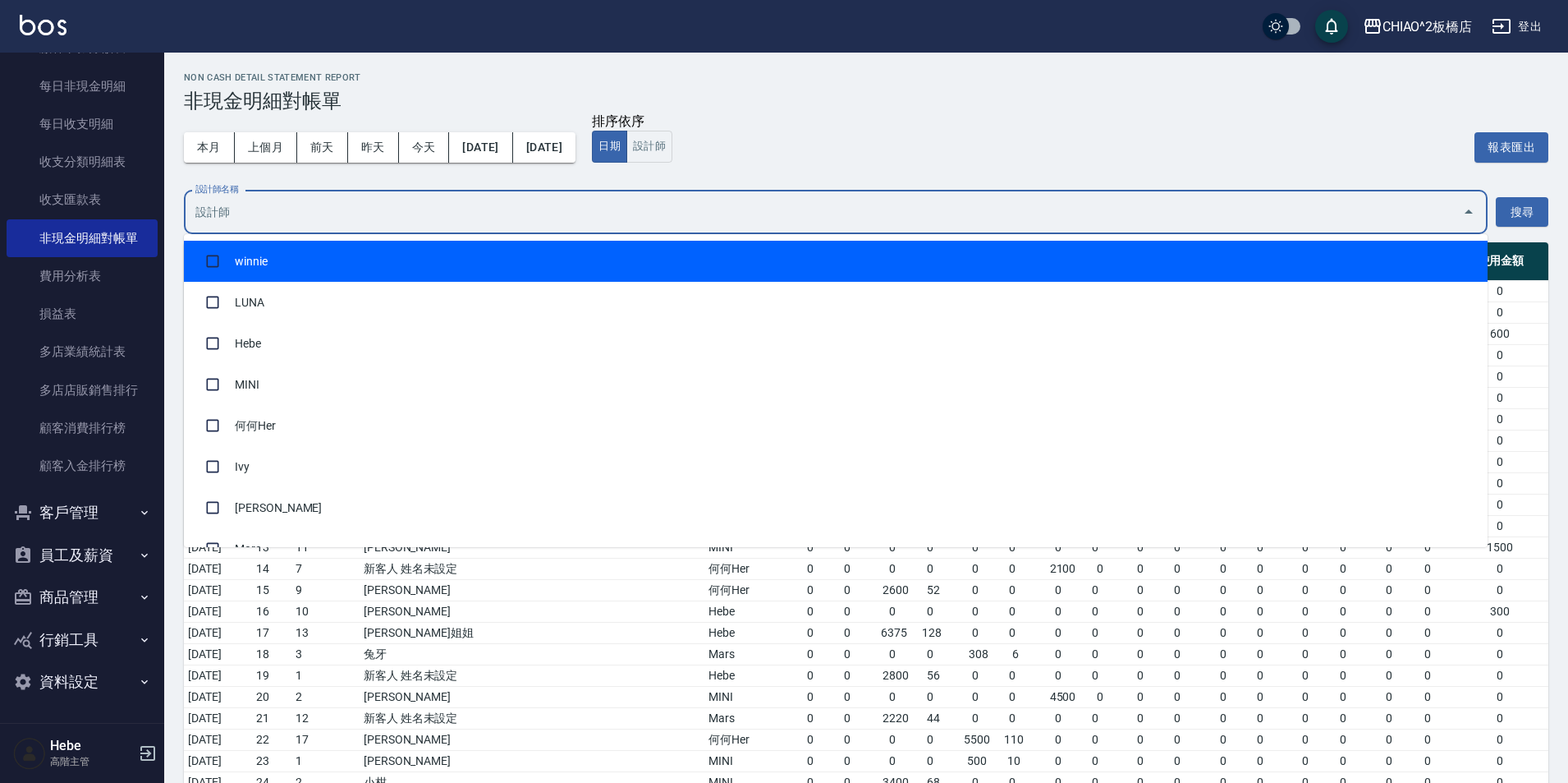
click at [1125, 259] on li "winnie" at bounding box center [836, 261] width 1304 height 41
checkbox input "true"
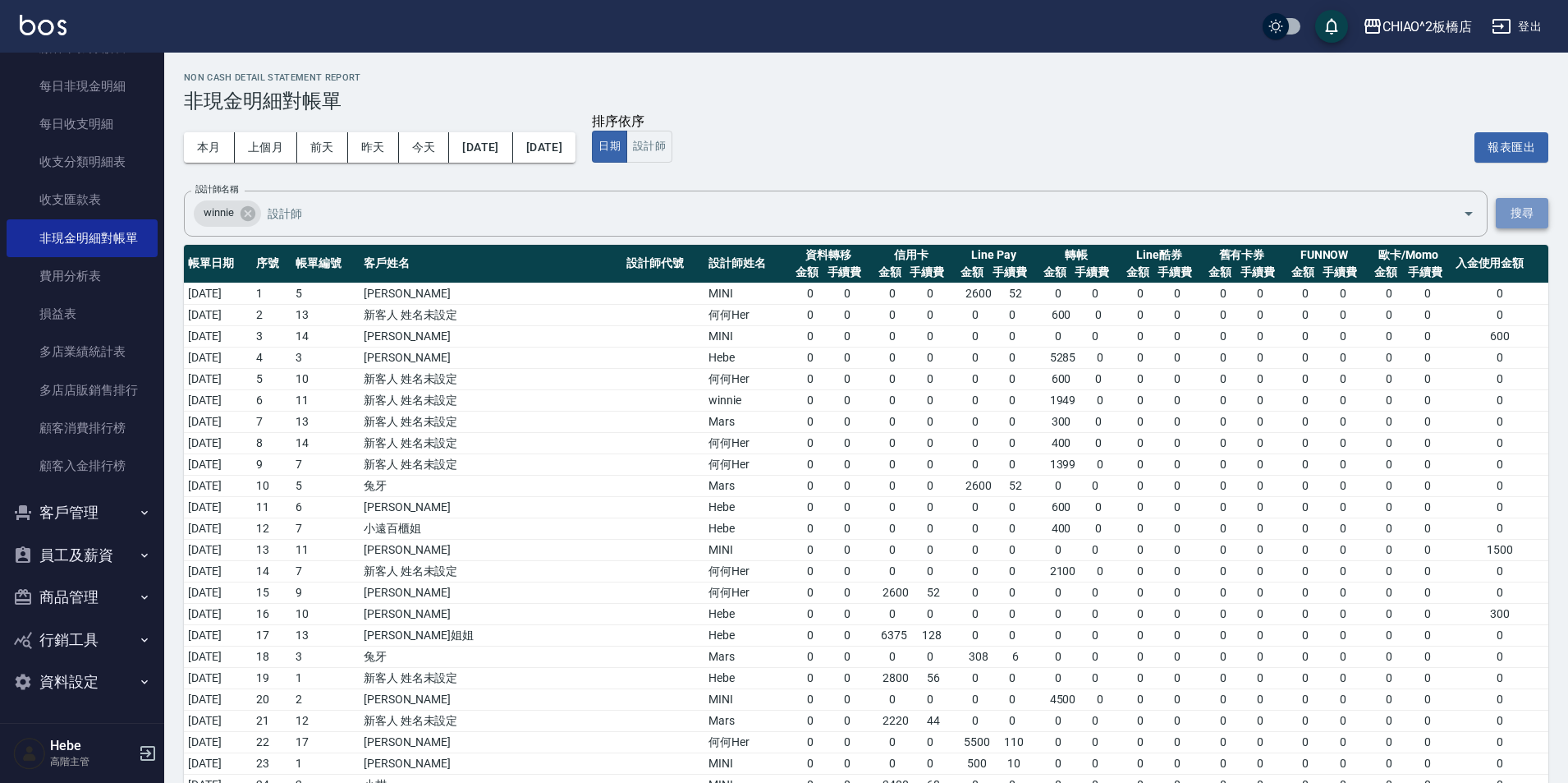
click at [1506, 208] on button "搜尋" at bounding box center [1522, 213] width 52 height 30
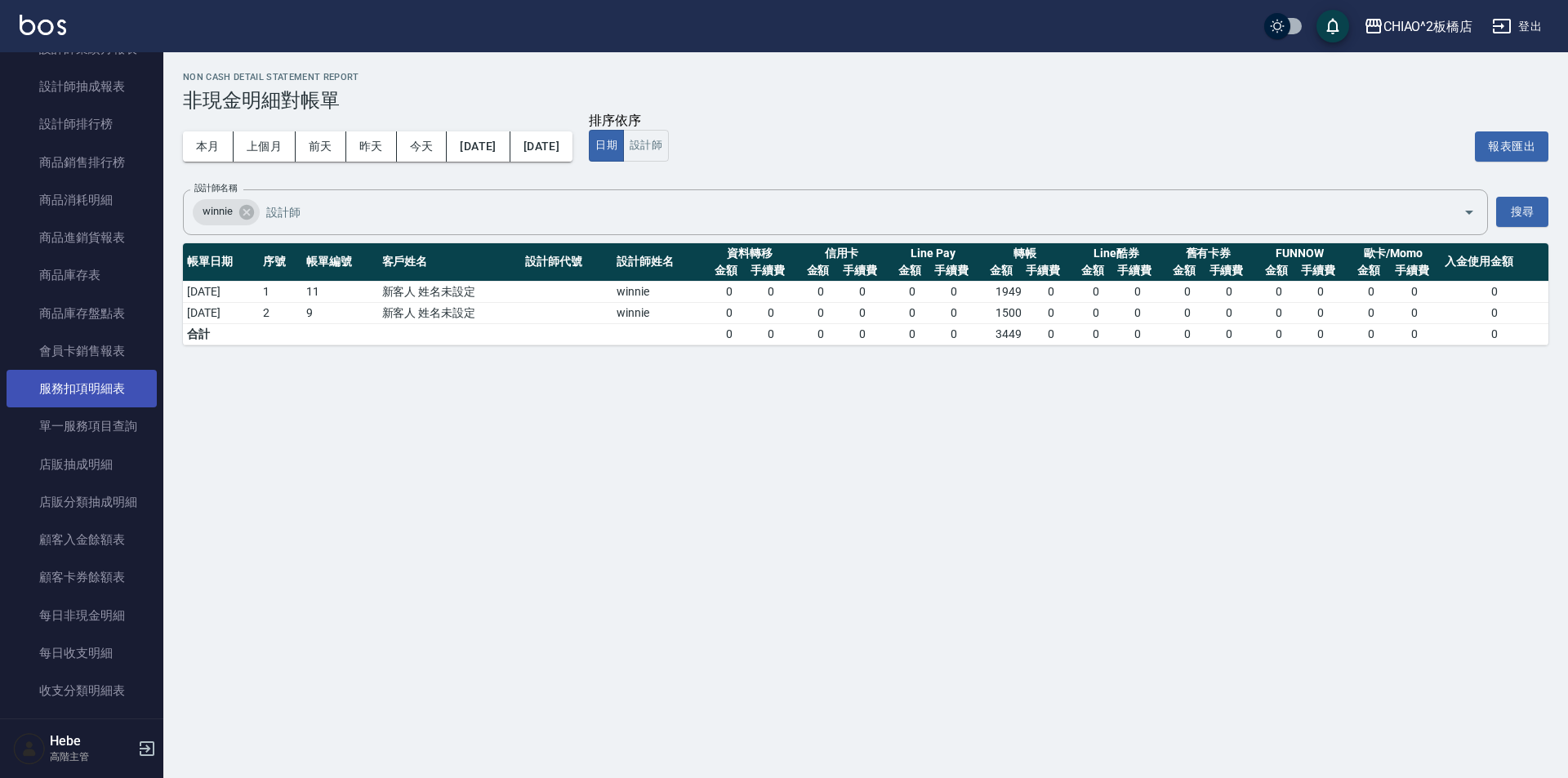
scroll to position [1228, 0]
click at [578, 193] on div "winnie 設計師名稱" at bounding box center [835, 212] width 1305 height 46
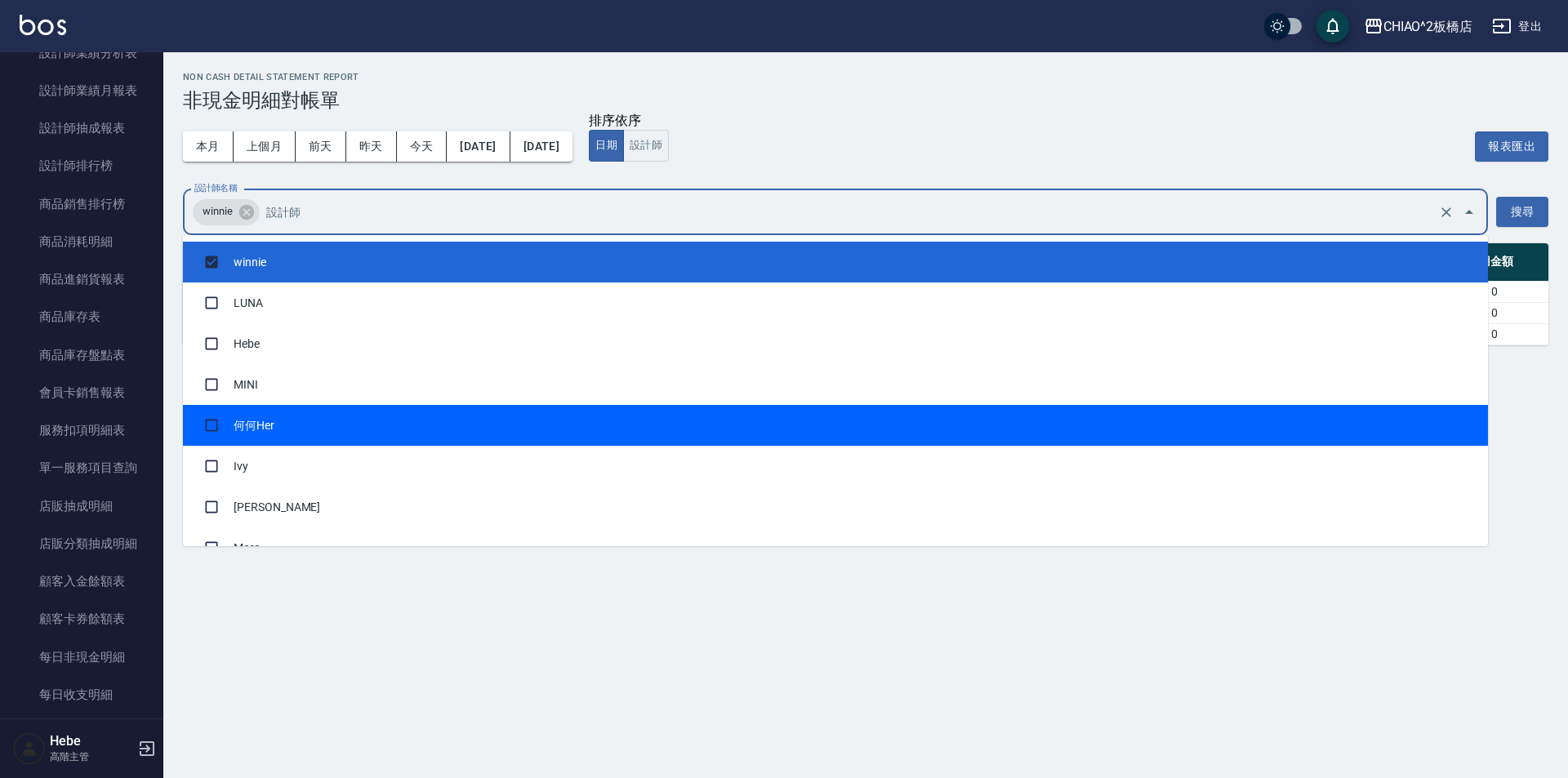
click at [365, 410] on li "何何Her" at bounding box center [835, 425] width 1305 height 40
checkbox input "true"
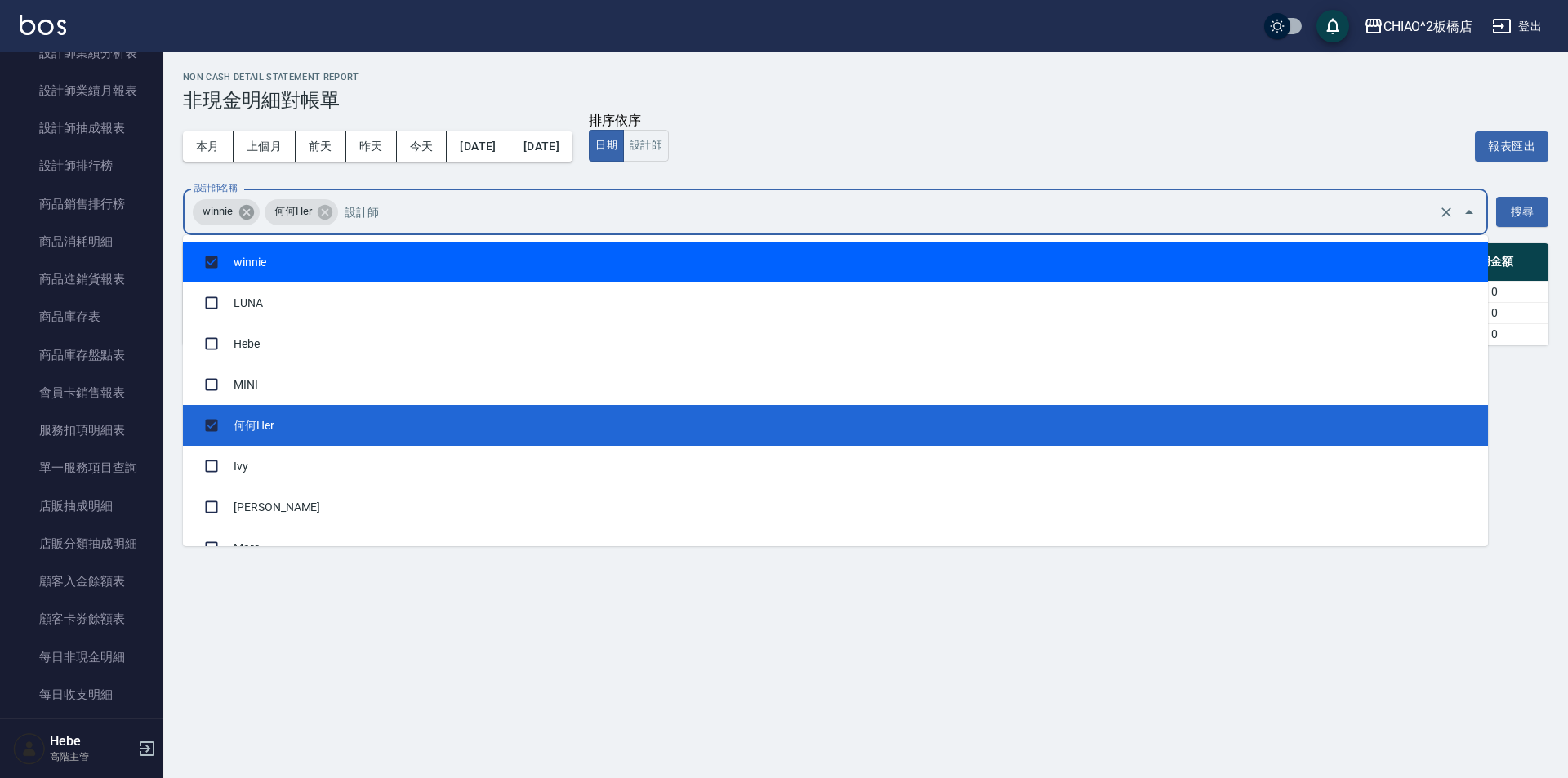
drag, startPoint x: 245, startPoint y: 214, endPoint x: 257, endPoint y: 218, distance: 12.6
click at [247, 214] on icon at bounding box center [246, 212] width 18 height 18
checkbox input "false"
click at [1520, 201] on button "搜尋" at bounding box center [1522, 211] width 52 height 30
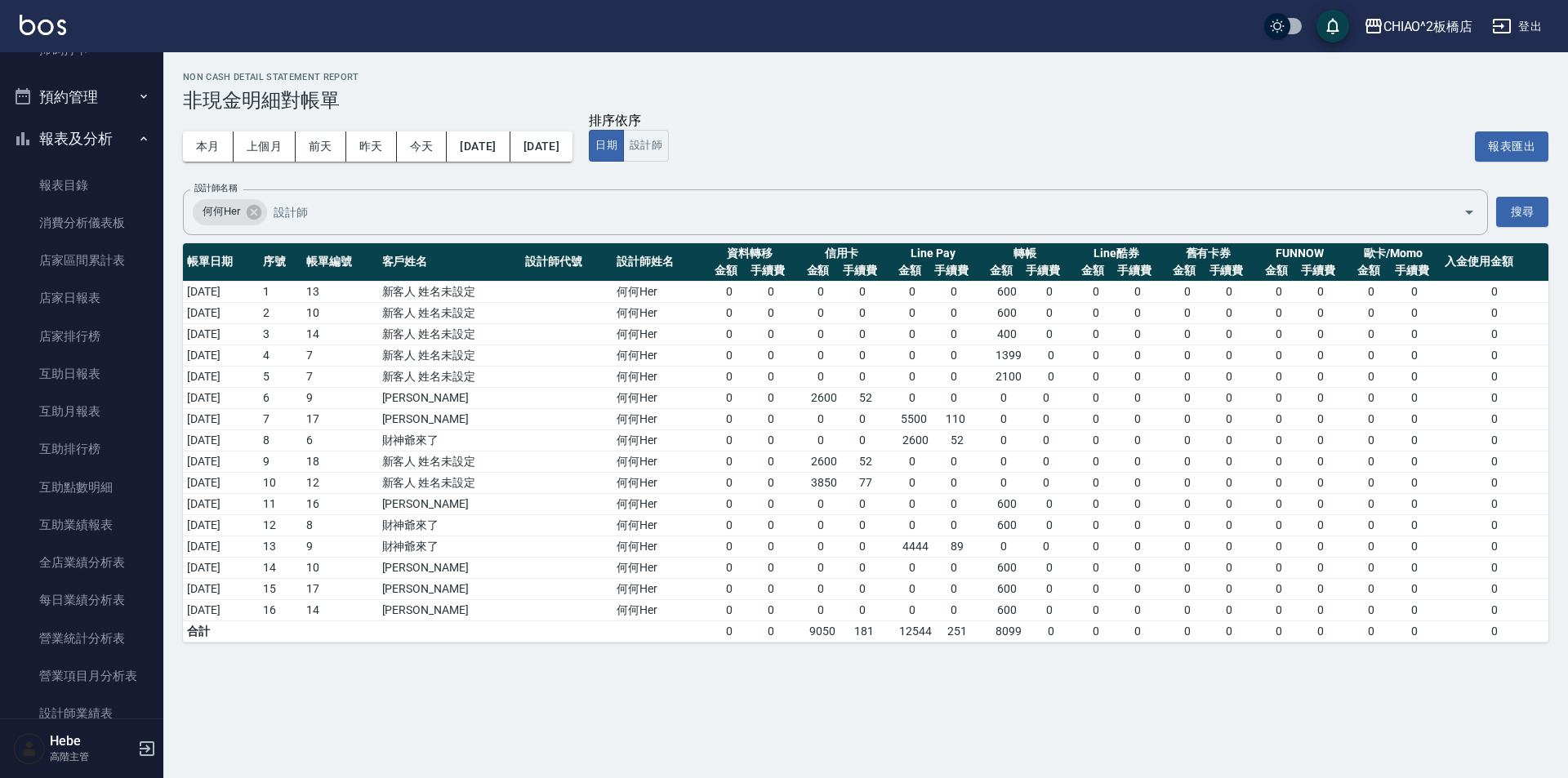
scroll to position [248, 0]
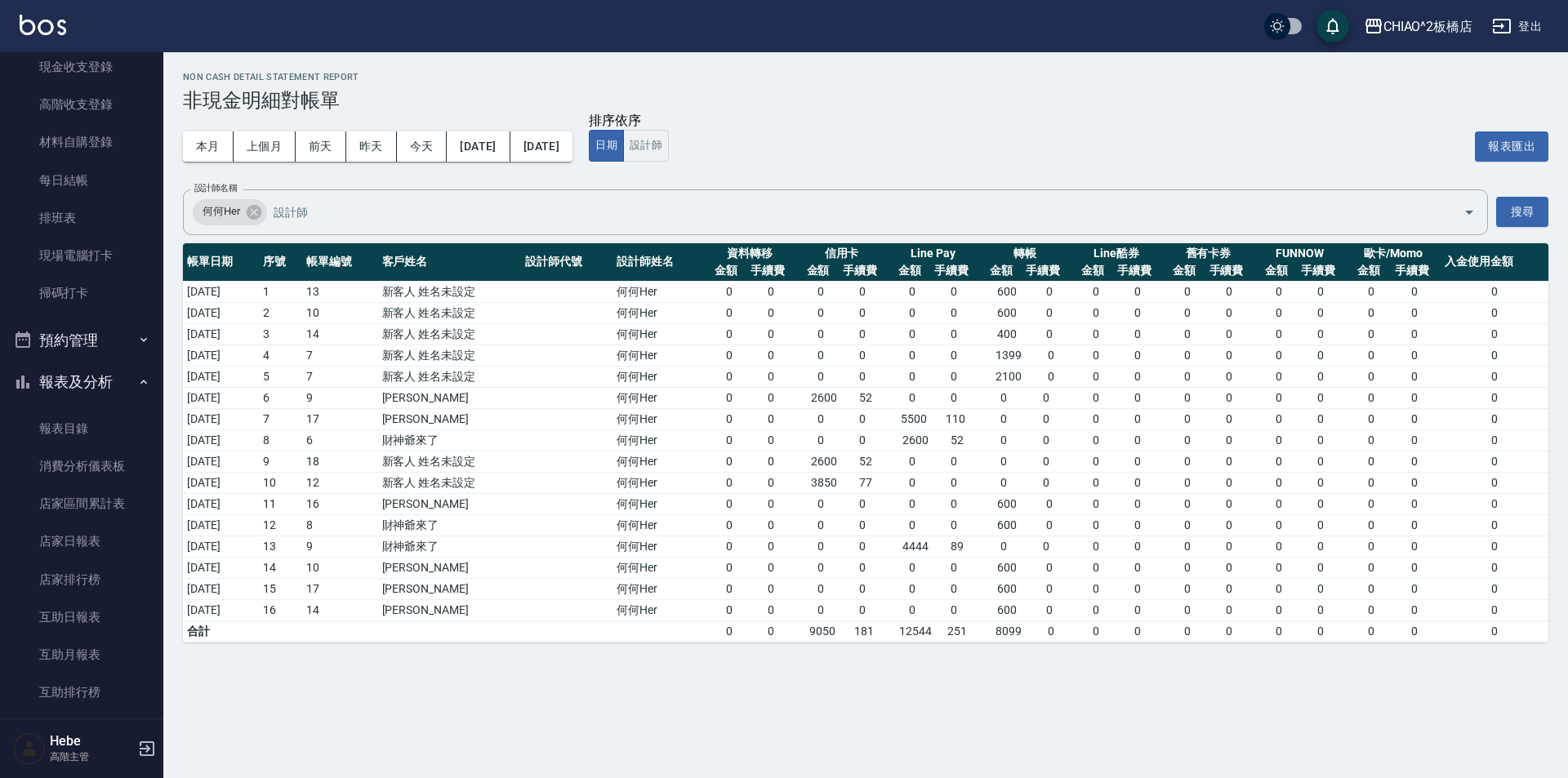
click at [95, 374] on button "報表及分析" at bounding box center [82, 382] width 150 height 42
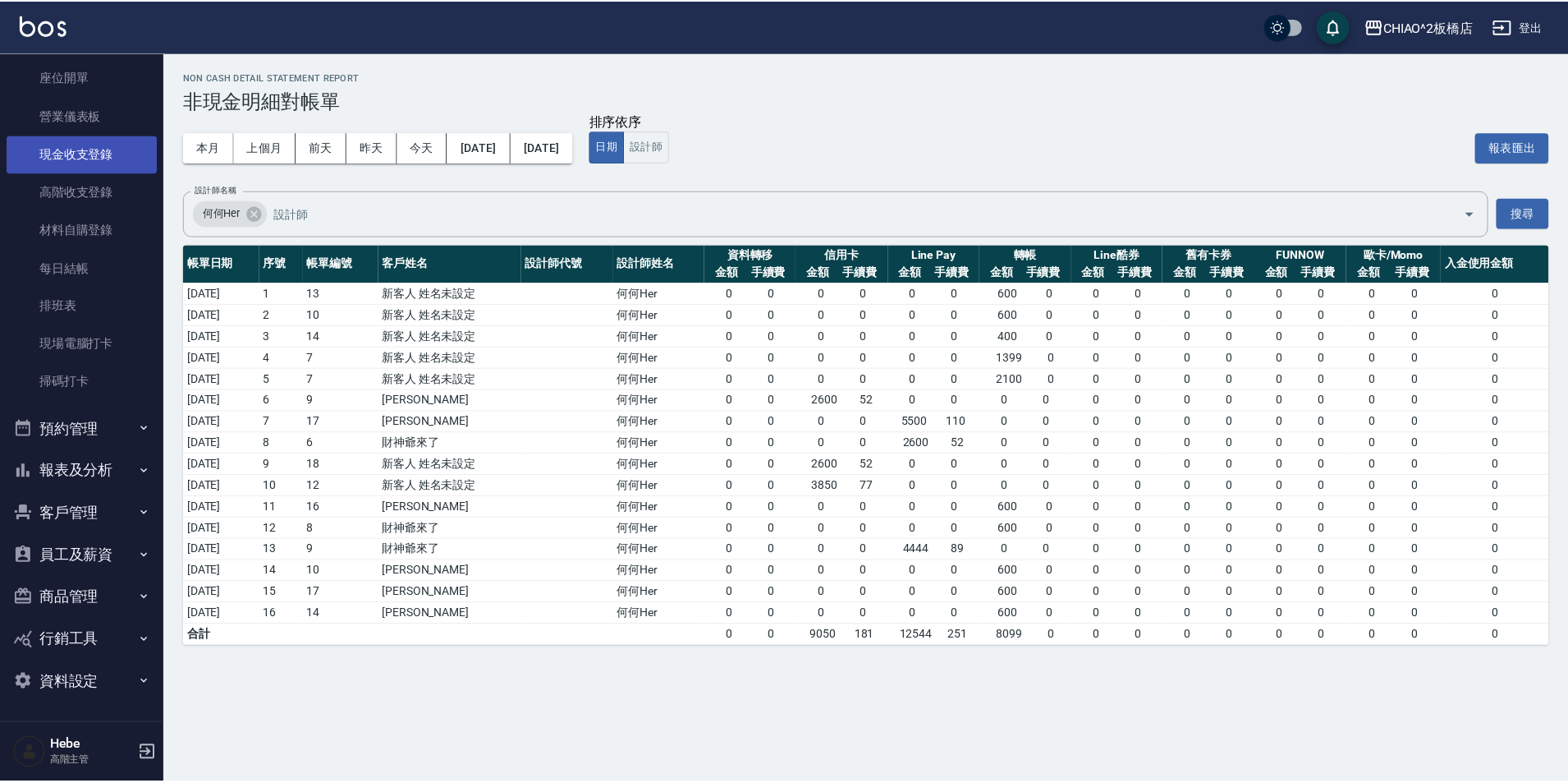
scroll to position [0, 0]
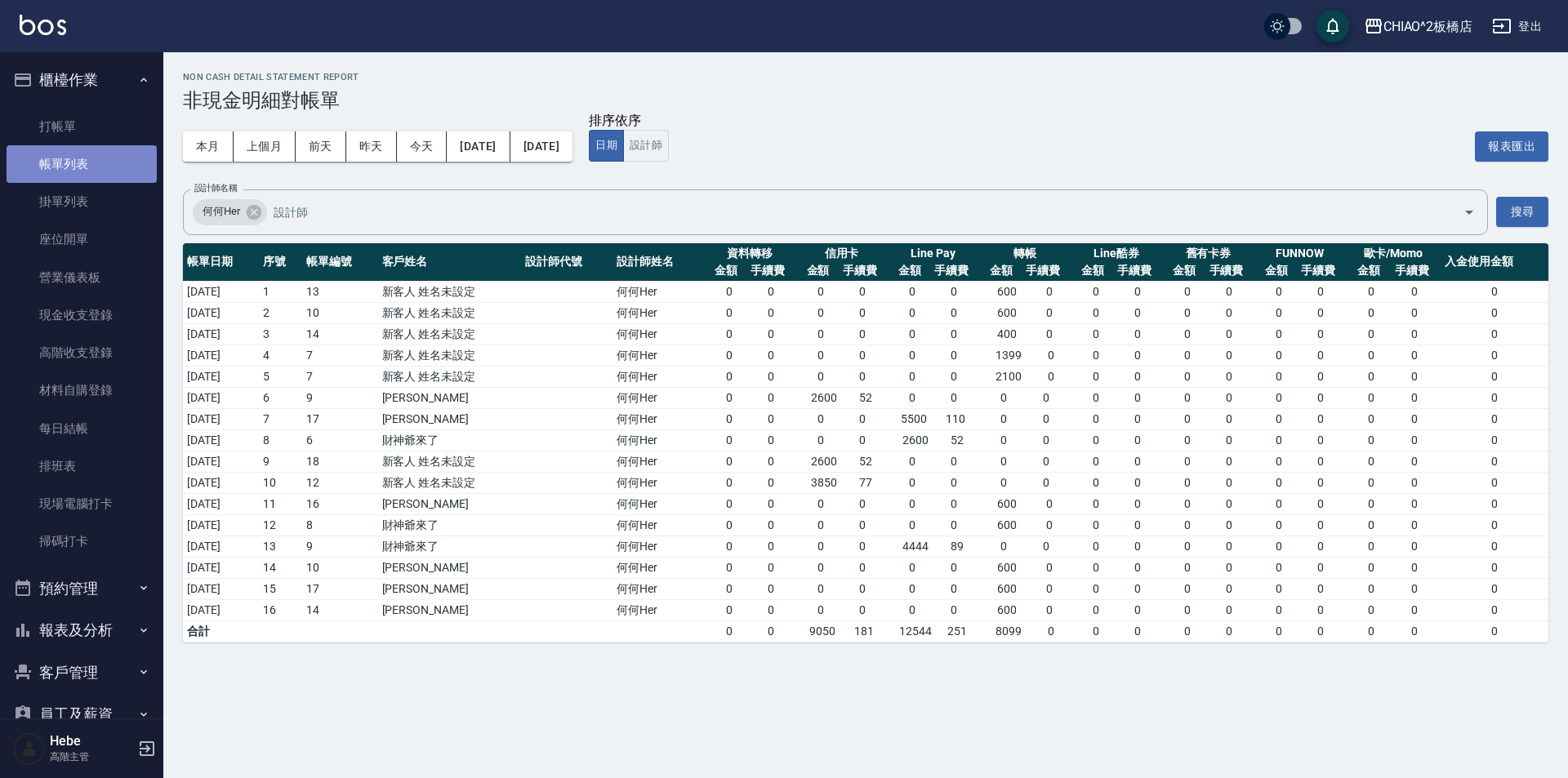
click at [84, 149] on link "帳單列表" at bounding box center [82, 163] width 150 height 37
click at [82, 133] on link "打帳單" at bounding box center [82, 126] width 150 height 37
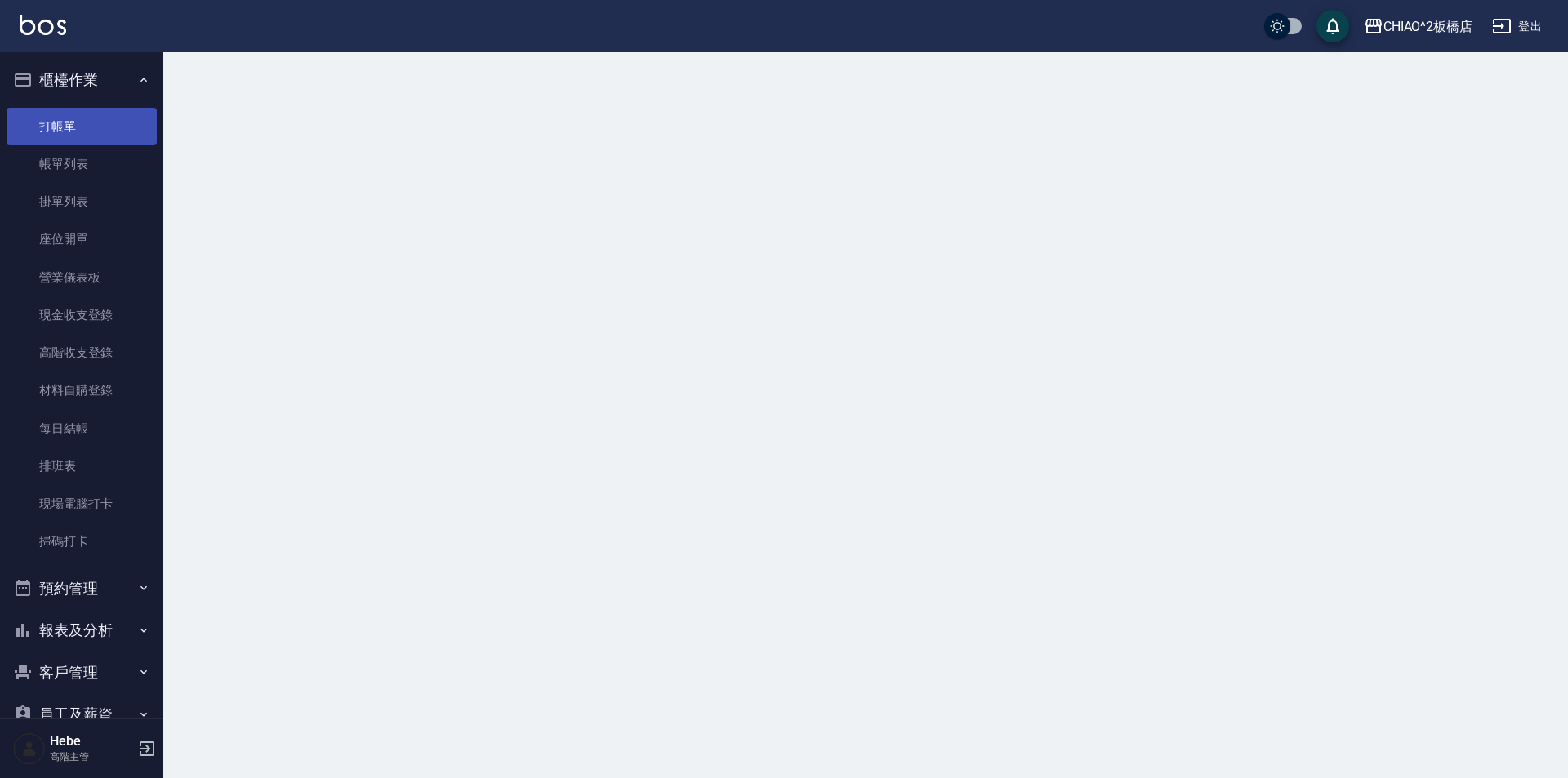
click at [90, 124] on link "打帳單" at bounding box center [82, 126] width 150 height 37
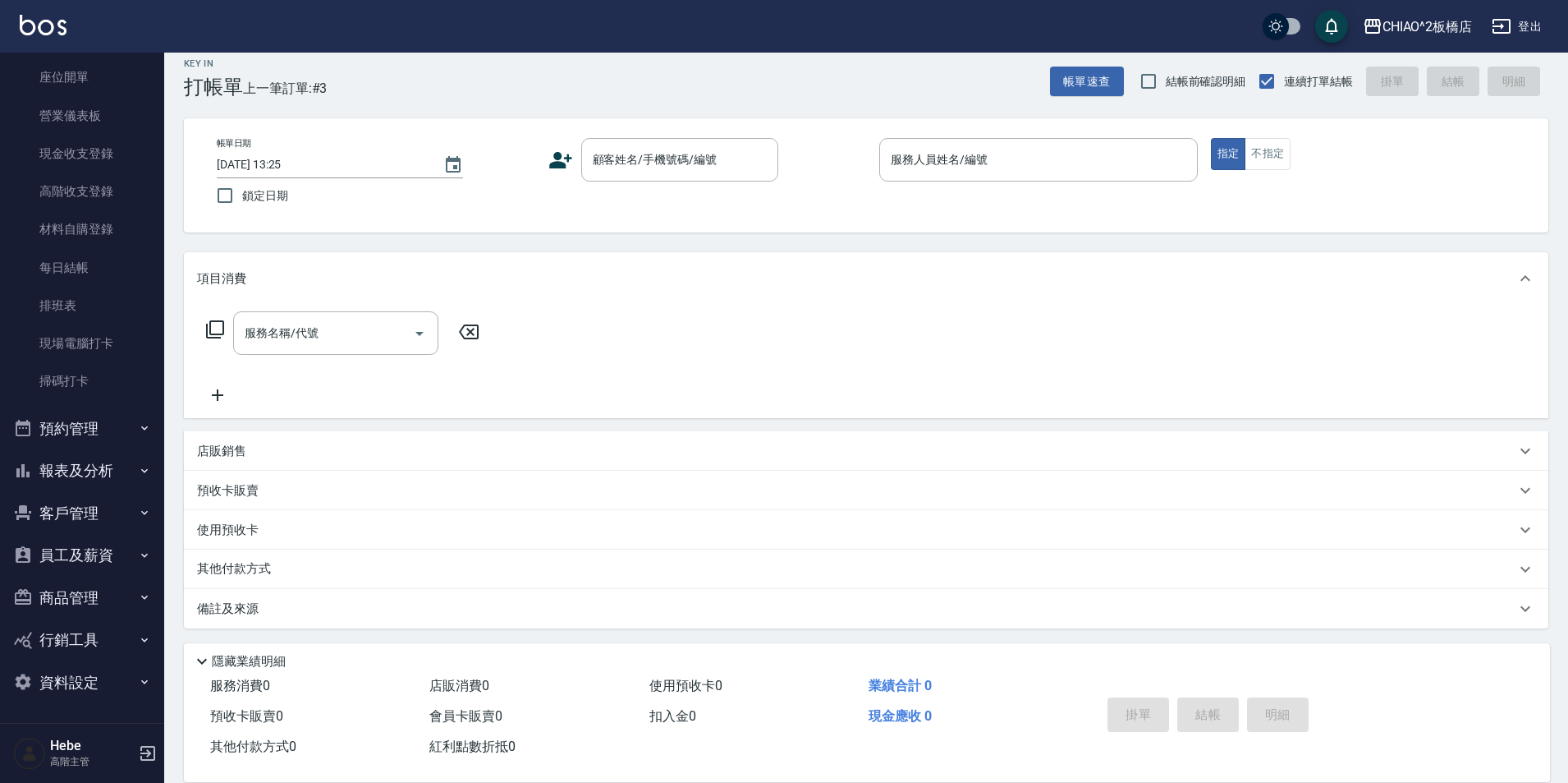
scroll to position [17, 0]
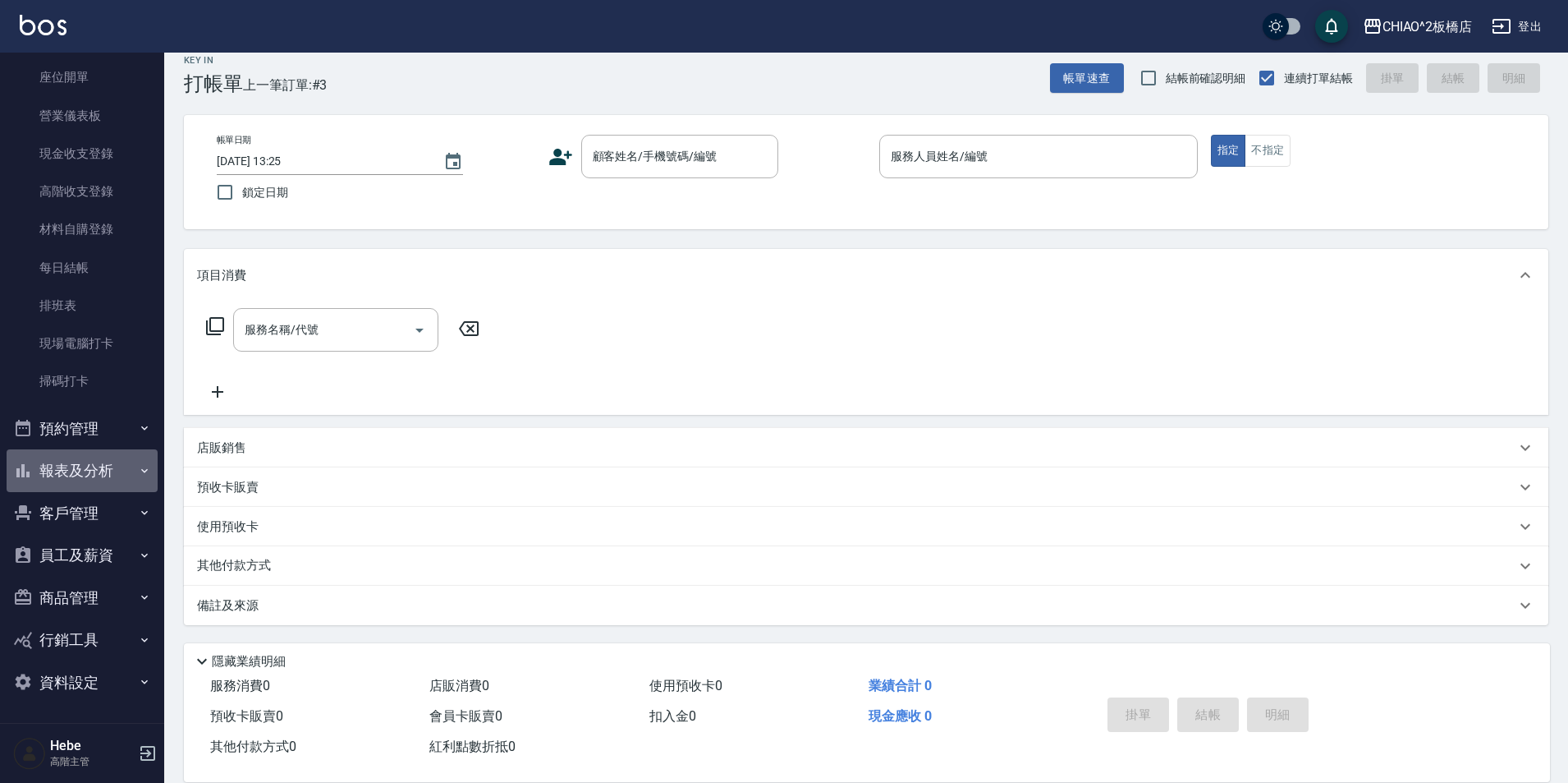
click at [87, 473] on button "報表及分析" at bounding box center [82, 471] width 151 height 43
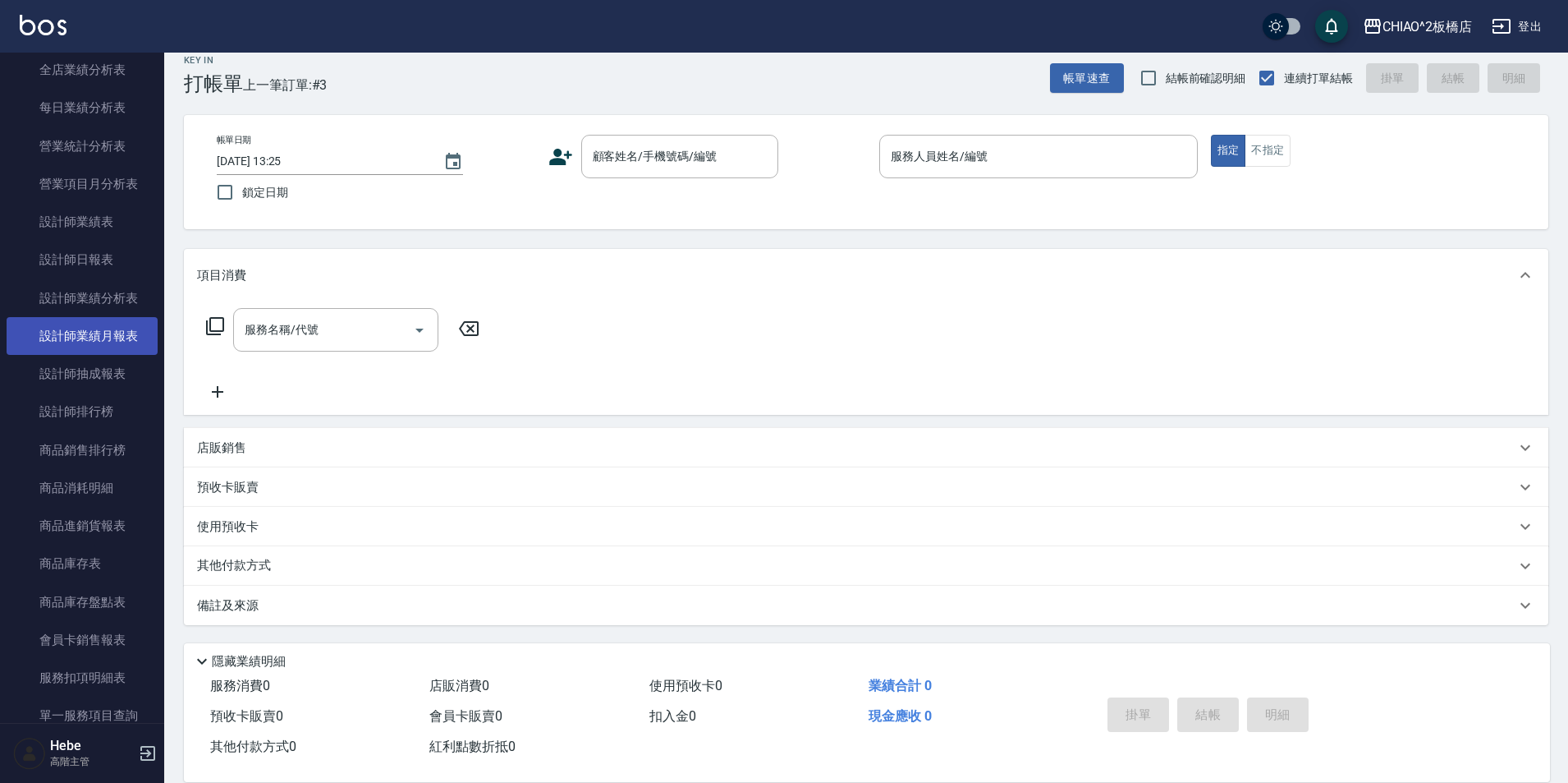
scroll to position [989, 0]
click at [107, 340] on link "設計師業績月報表" at bounding box center [82, 337] width 151 height 38
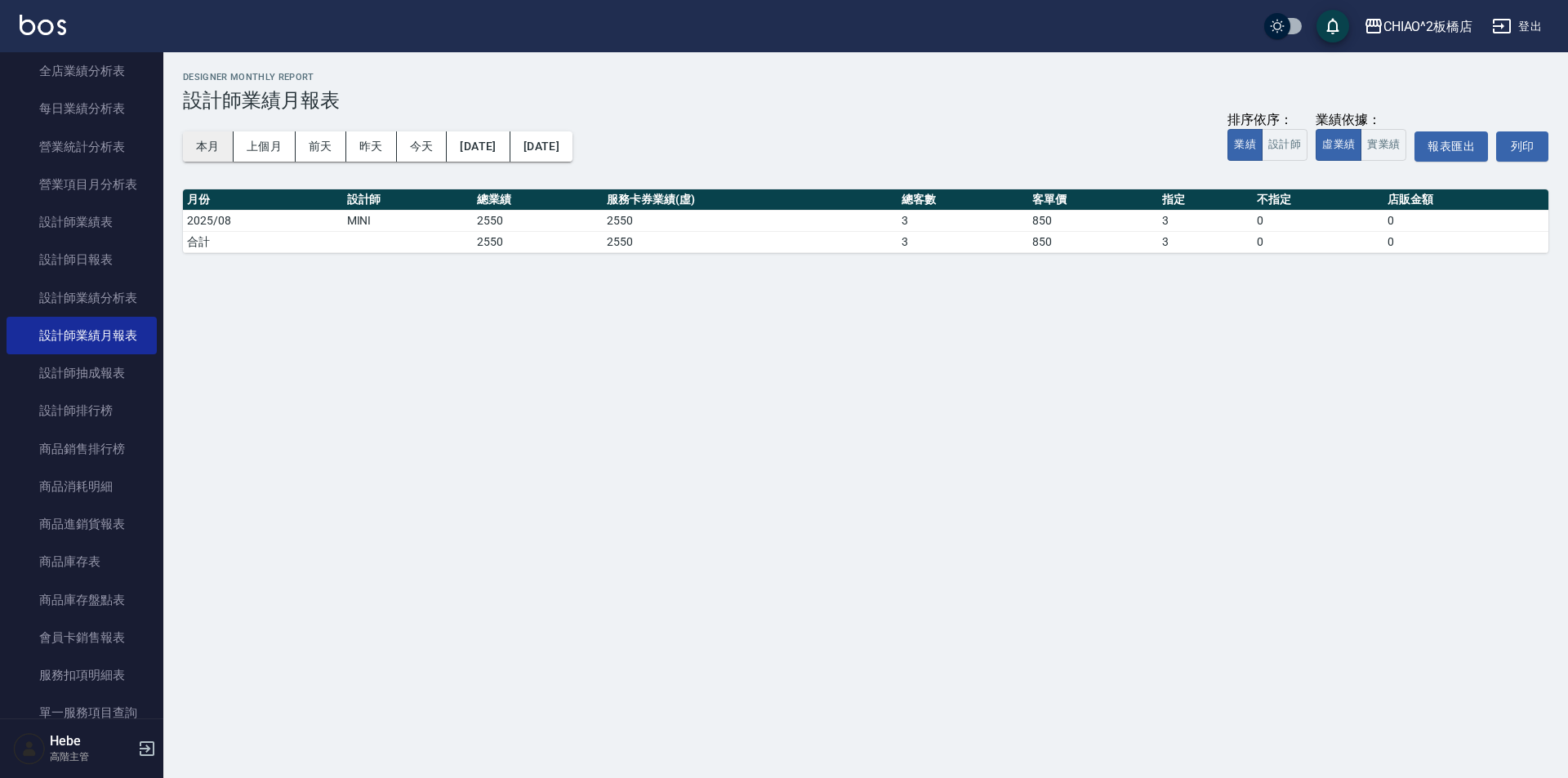
click at [191, 149] on button "本月" at bounding box center [208, 146] width 51 height 30
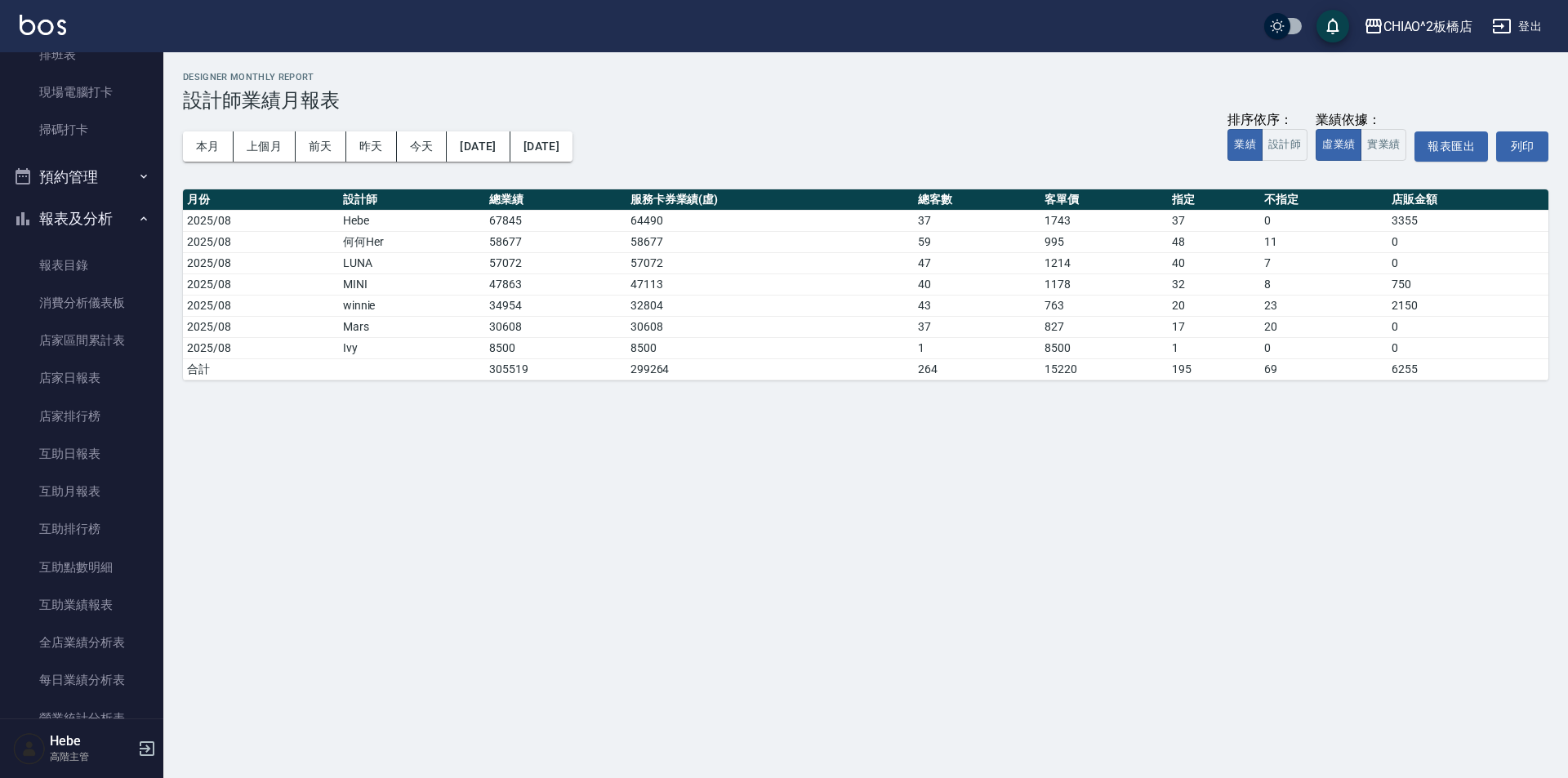
scroll to position [248, 0]
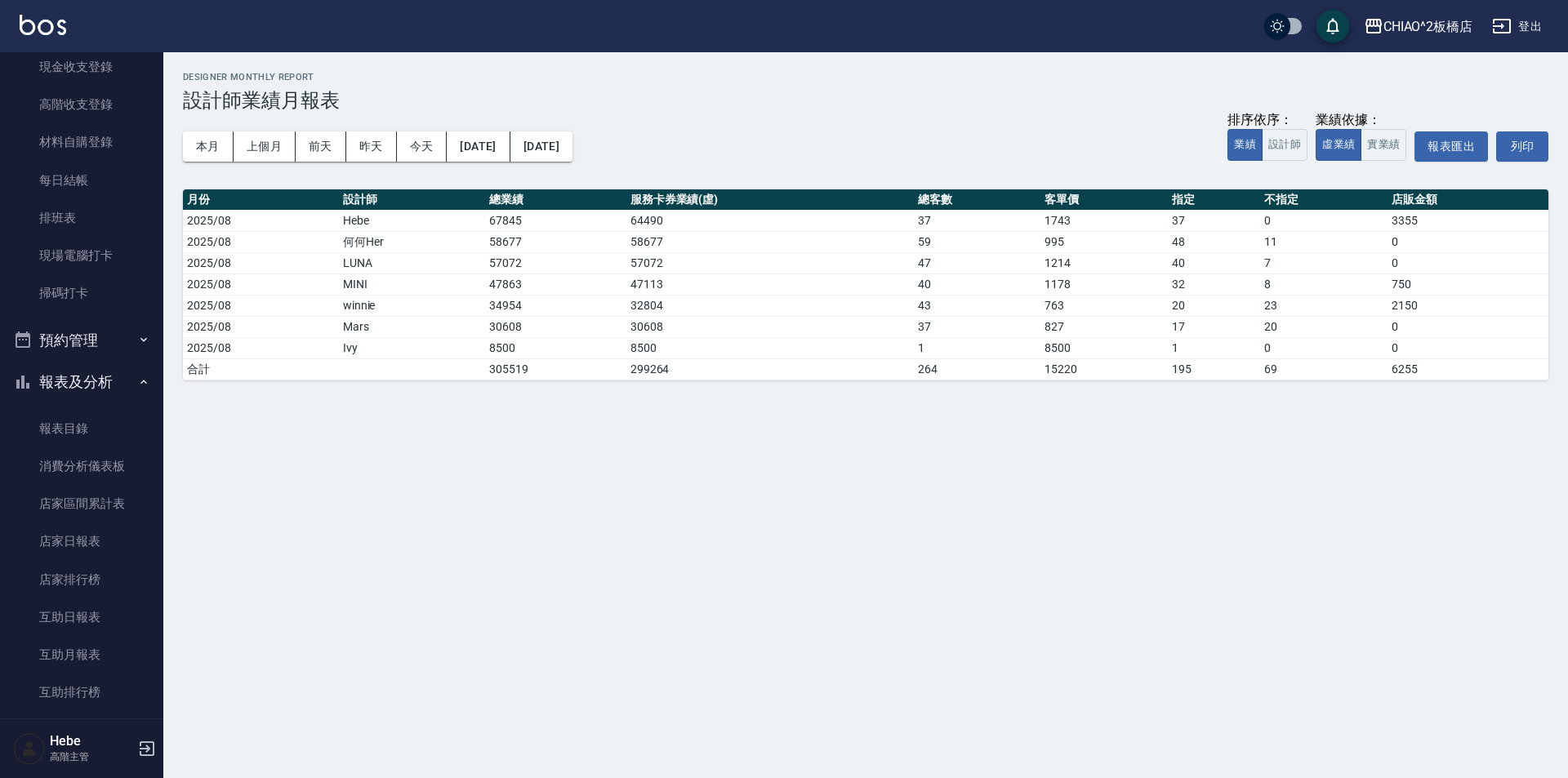
click at [83, 377] on button "報表及分析" at bounding box center [82, 382] width 150 height 42
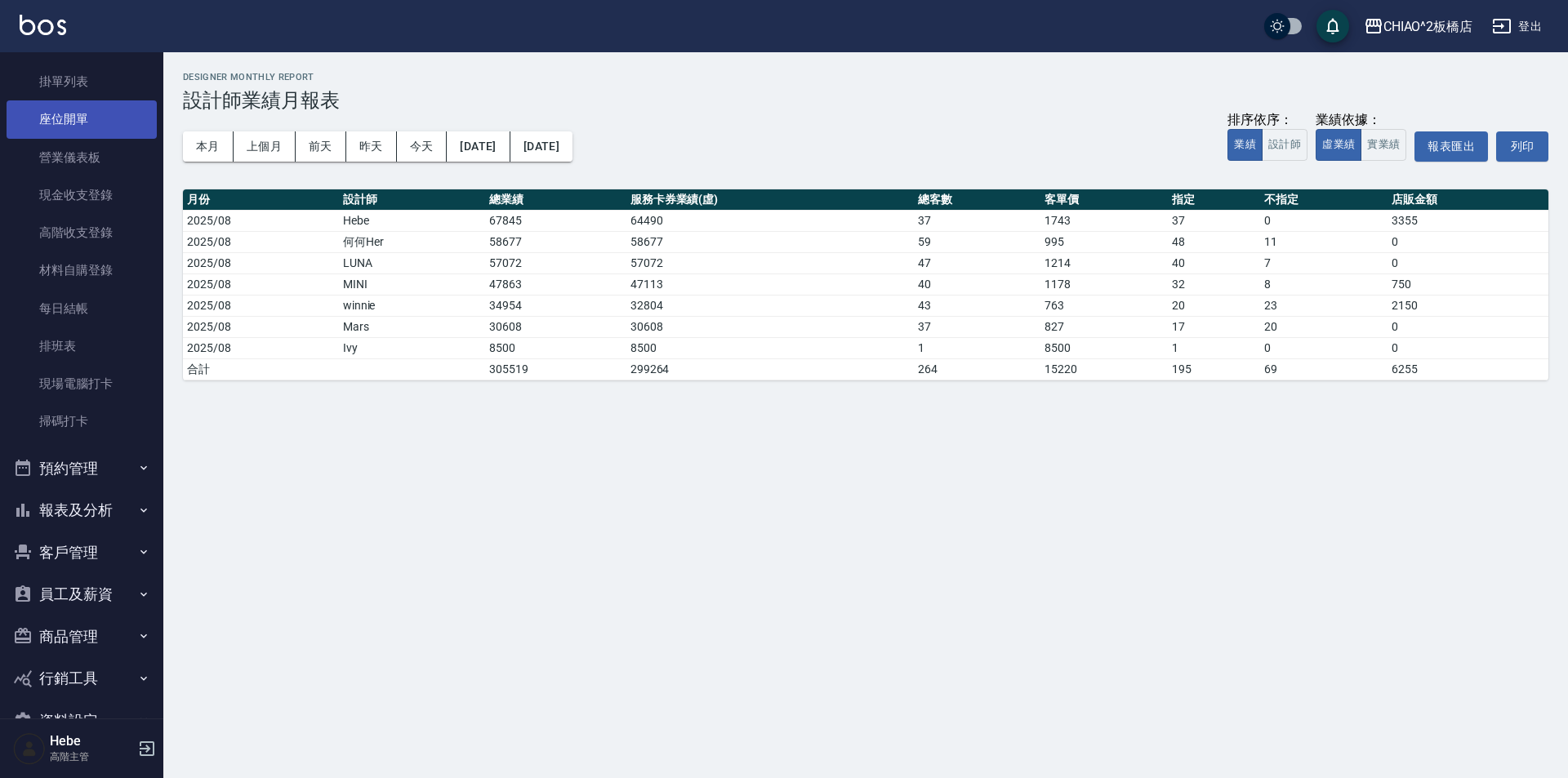
scroll to position [0, 0]
